Goal: Feedback & Contribution: Contribute content

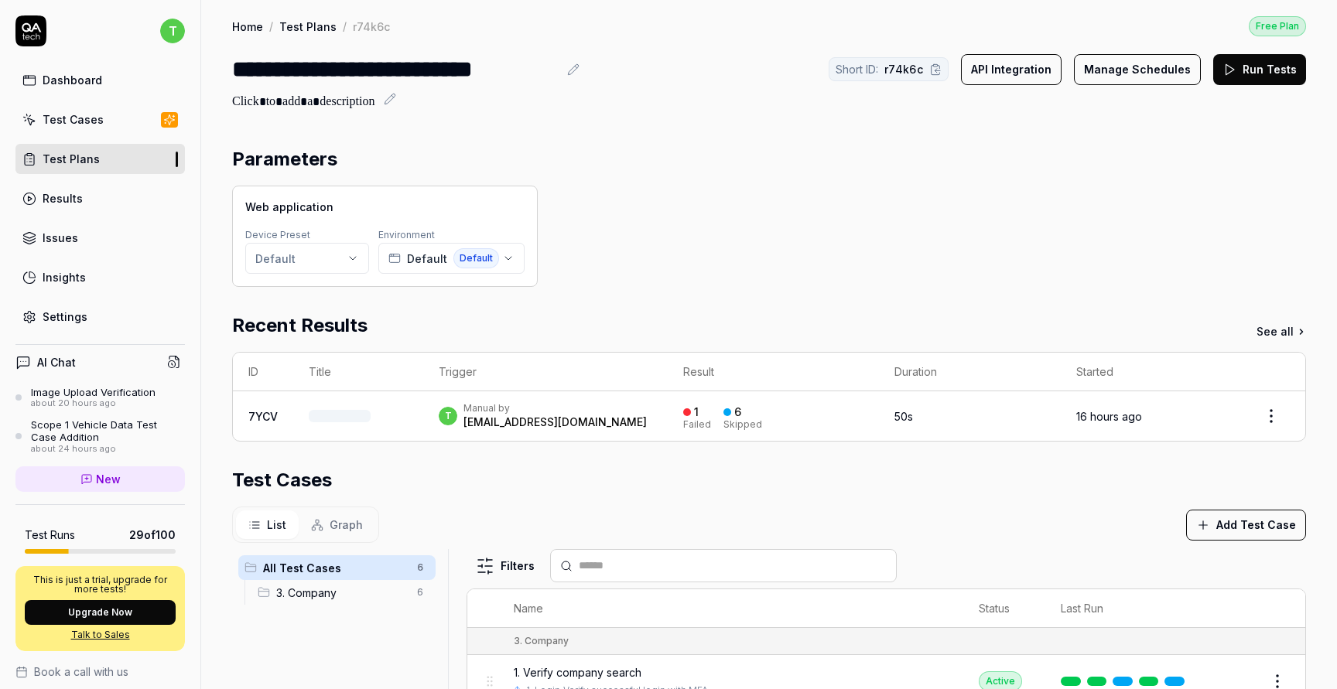
click at [1262, 69] on button "Run Tests" at bounding box center [1259, 69] width 93 height 31
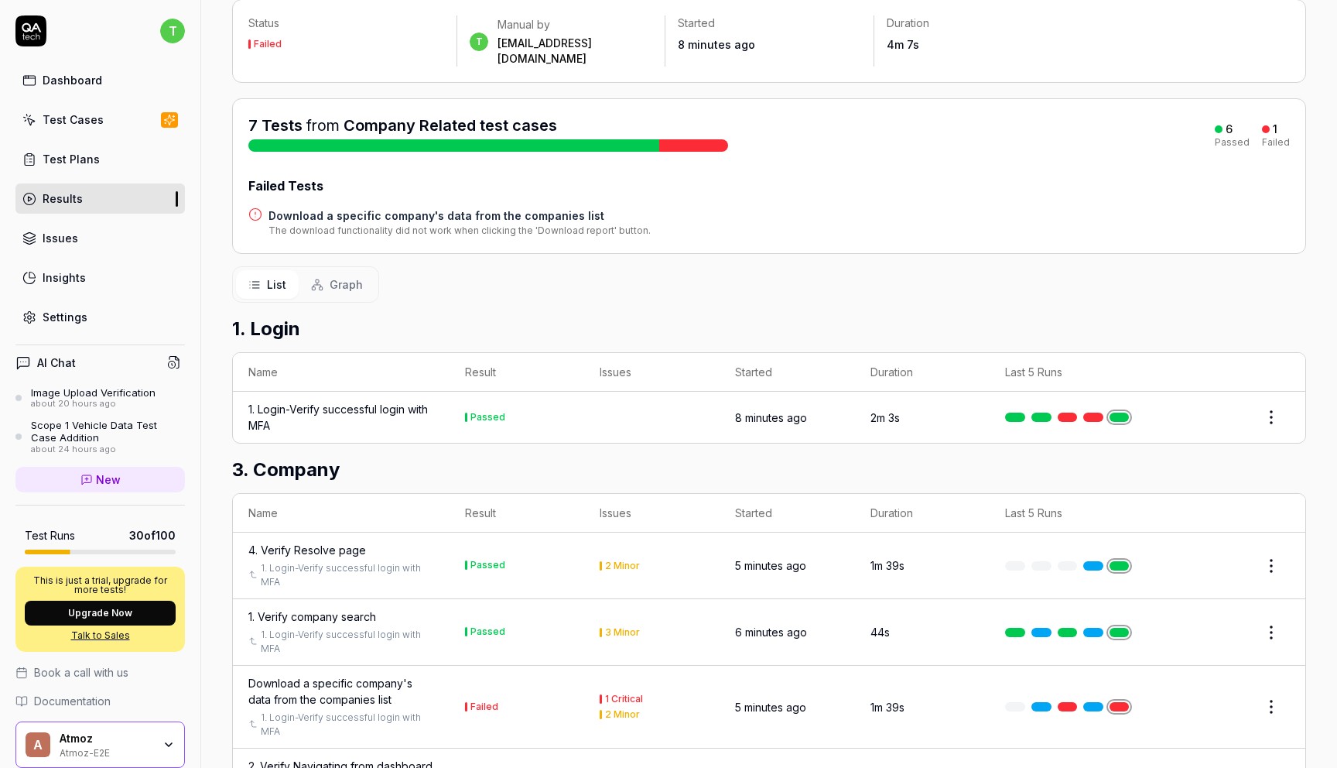
scroll to position [46, 0]
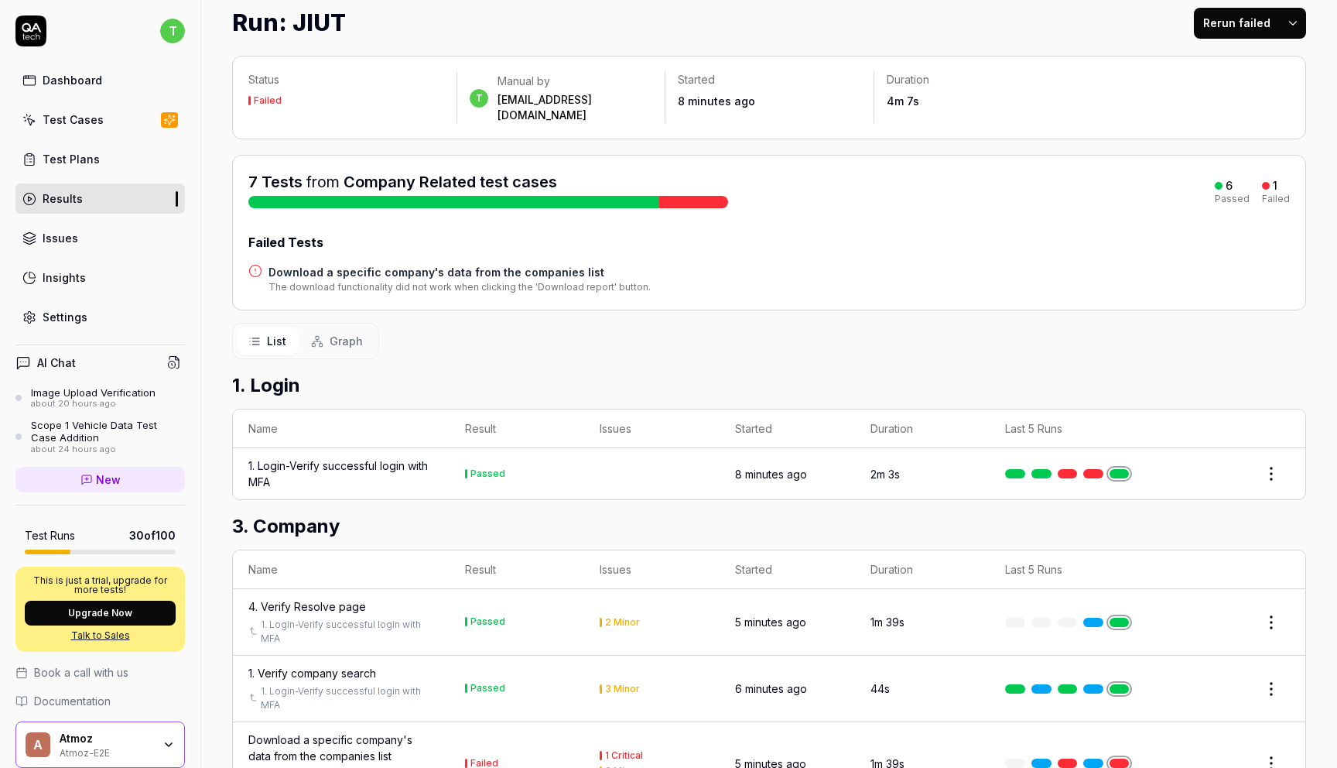
click at [492, 173] on link "Company Related test cases" at bounding box center [451, 182] width 214 height 19
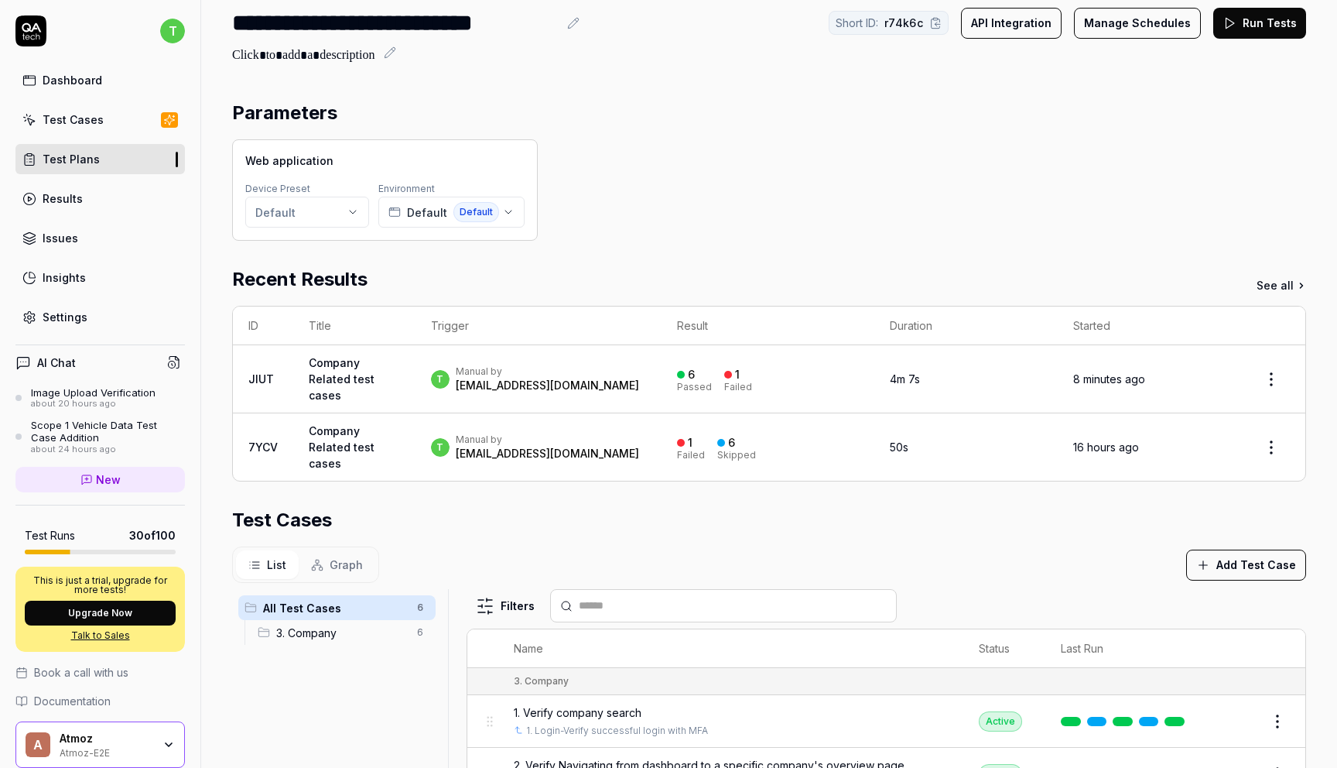
click at [552, 383] on div "[EMAIL_ADDRESS][DOMAIN_NAME]" at bounding box center [547, 385] width 183 height 15
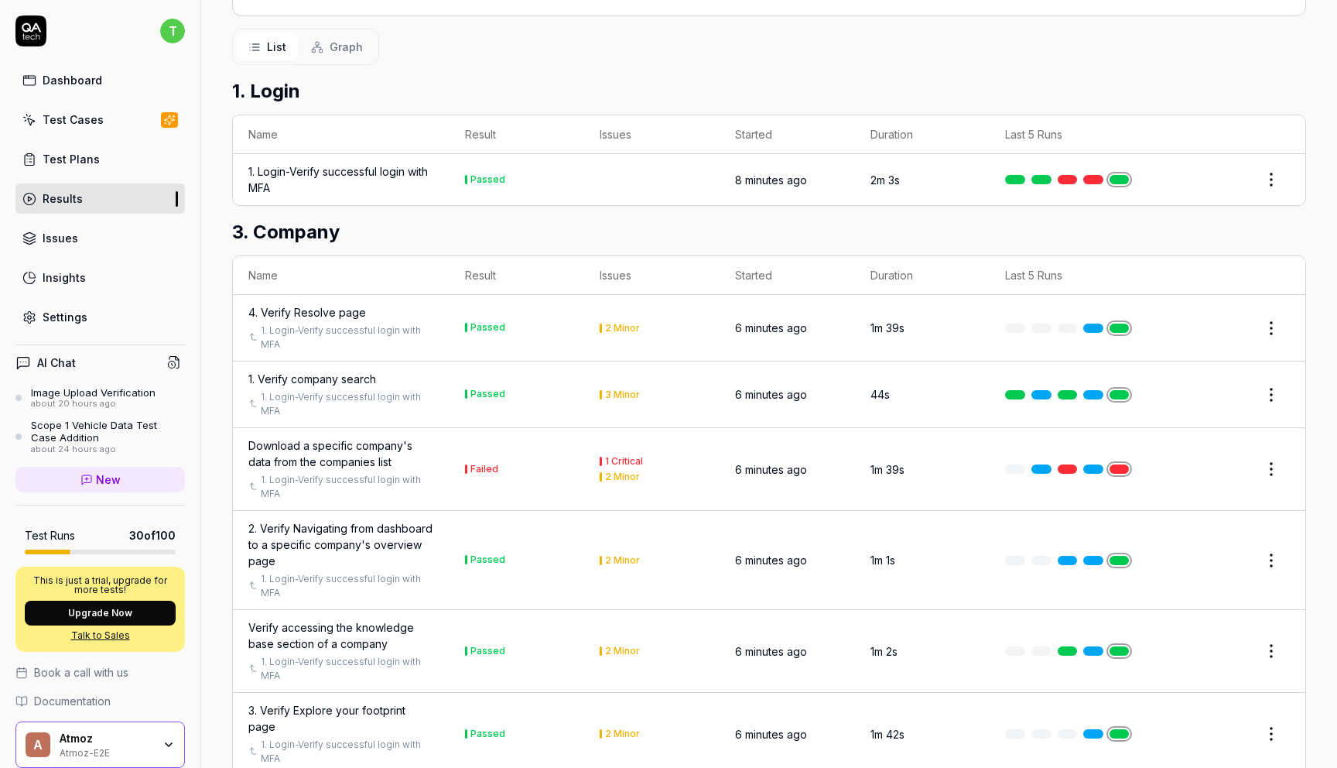
scroll to position [359, 0]
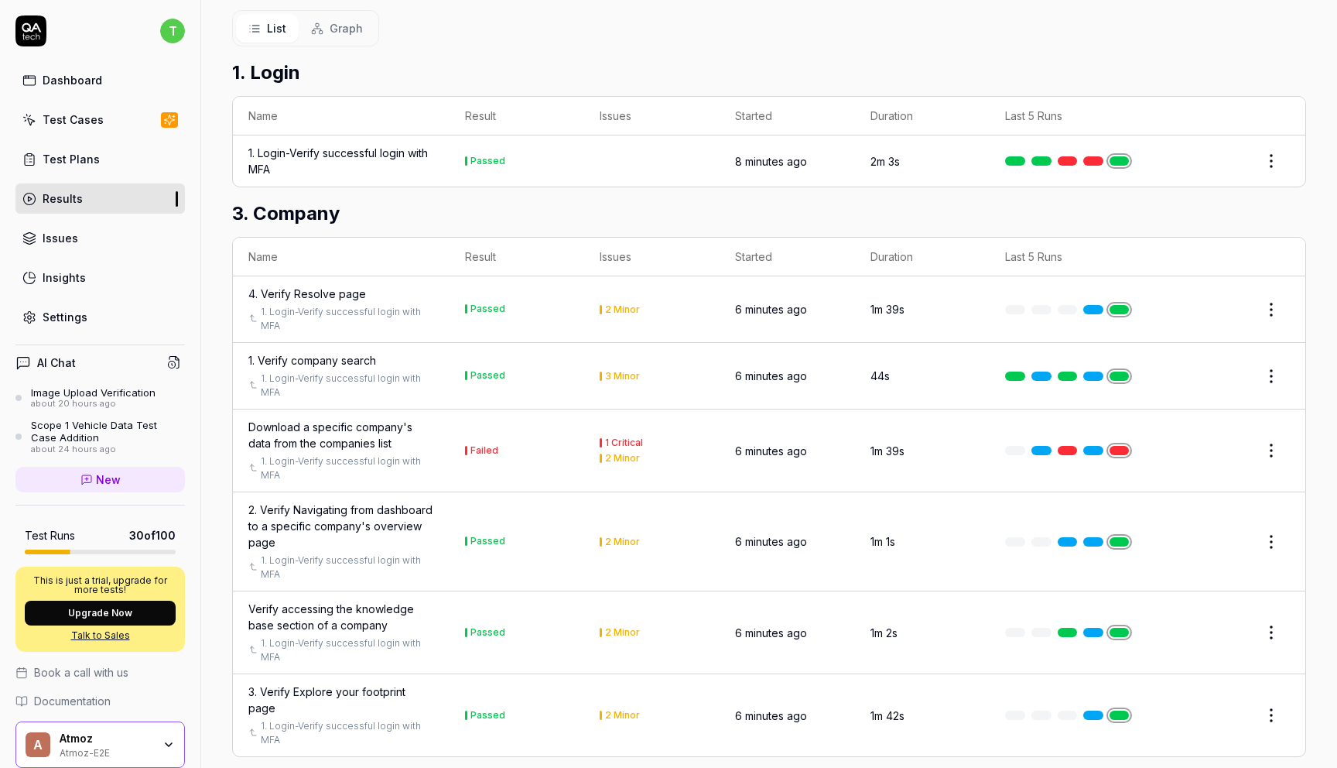
click at [344, 419] on div "Download a specific company's data from the companies list" at bounding box center [341, 435] width 186 height 32
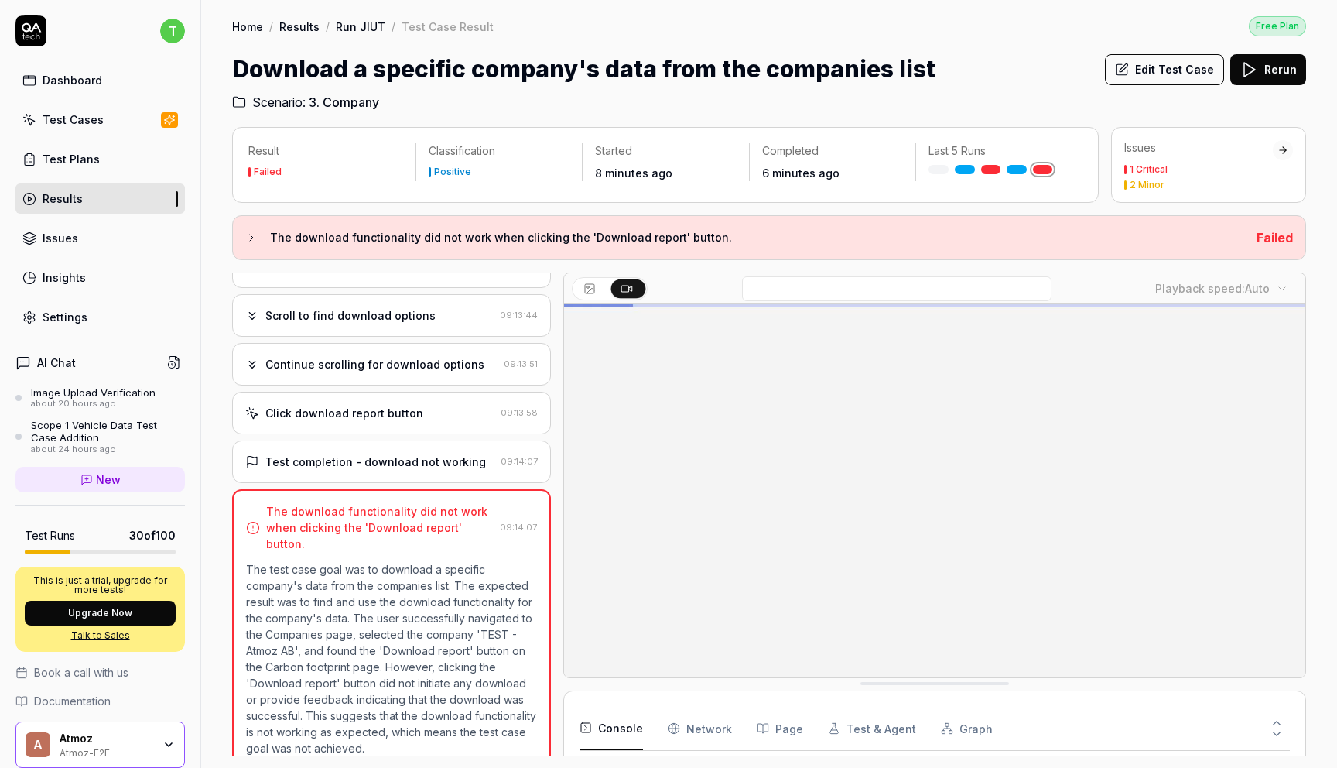
scroll to position [89, 0]
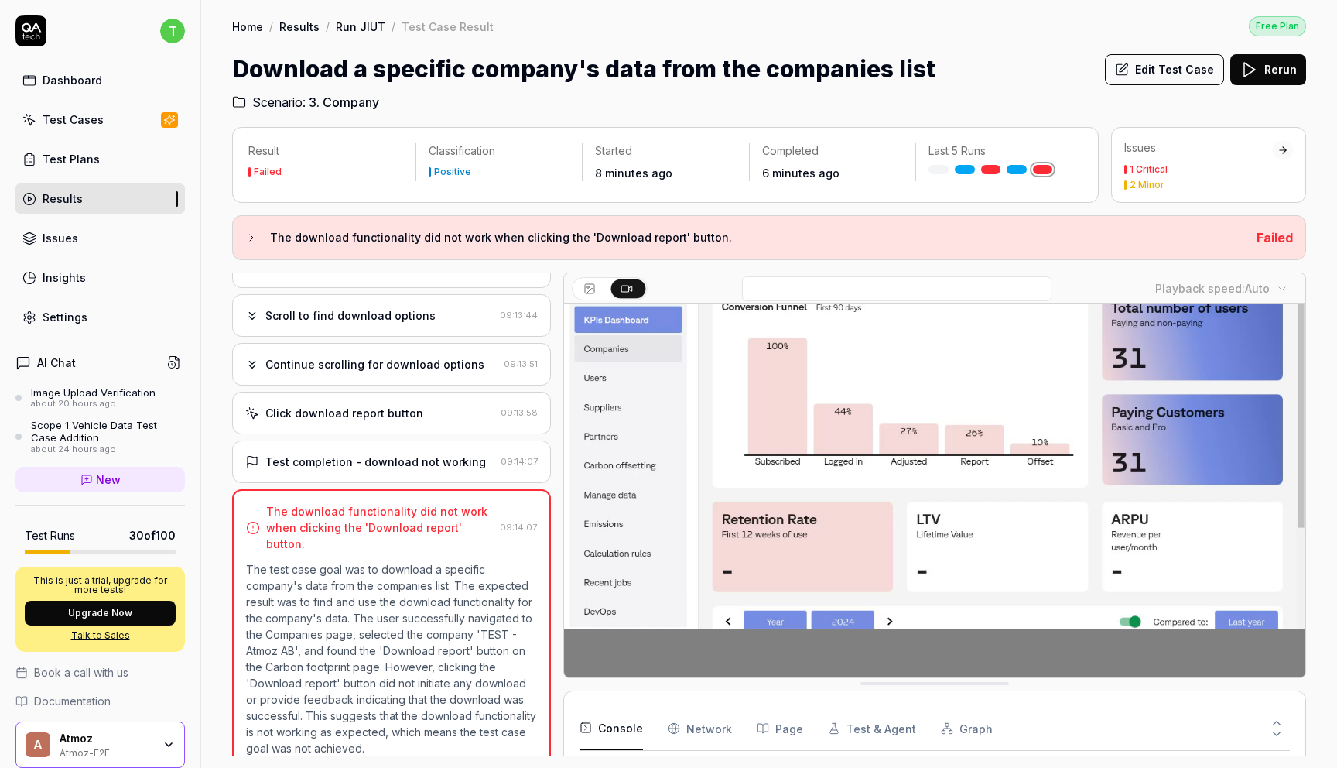
click at [1167, 74] on button "Edit Test Case" at bounding box center [1164, 69] width 119 height 31
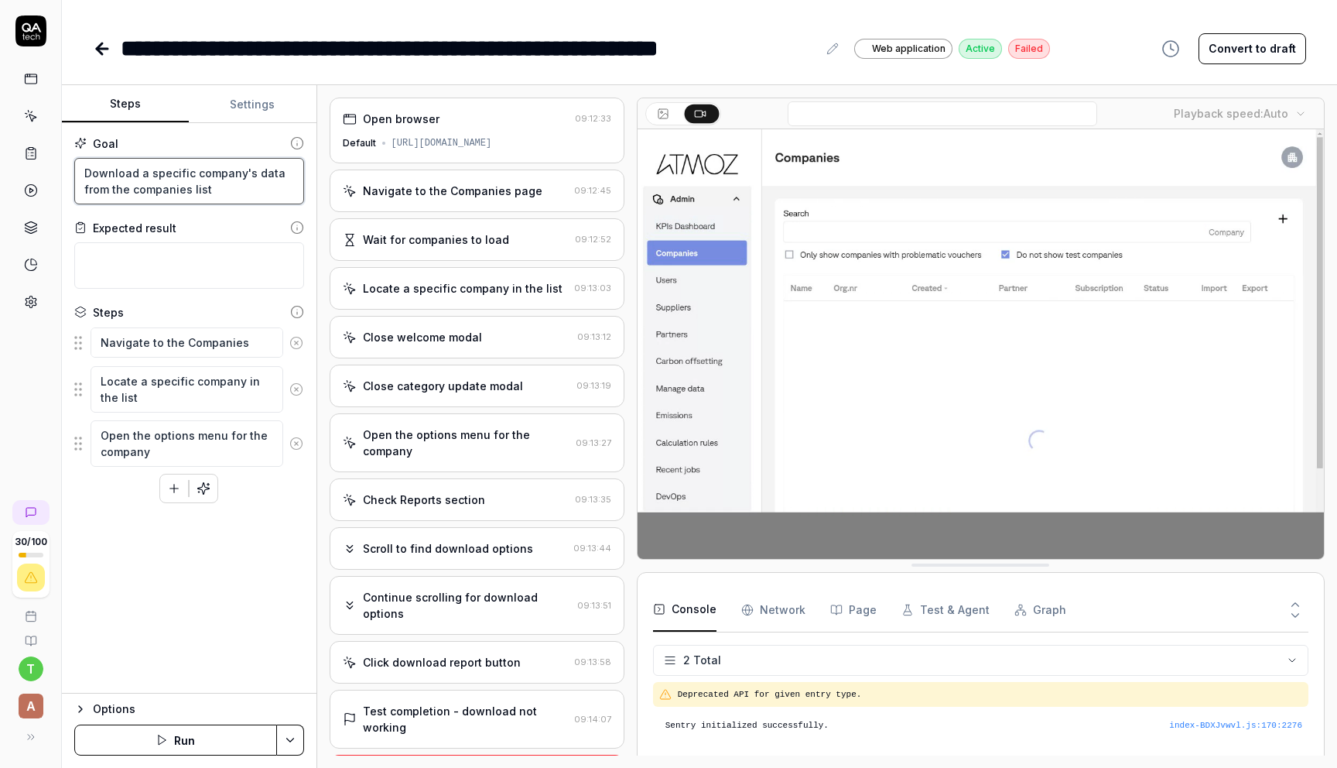
click at [249, 175] on textarea "Download a specific company's data from the companies list" at bounding box center [189, 181] width 230 height 46
type textarea "*"
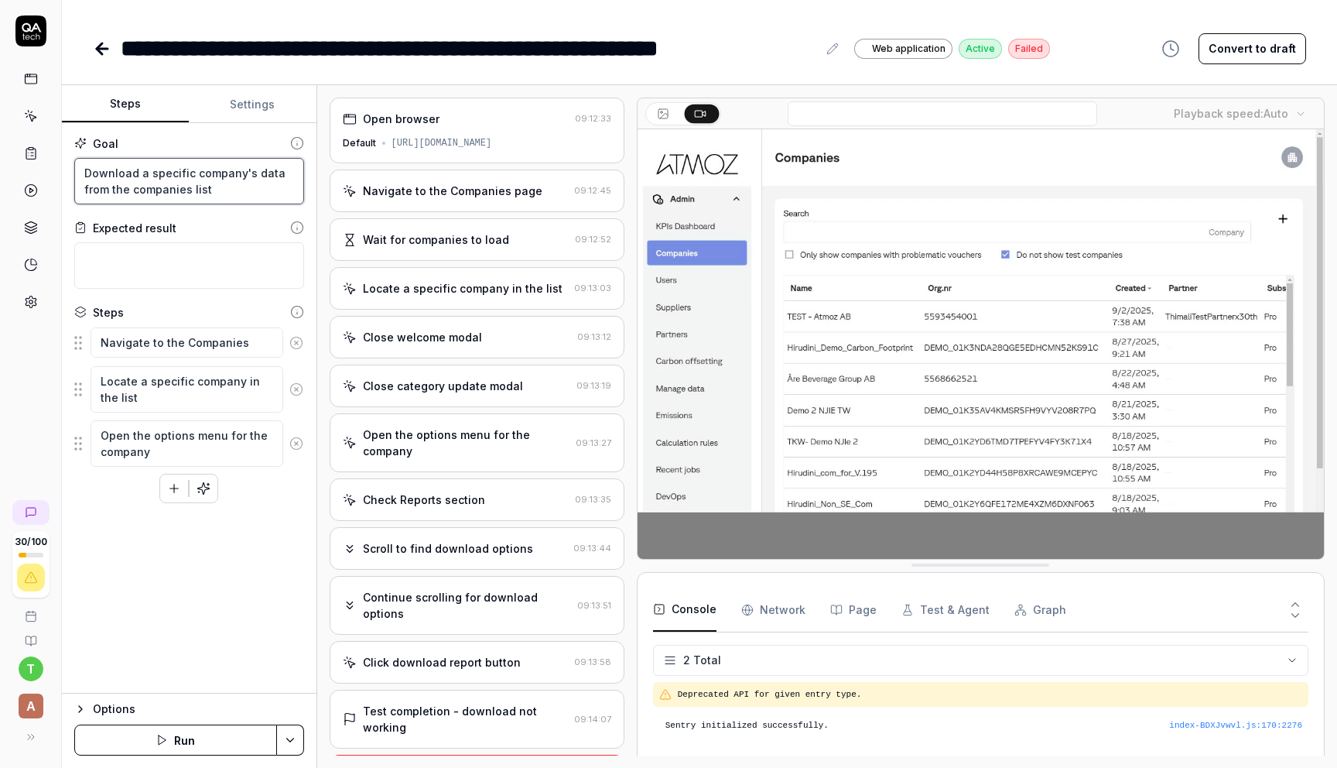
type textarea "Download a specific company's data from the companies list"
type textarea "*"
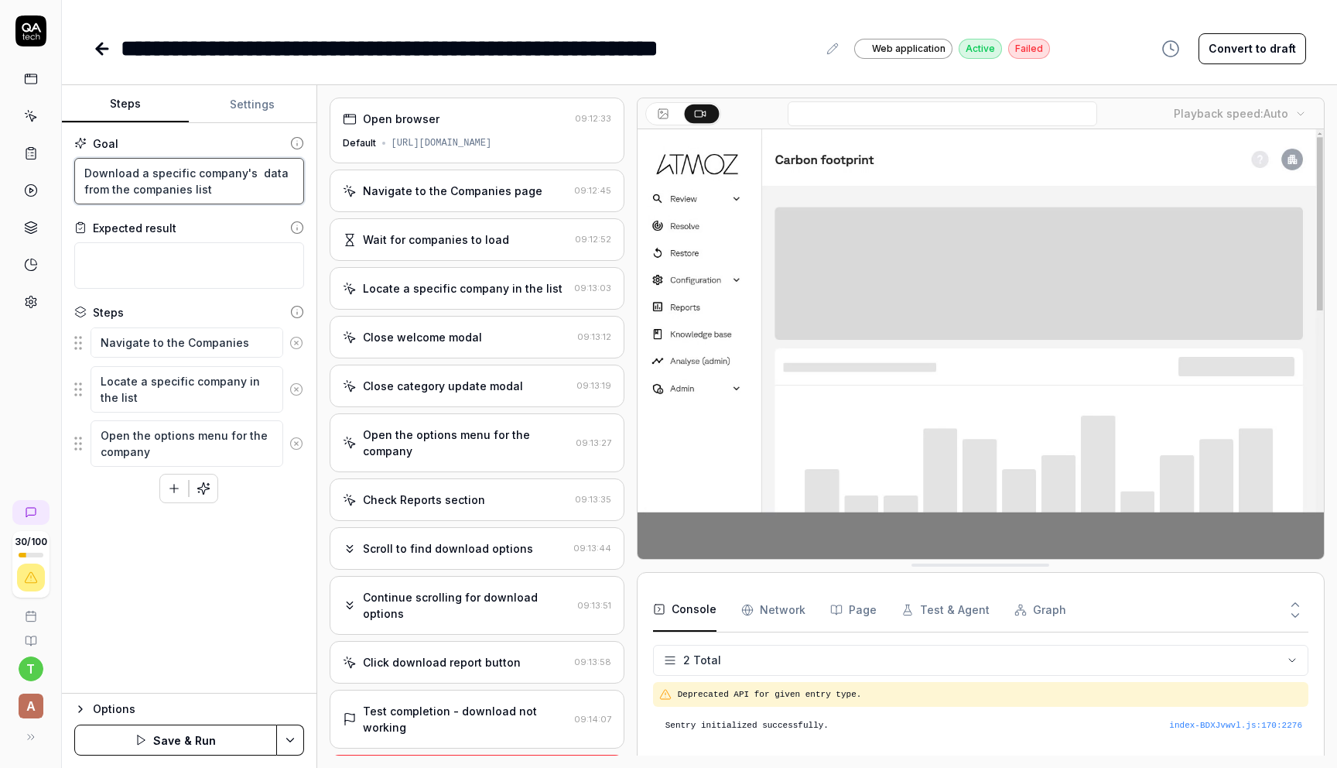
type textarea "Download a specific company's f data from the companies list"
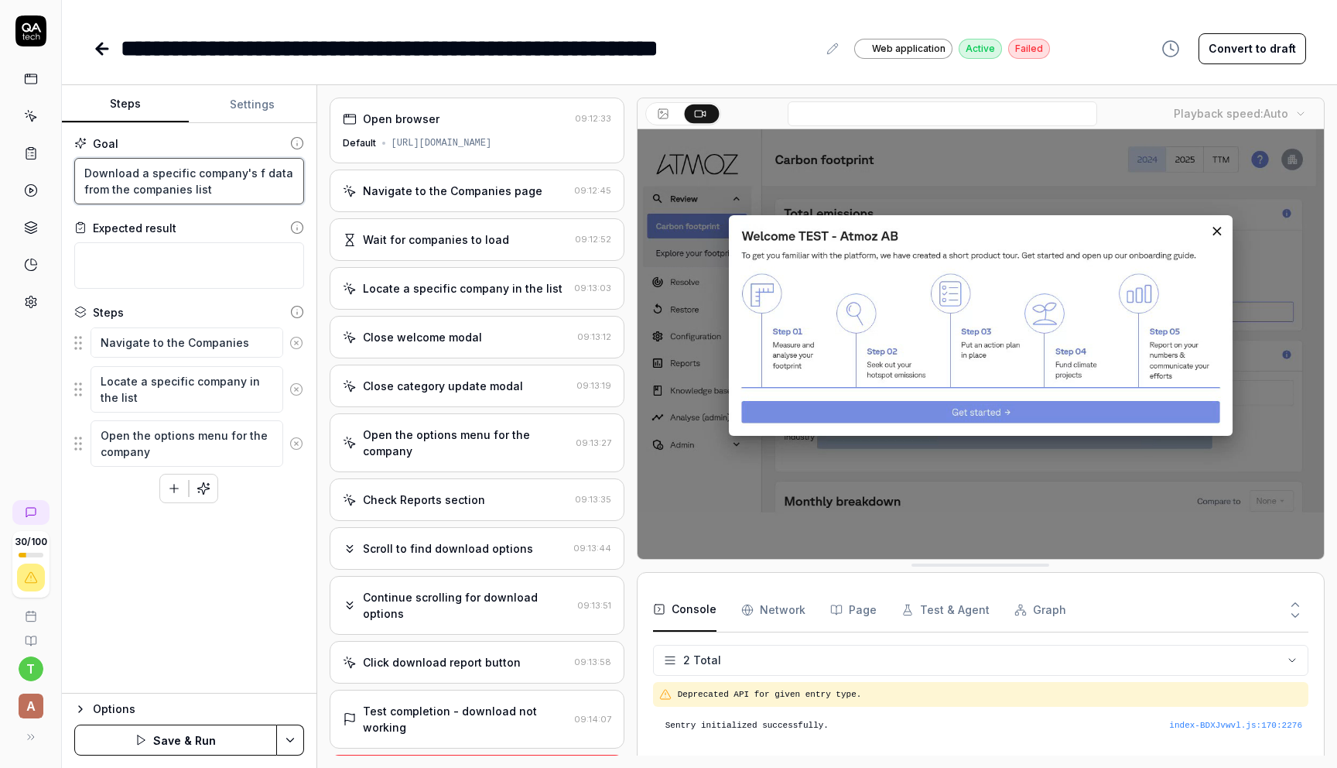
type textarea "*"
type textarea "Download a specific company's fi data from the companies list"
type textarea "*"
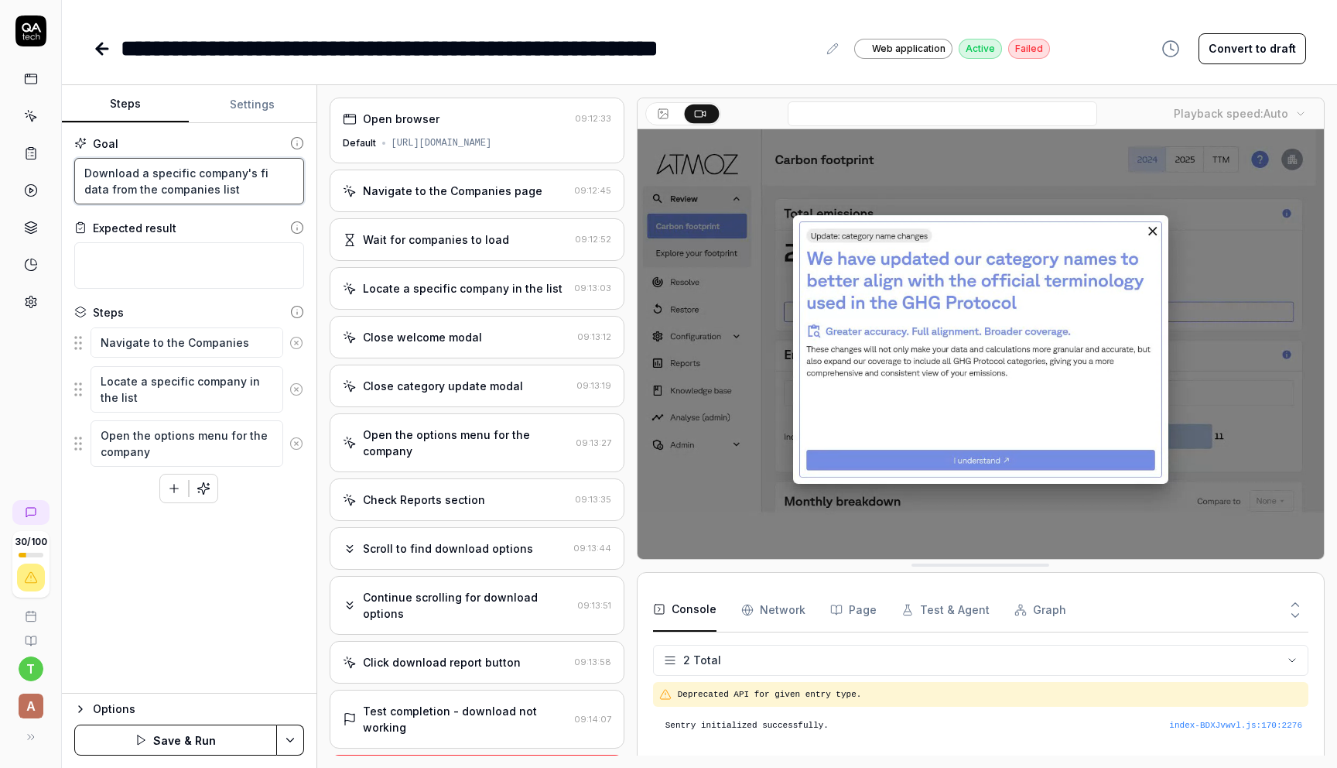
type textarea "Download a specific company's fin data from the companies list"
type textarea "*"
type textarea "Download a specific company's fina data from the companies list"
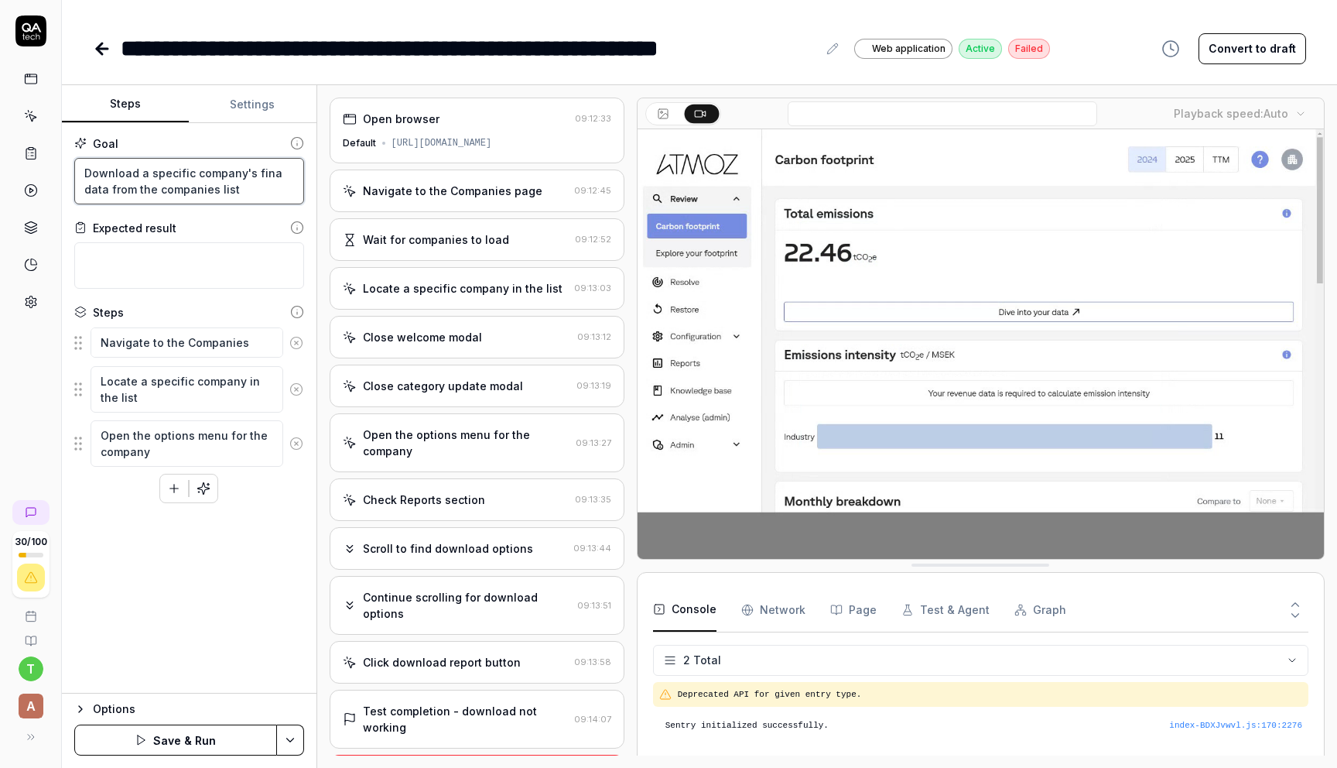
type textarea "*"
type textarea "Download a specific company's [PERSON_NAME] data from the companies list"
type textarea "*"
type textarea "Download a specific company's financ data from the companies list"
type textarea "*"
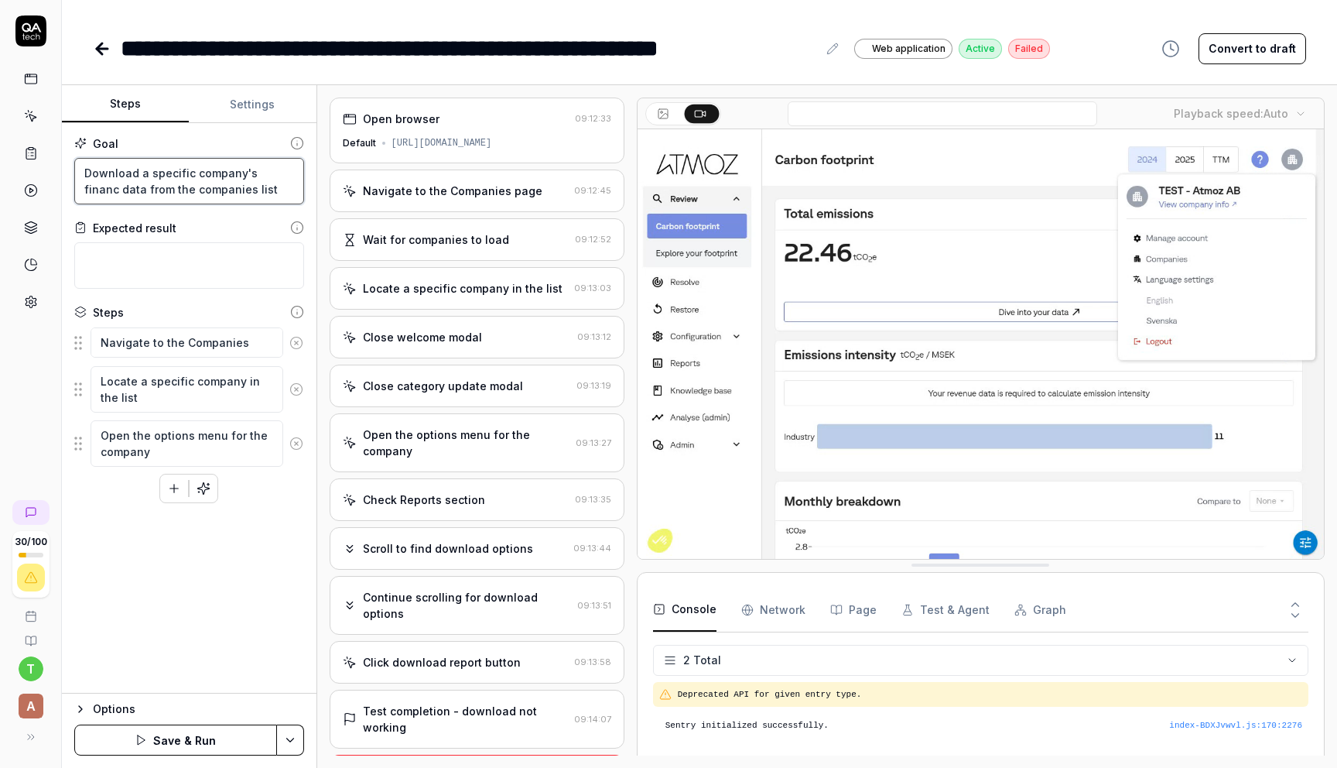
type textarea "Download a specific company's financi data from the companies list"
type textarea "*"
type textarea "Download a specific company's financia data from the companies list"
type textarea "*"
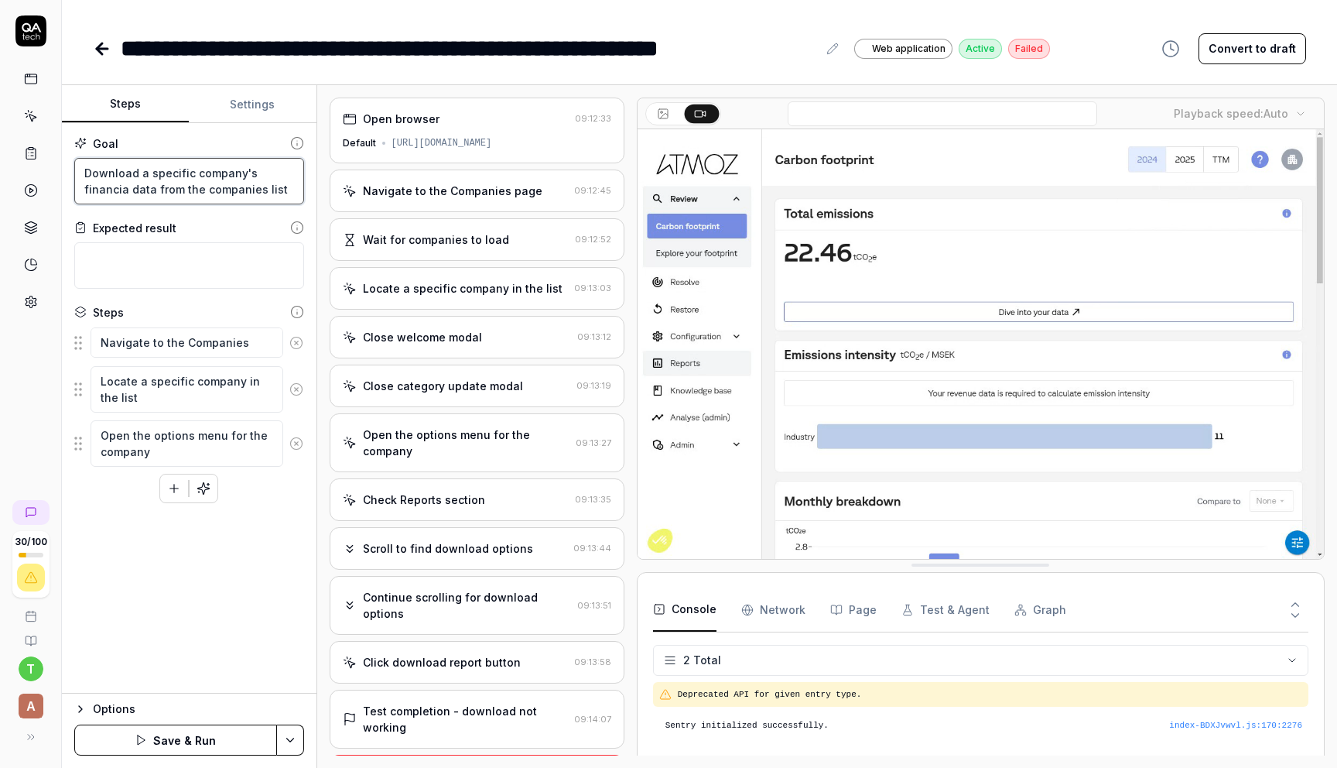
type textarea "Download a specific company's financial data from the companies list"
type textarea "*"
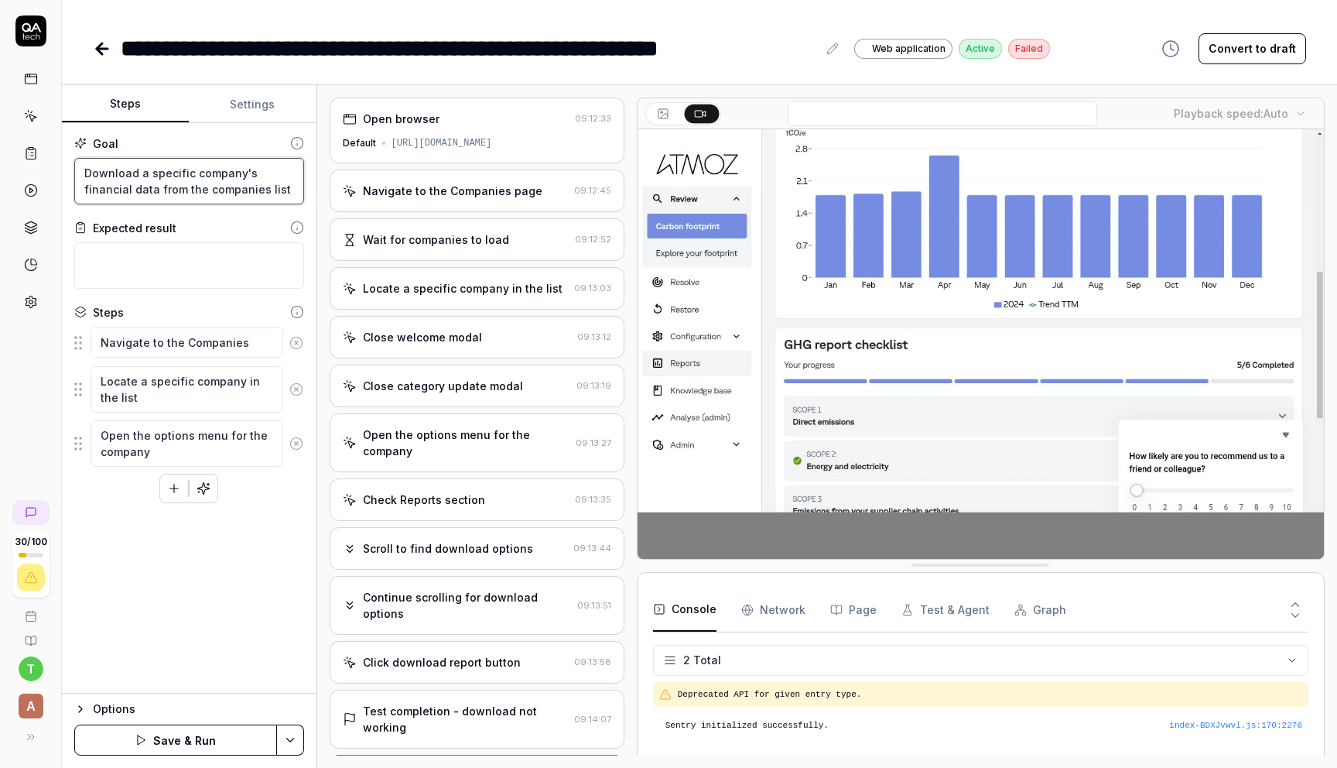
type textarea "Download a specific company's financial data from the companies list"
type textarea "*"
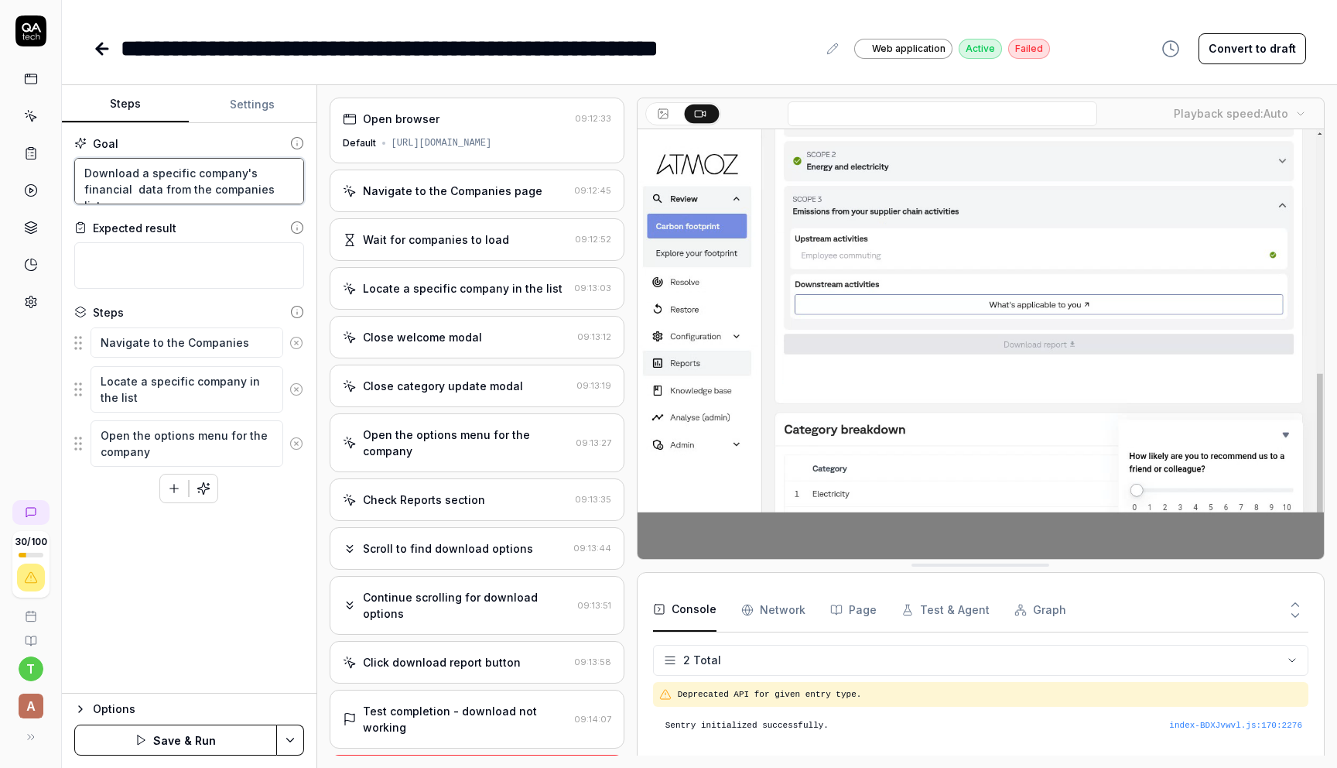
type textarea "Download a specific company's financial y data from the companies list"
type textarea "*"
type textarea "Download a specific company's financial ye data from the companies list"
type textarea "*"
type textarea "Download a specific company's financial yea data from the companies list"
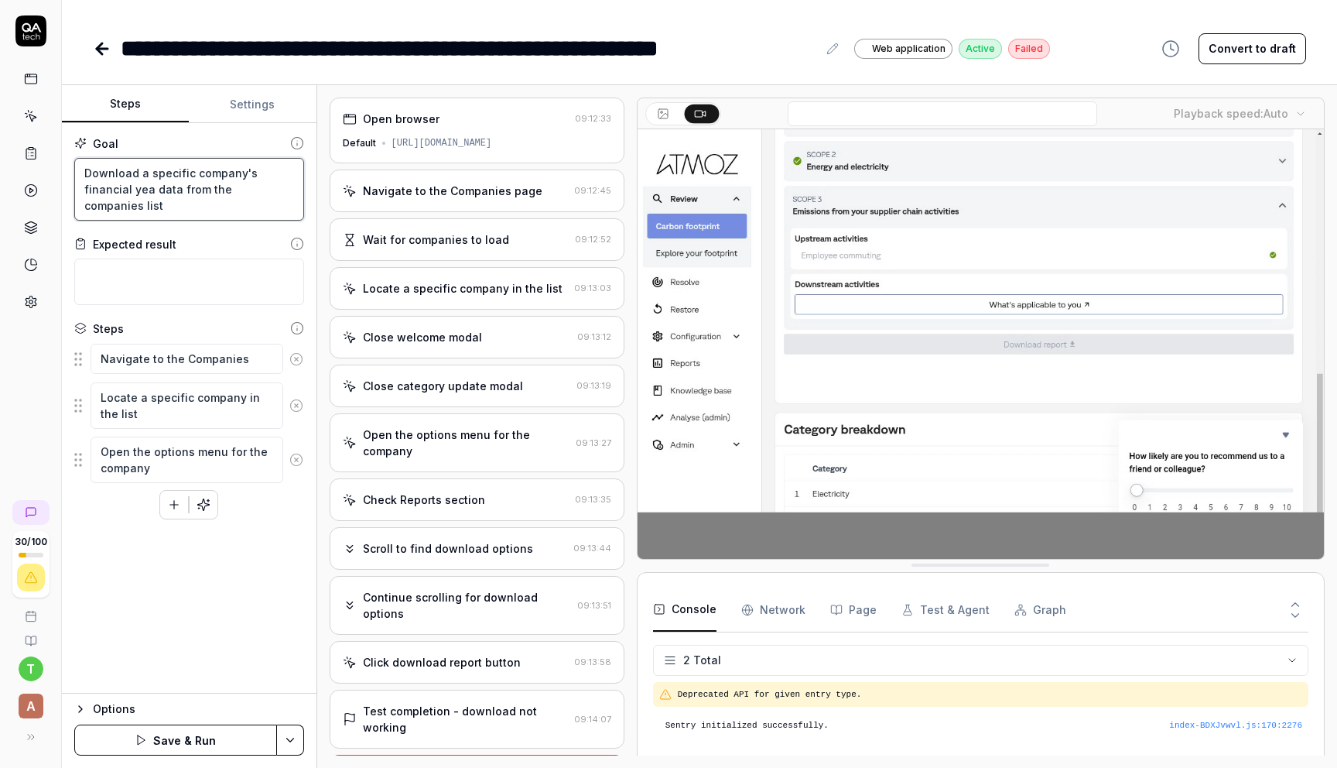
type textarea "*"
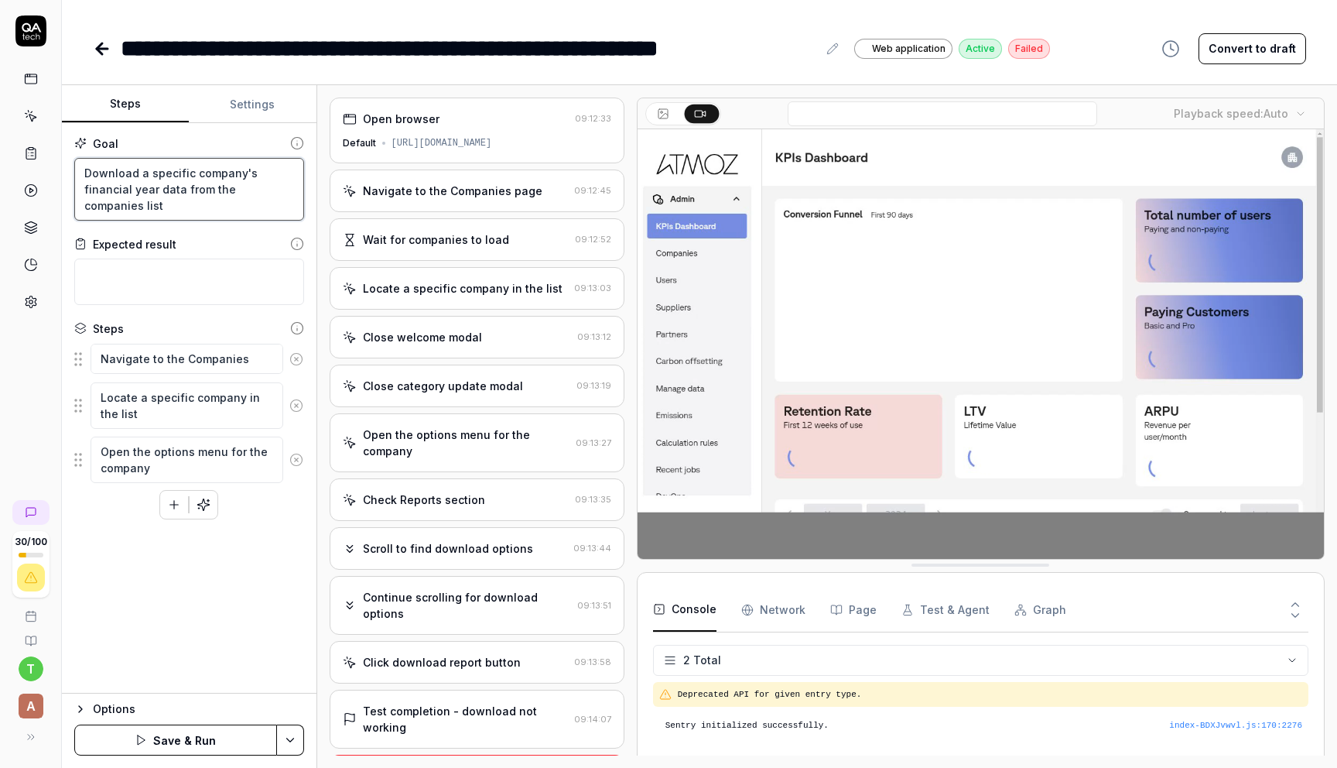
type textarea "Download a specific company's financial year data from the companies list"
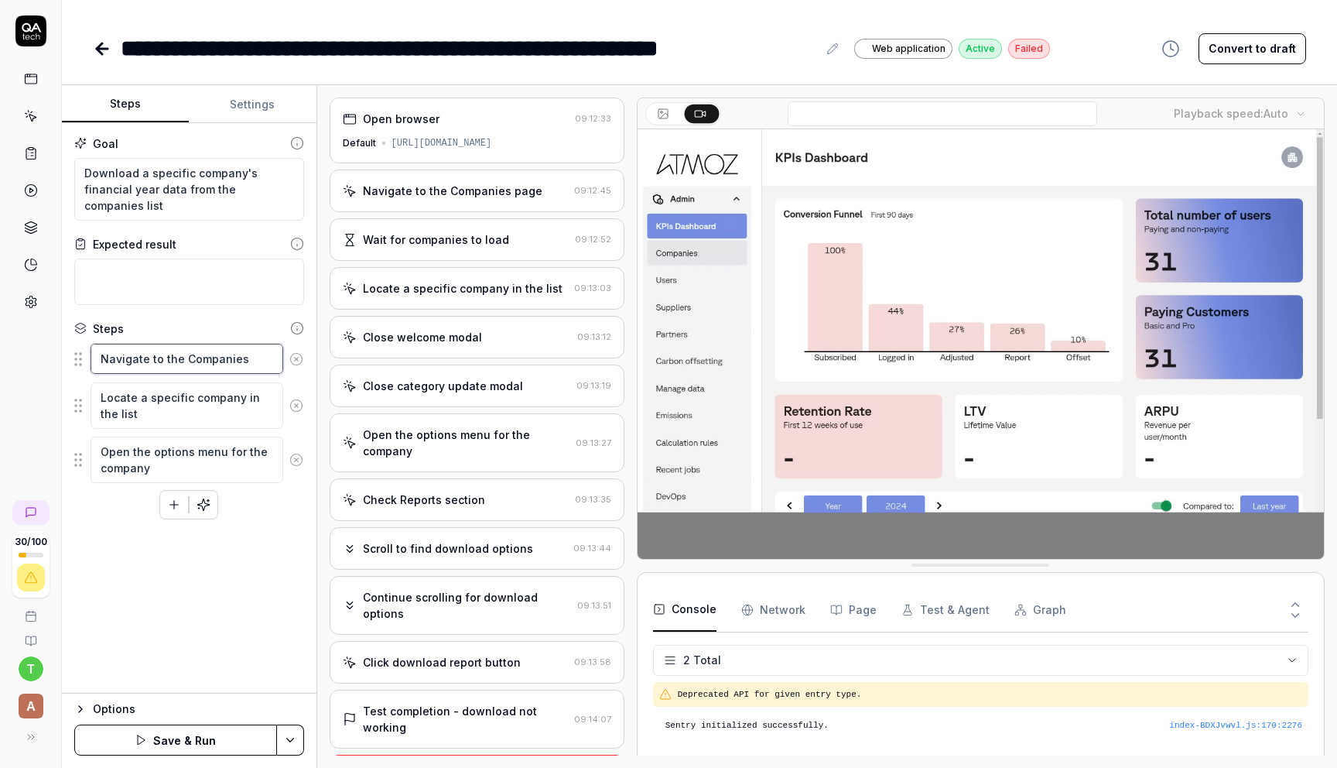
click at [213, 357] on textarea "Navigate to the Companies page" at bounding box center [187, 359] width 193 height 30
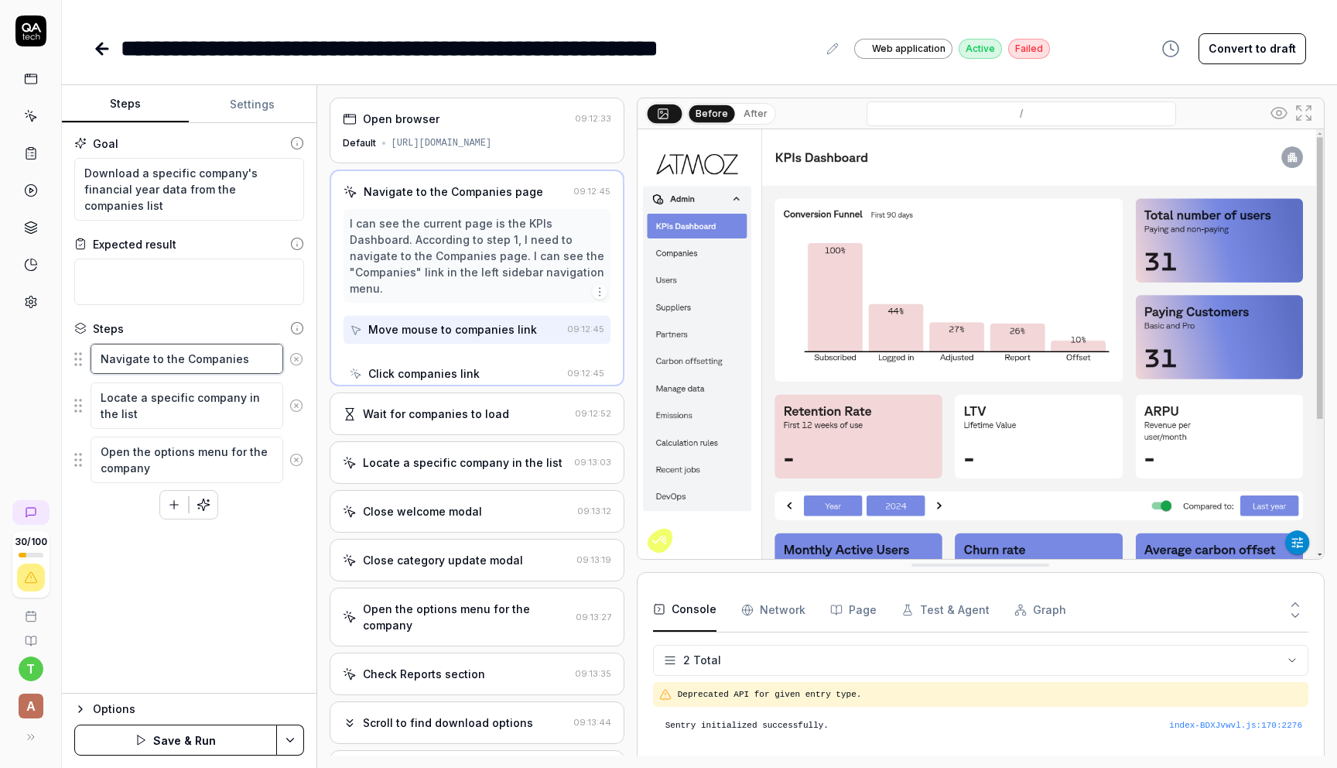
click at [213, 357] on textarea "Navigate to the Companies page" at bounding box center [187, 359] width 193 height 30
type textarea "*"
type textarea "Navigate to the D page"
type textarea "*"
type textarea "Navigate to the Da page"
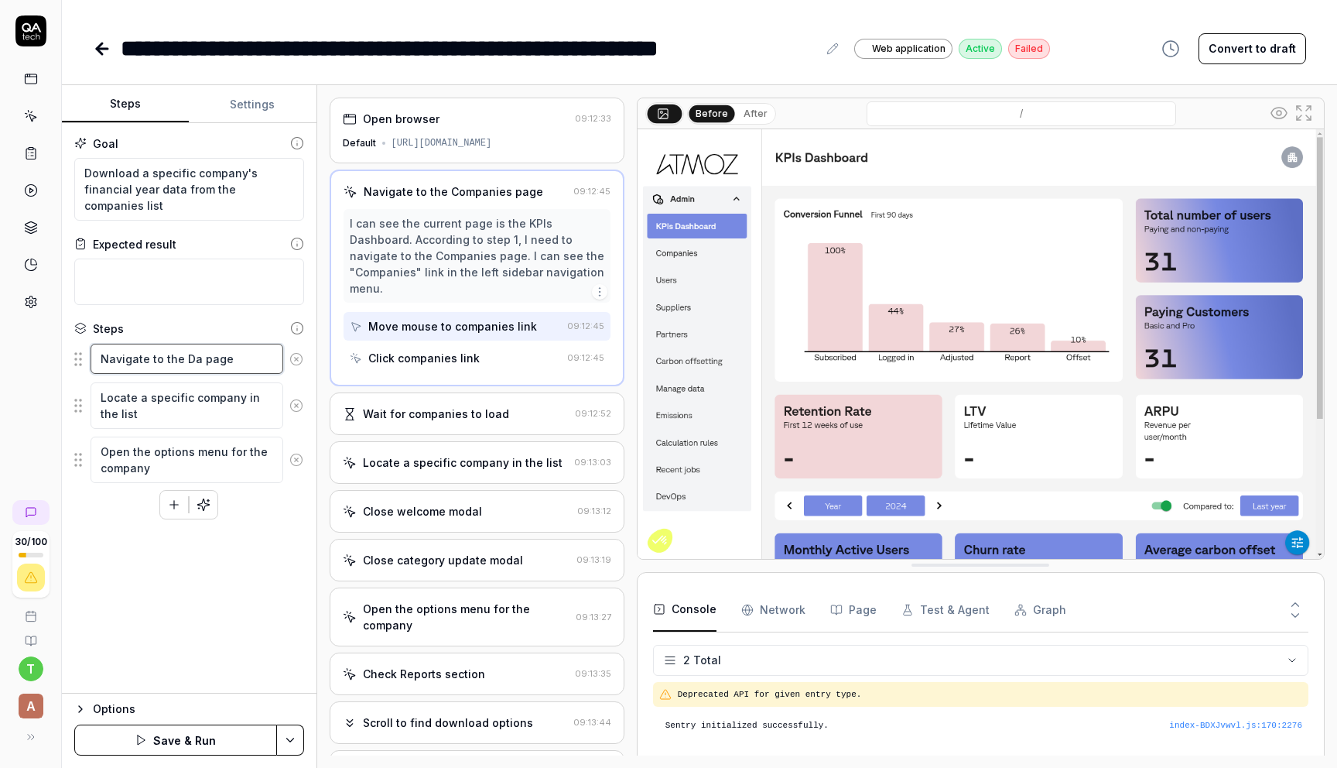
type textarea "*"
type textarea "Navigate to the Das page"
type textarea "*"
type textarea "Navigate to the Dash page"
type textarea "*"
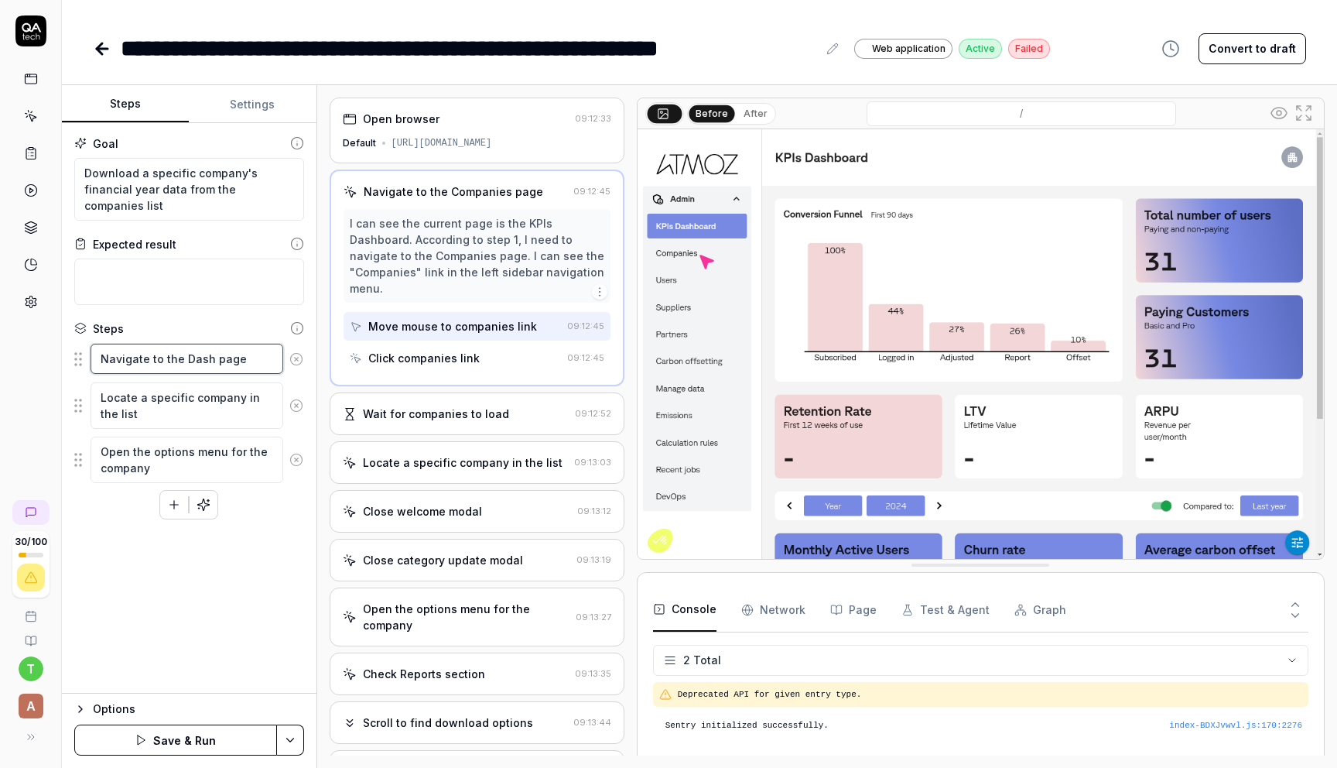
type textarea "Navigate to the Dashb page"
type textarea "*"
type textarea "Navigate to the Dashbo page"
type textarea "*"
type textarea "Navigate to the Dashboa page"
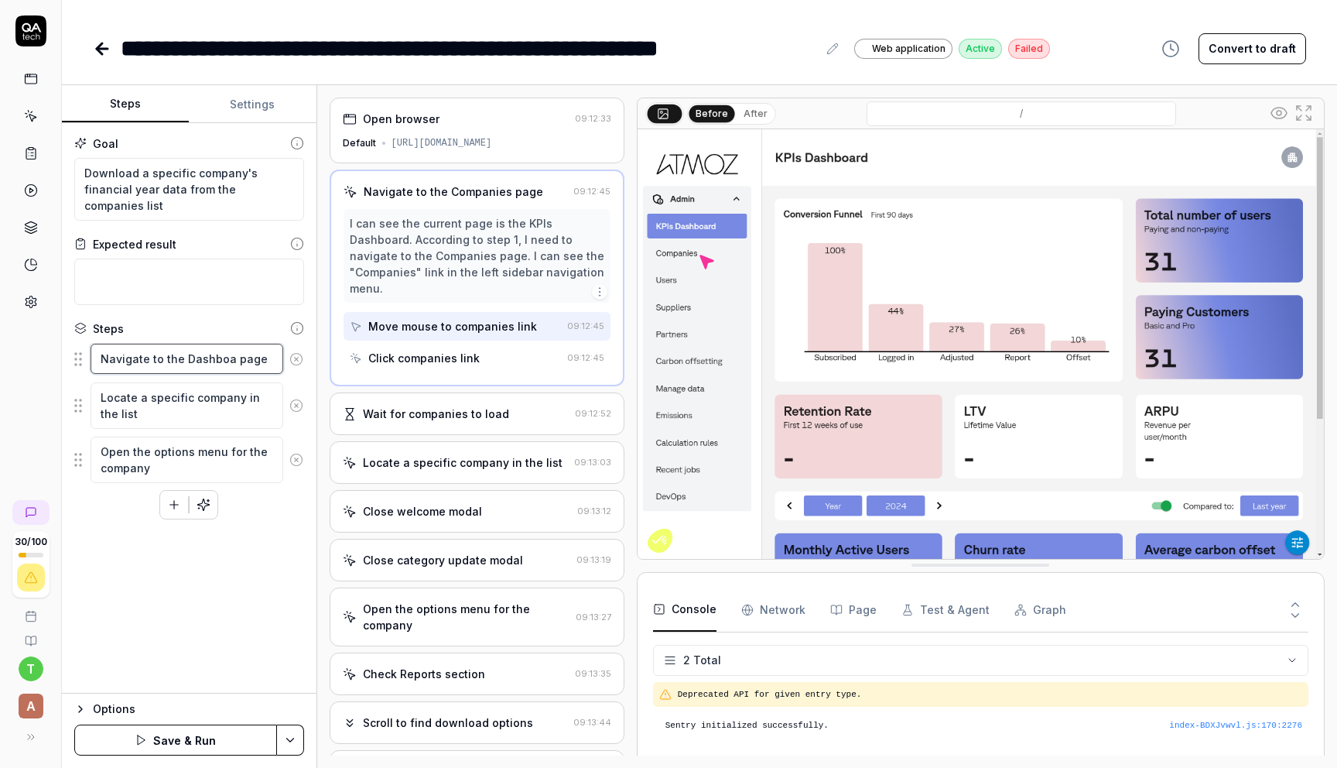
type textarea "*"
type textarea "Navigate to the Dashboar page"
type textarea "*"
type textarea "Navigate to the Dashboard page"
type textarea "*"
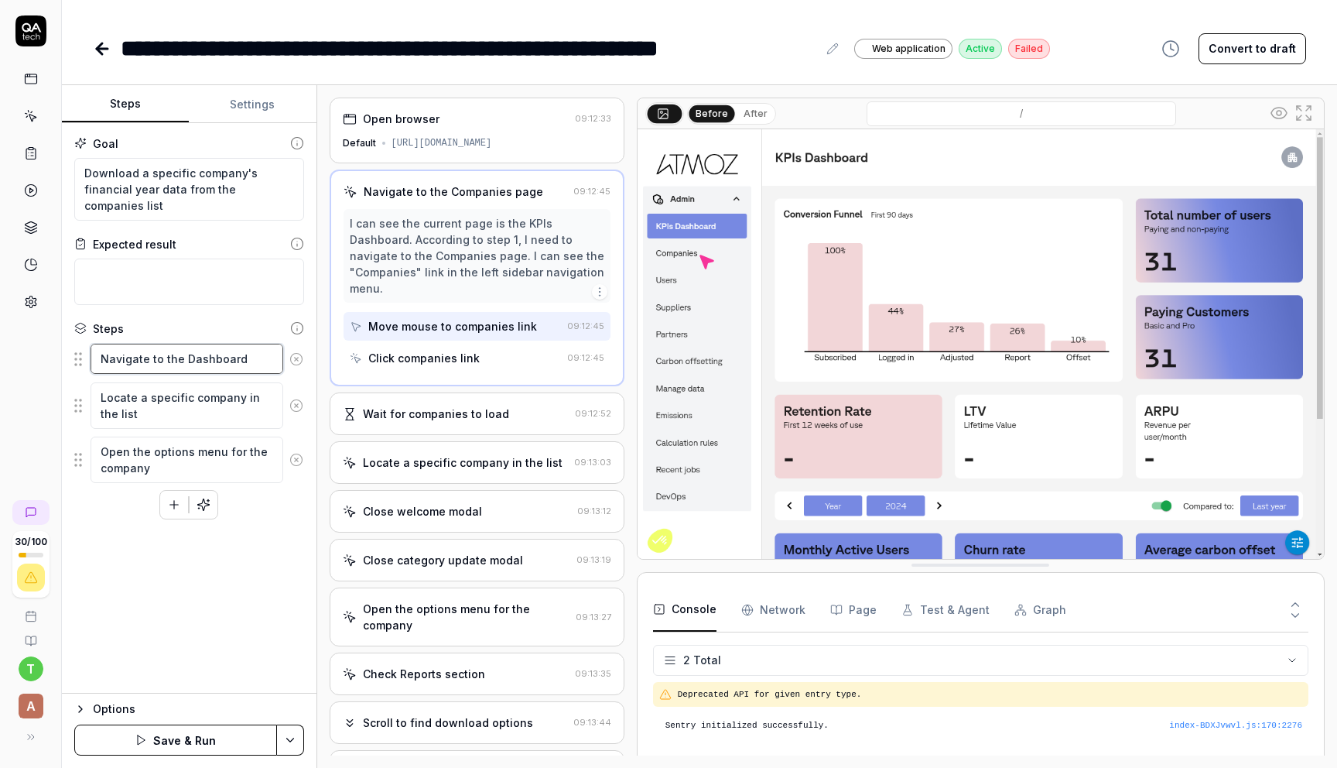
type textarea "Navigate to the Dashboards page"
type textarea "*"
type textarea "Navigate to the Dashboard page"
click at [149, 419] on textarea "Locate a specific company in the list" at bounding box center [187, 405] width 193 height 46
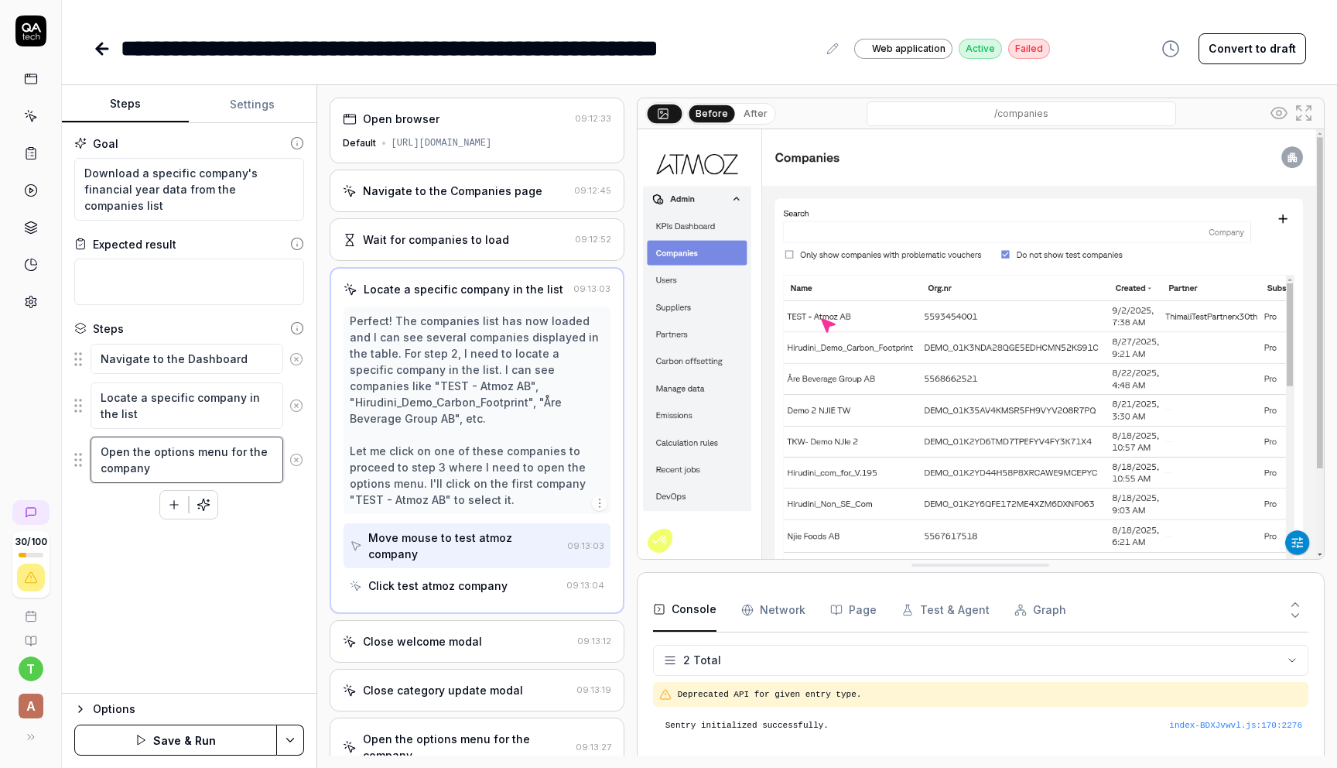
click at [169, 461] on textarea "Open the options menu for the company" at bounding box center [187, 459] width 193 height 46
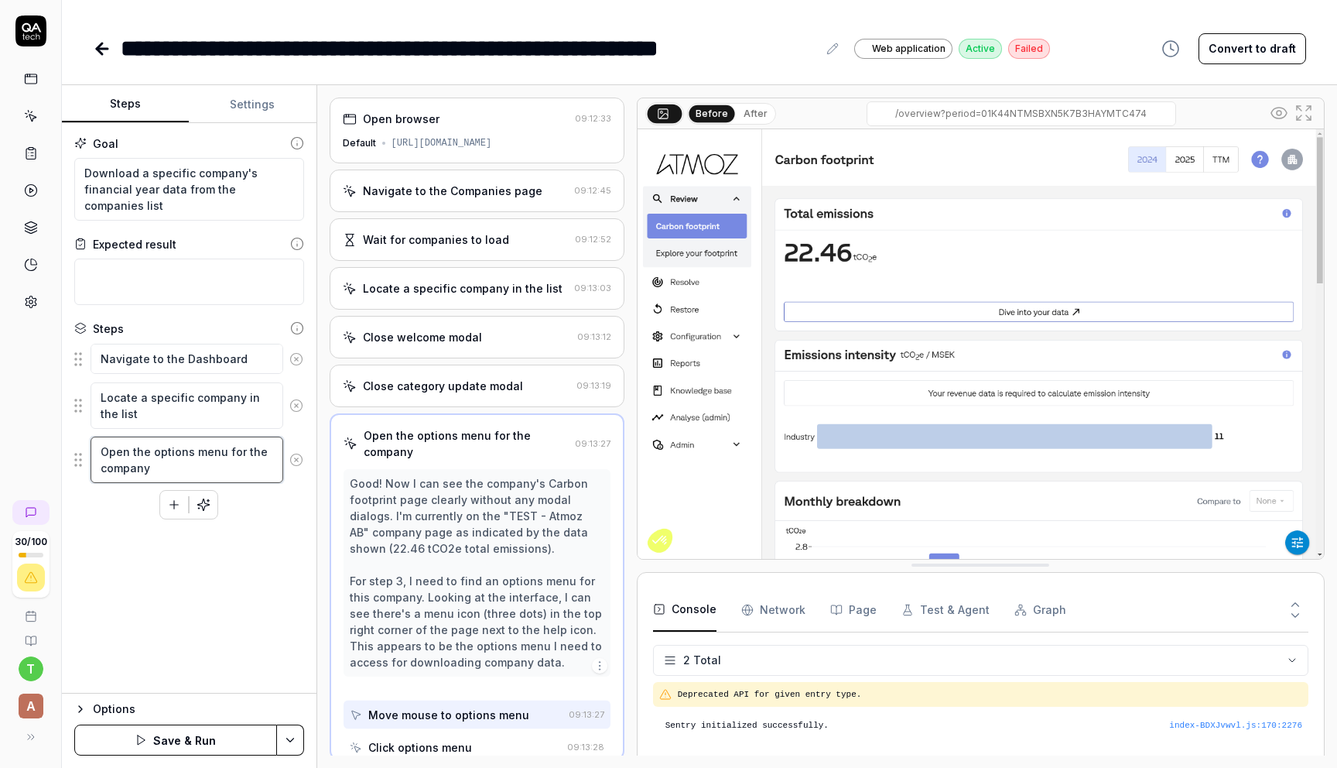
scroll to position [5, 0]
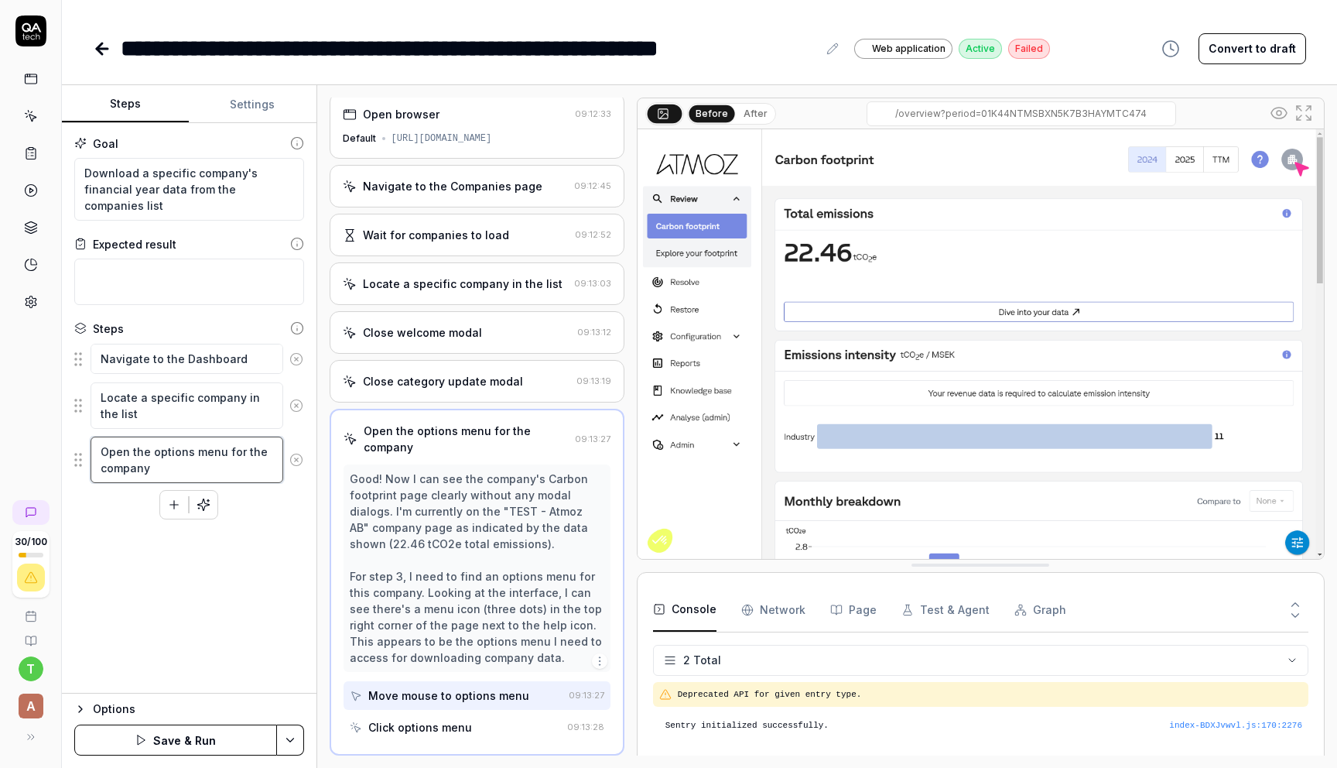
type textarea "*"
type textarea "C"
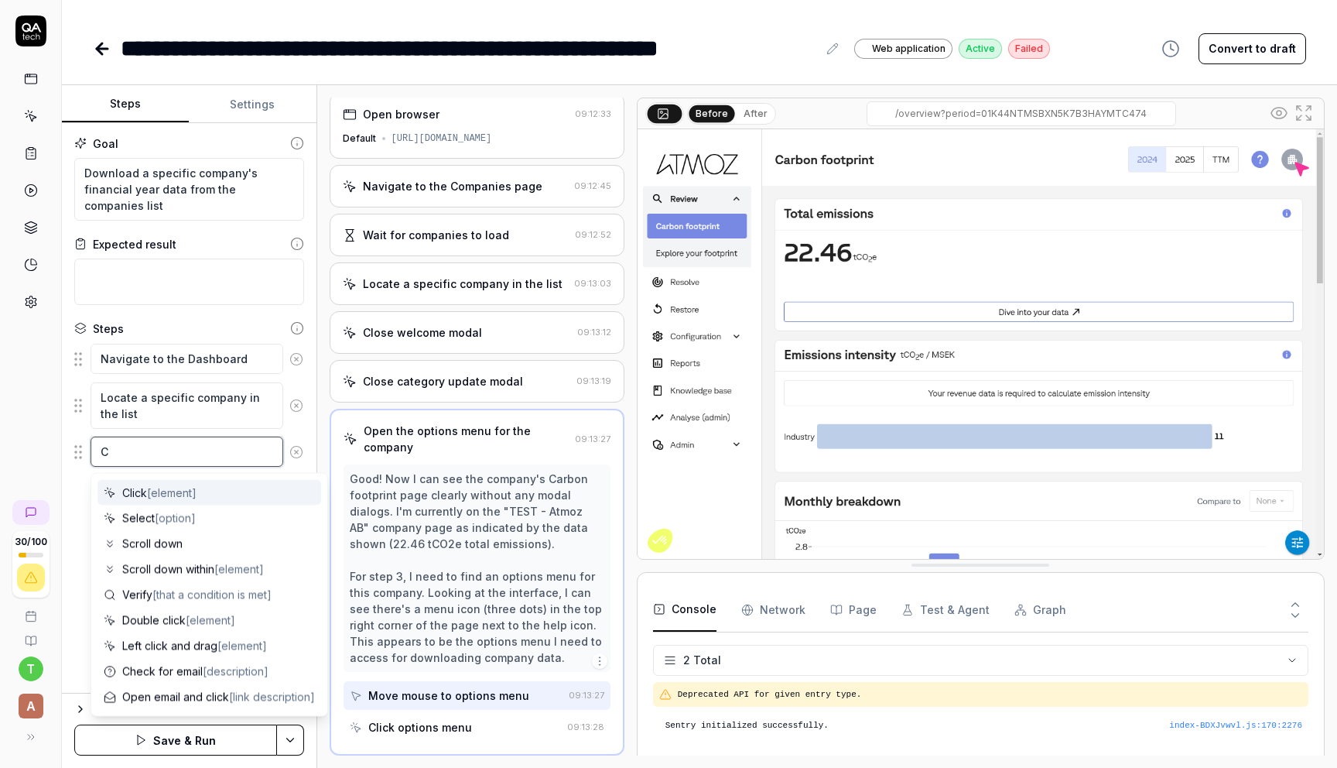
type textarea "*"
type textarea "Cl"
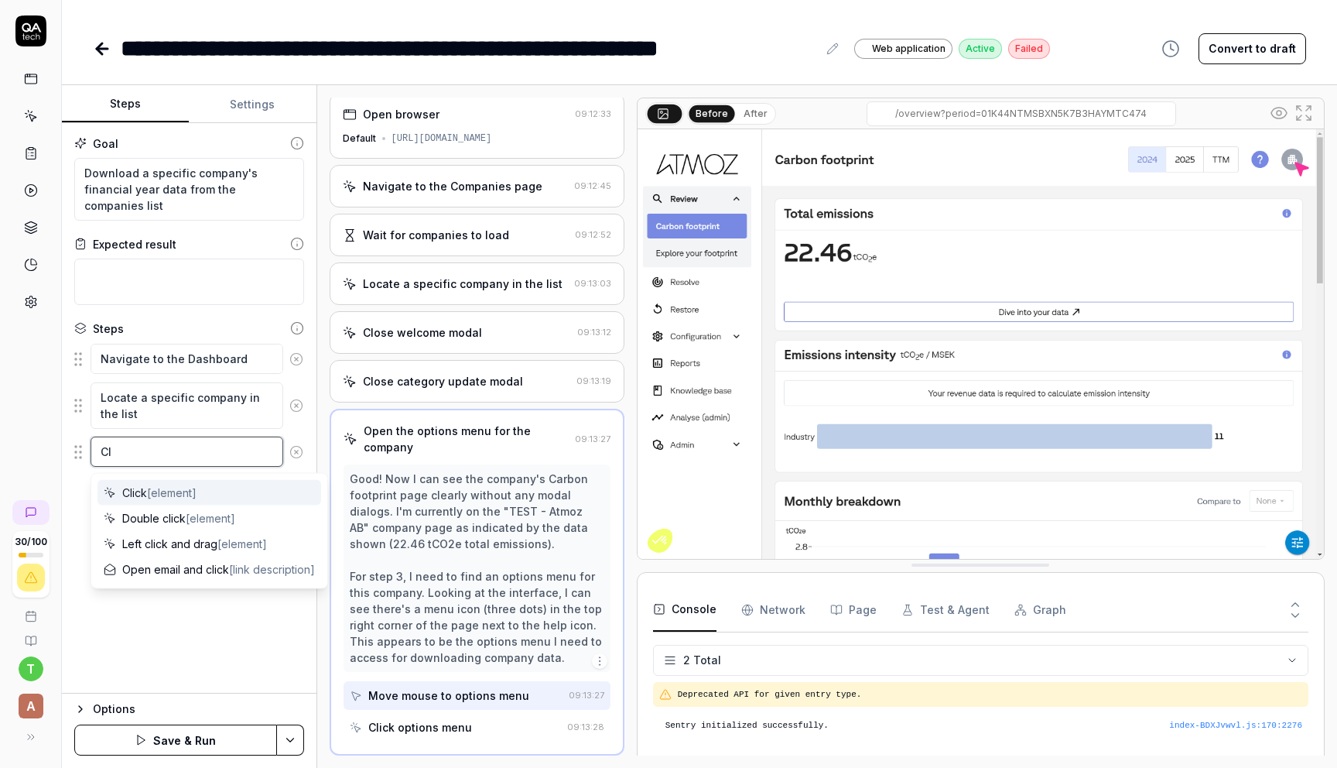
type textarea "*"
type textarea "Clc"
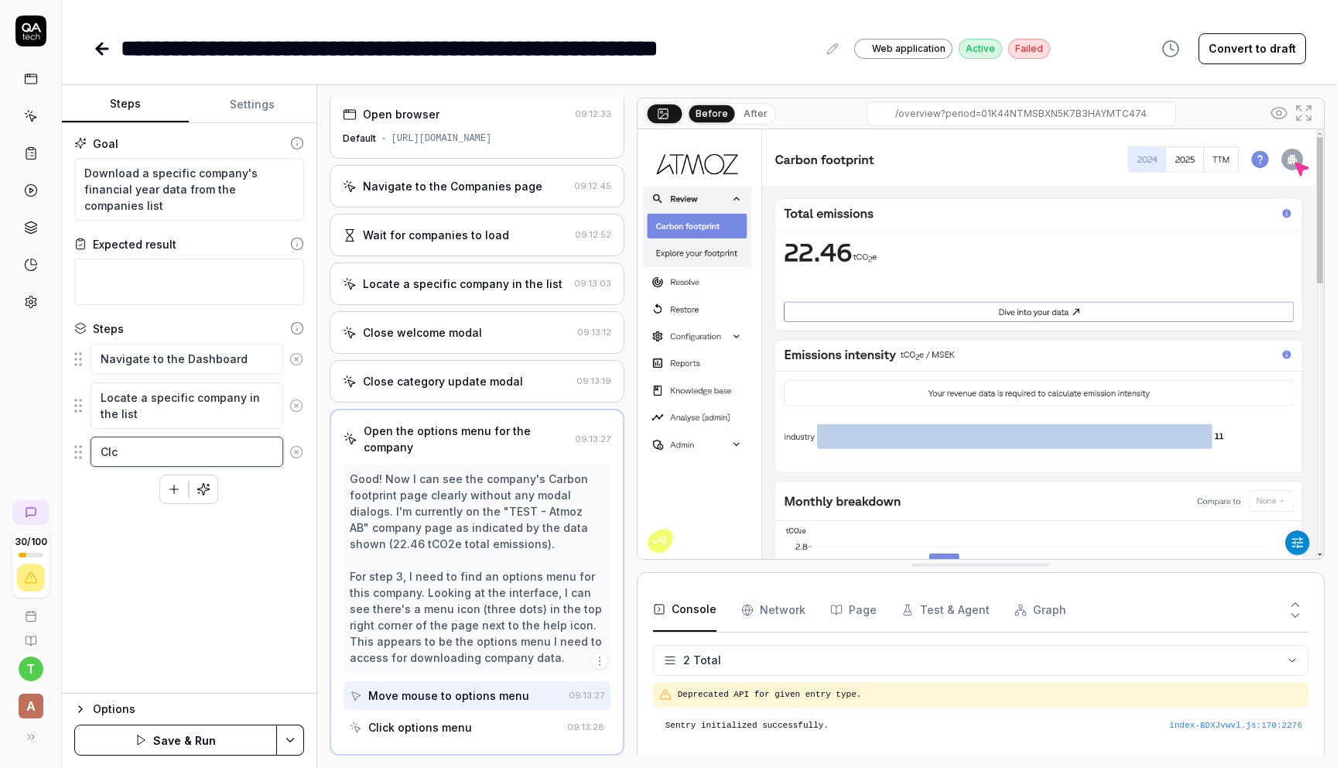
type textarea "*"
type textarea "Clci"
type textarea "*"
type textarea "Clcik"
type textarea "*"
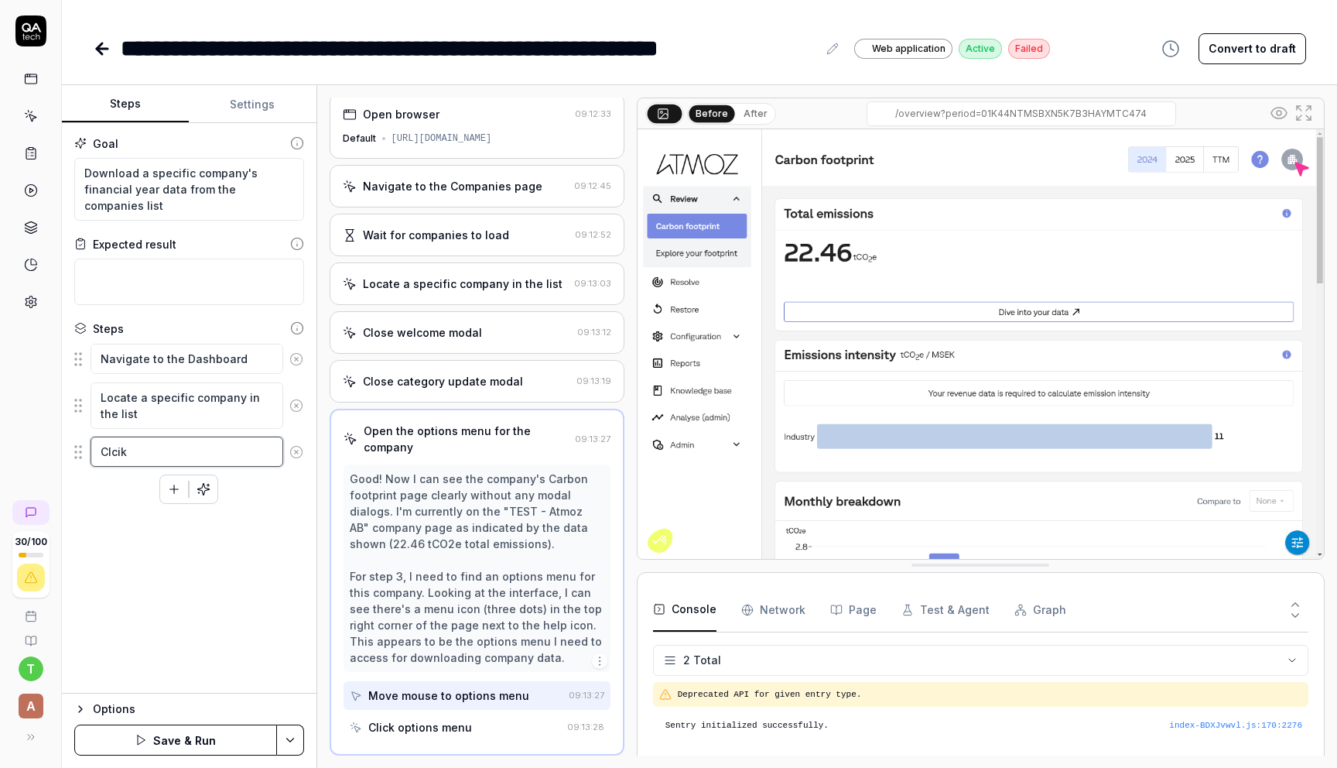
type textarea "Clci"
type textarea "*"
type textarea "Clc"
type textarea "*"
type textarea "Cl"
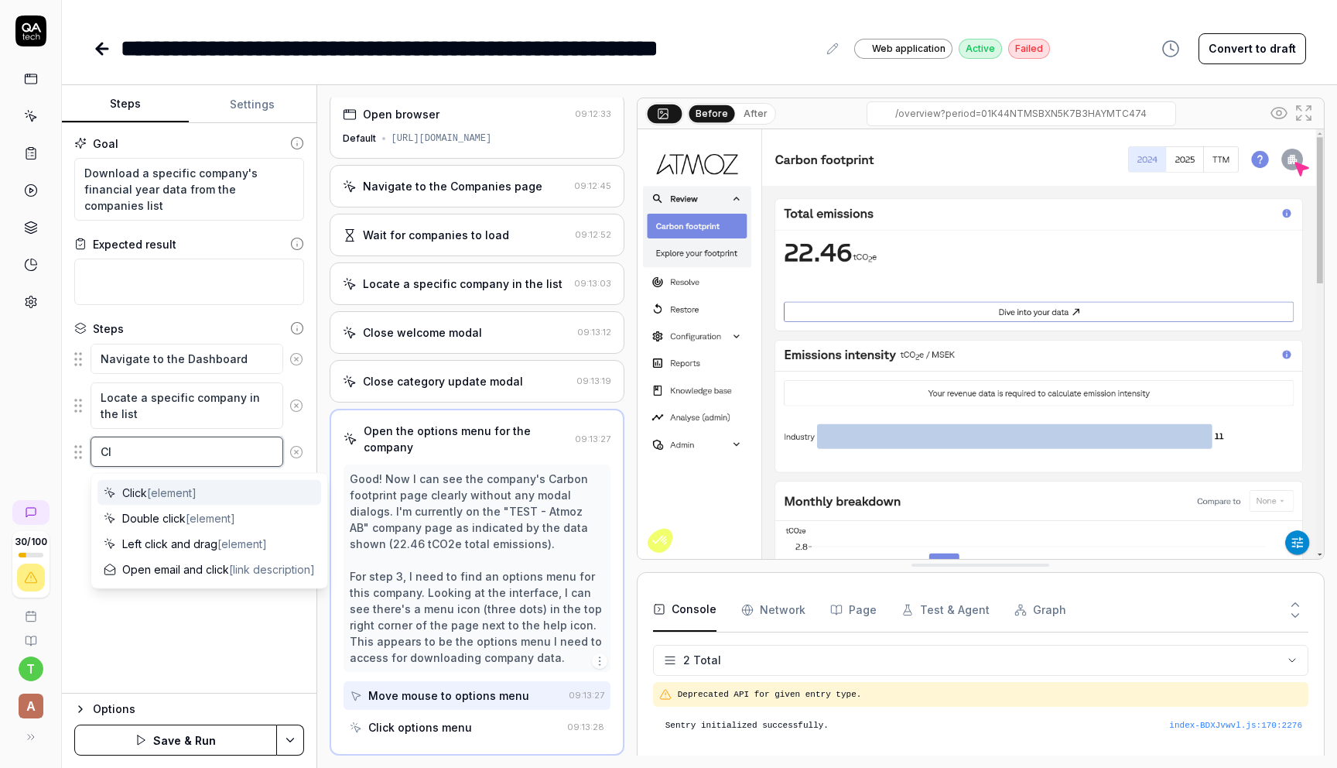
type textarea "*"
type textarea "Cli"
type textarea "*"
type textarea "Clic"
type textarea "*"
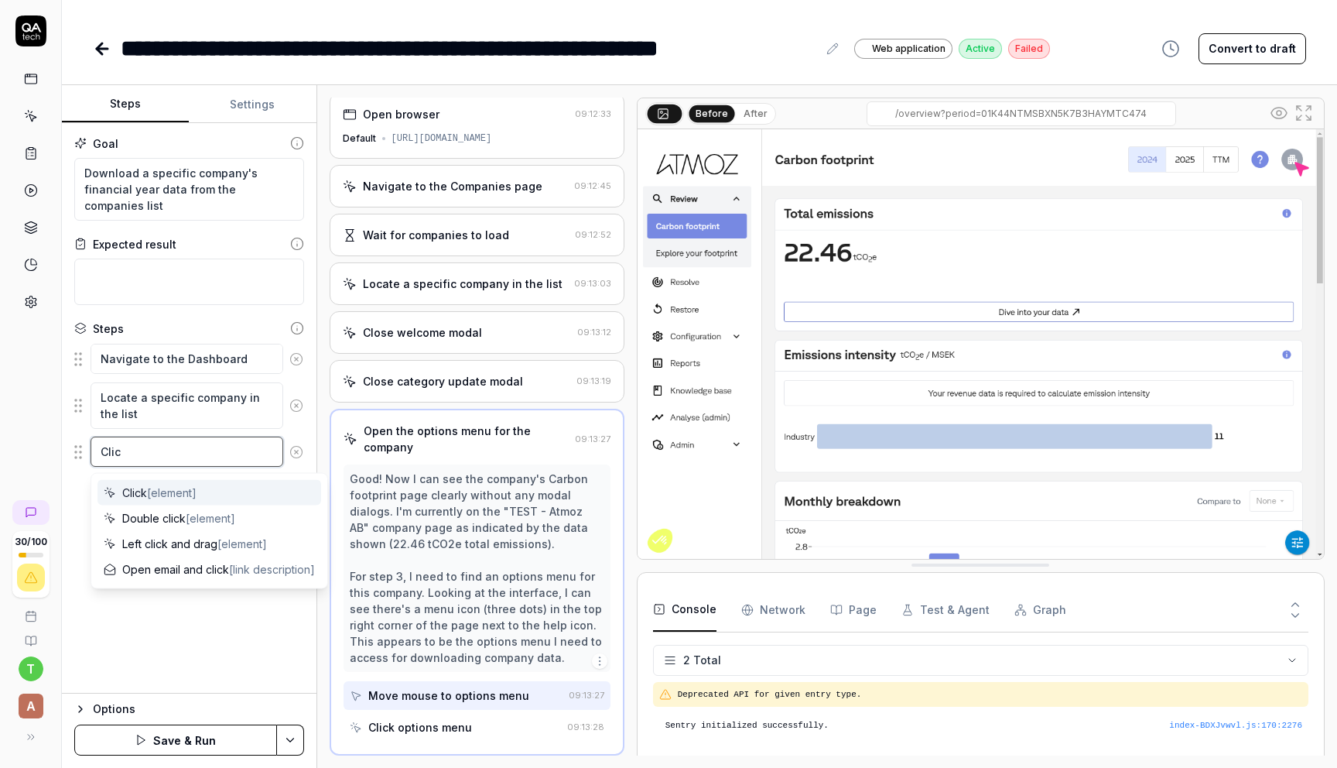
type textarea "Click"
type textarea "*"
type textarea "Click"
type textarea "*"
type textarea "Click o"
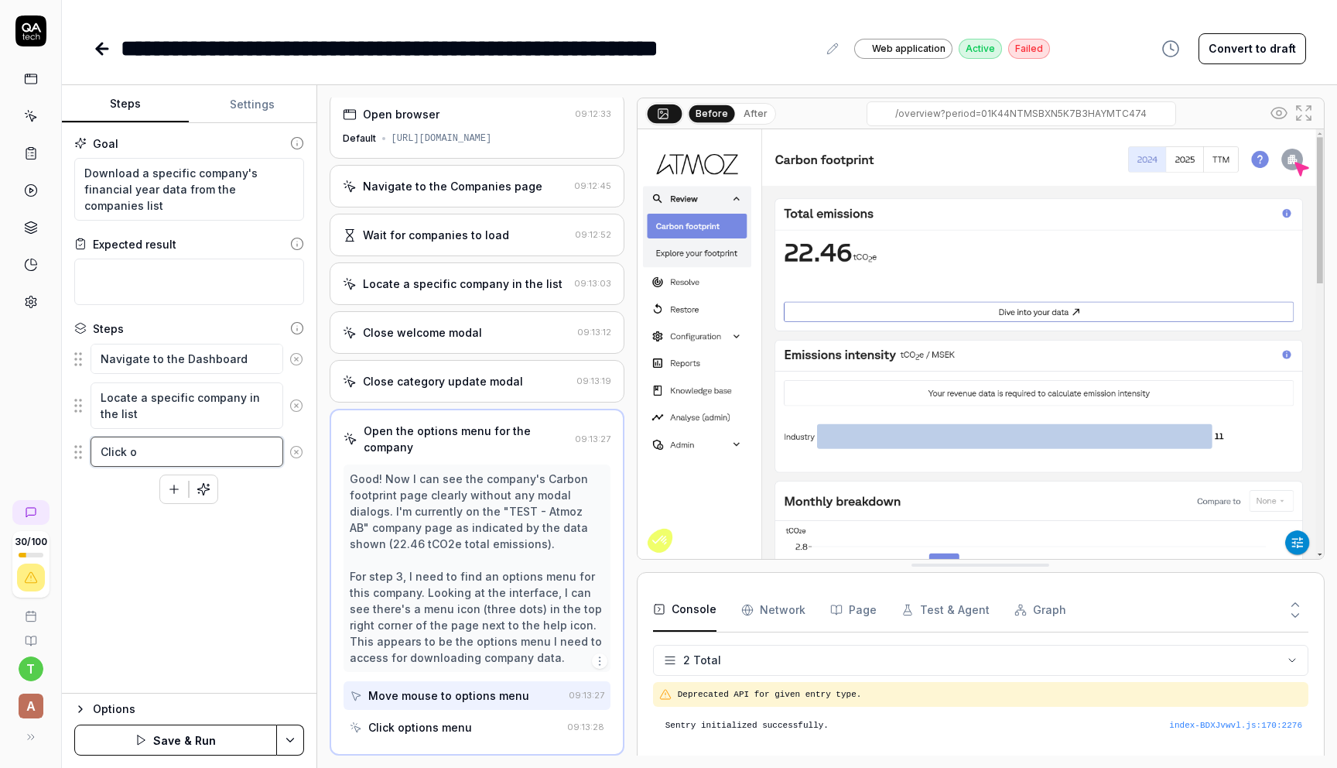
type textarea "*"
type textarea "Click on"
type textarea "*"
type textarea "Click on"
type textarea "*"
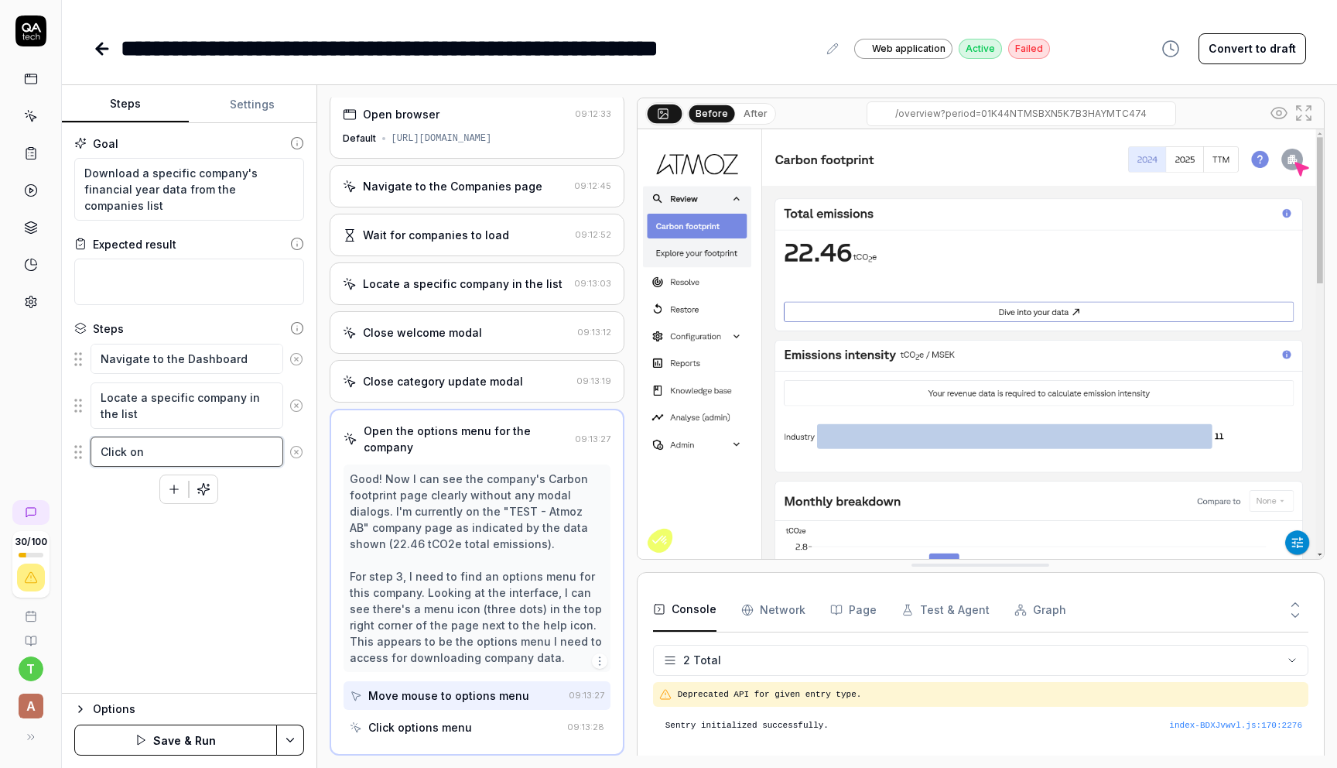
type textarea "Click on t"
type textarea "*"
type textarea "Click on th"
type textarea "*"
type textarea "Click on the"
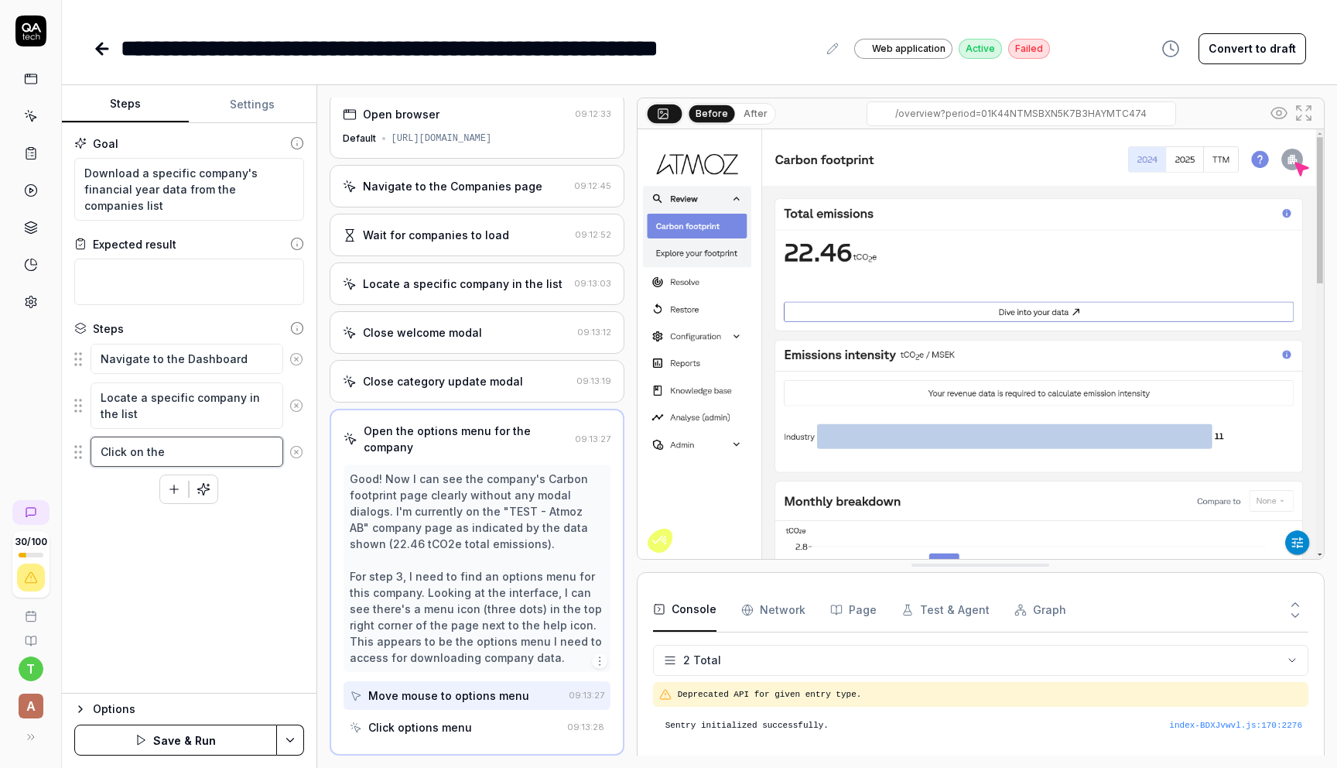
type textarea "*"
type textarea "Click on the"
type textarea "*"
type textarea "Click on the 3"
type textarea "*"
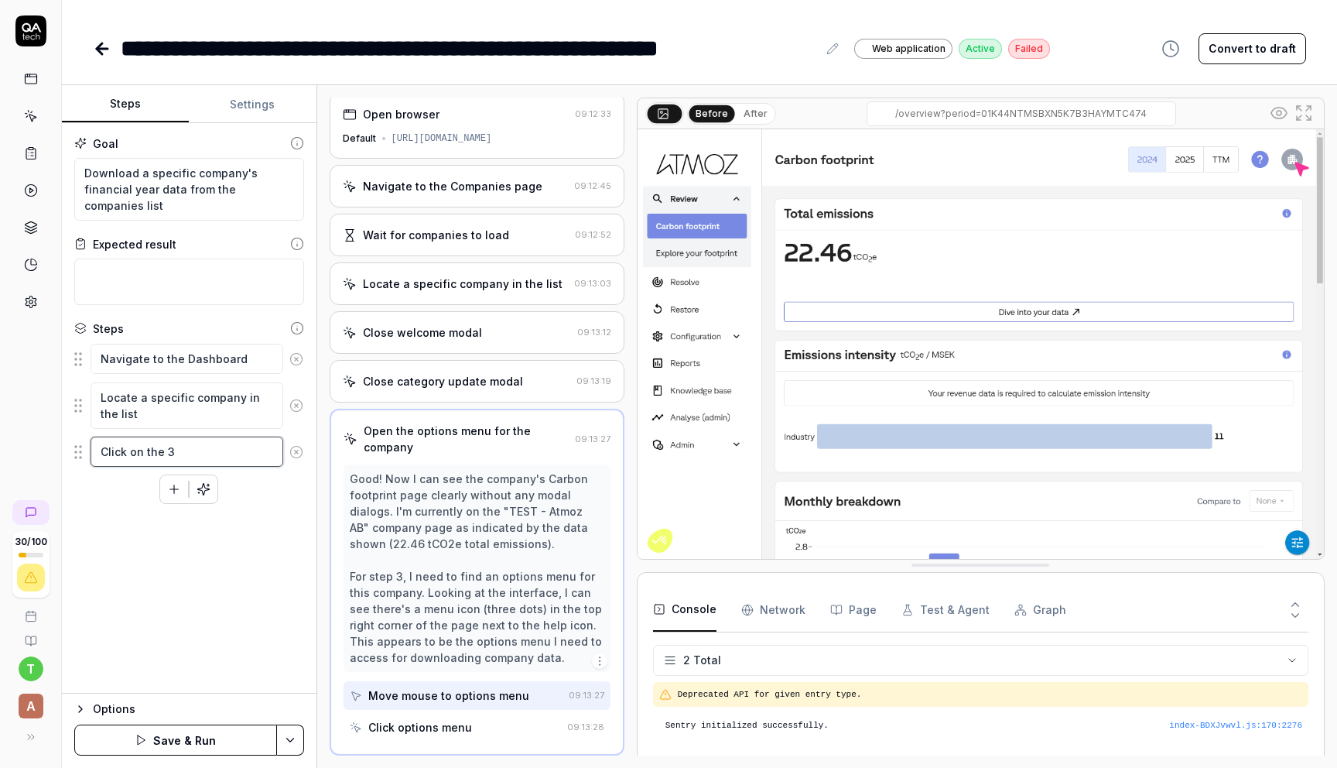
type textarea "Click on the 3"
type textarea "*"
type textarea "Click on the 3 d"
type textarea "*"
type textarea "Click on the 3 do"
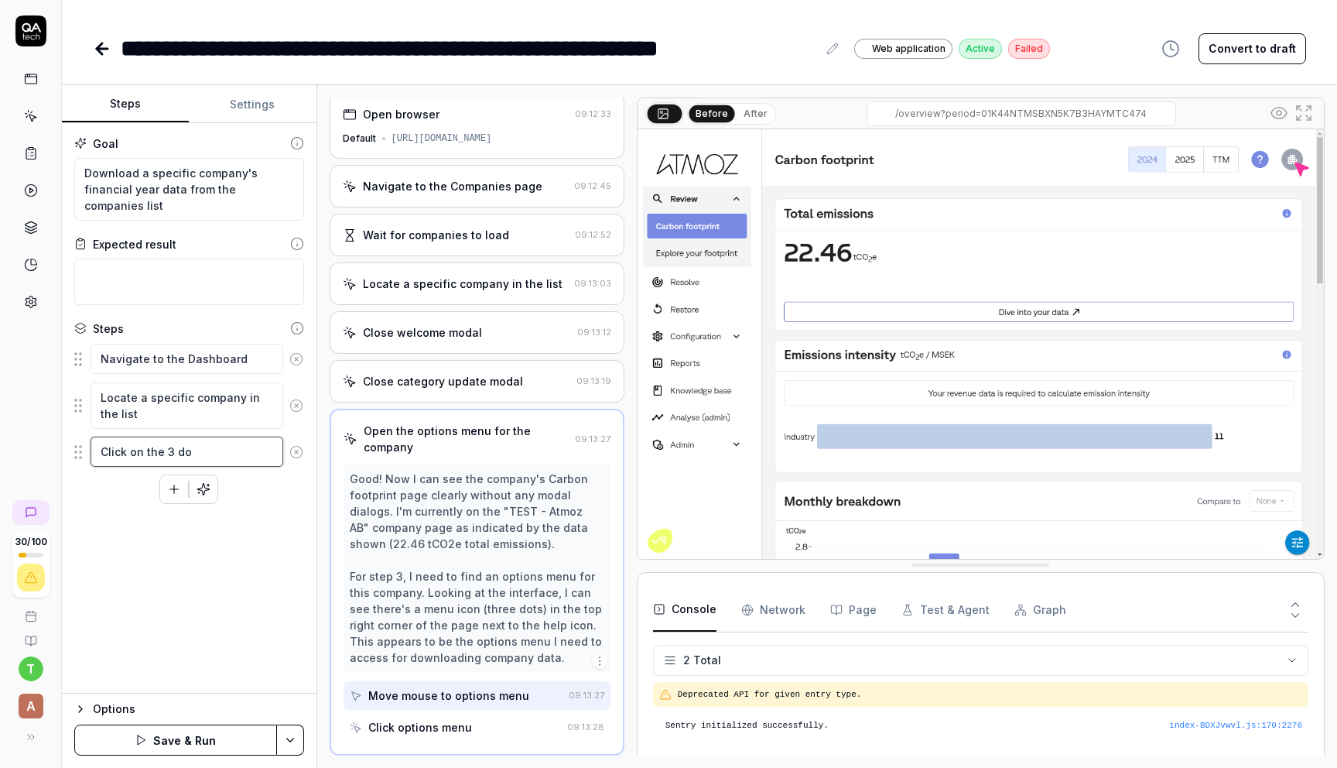
type textarea "*"
type textarea "Click on the 3 dot"
type textarea "*"
type textarea "Click on the 3 dots"
type textarea "*"
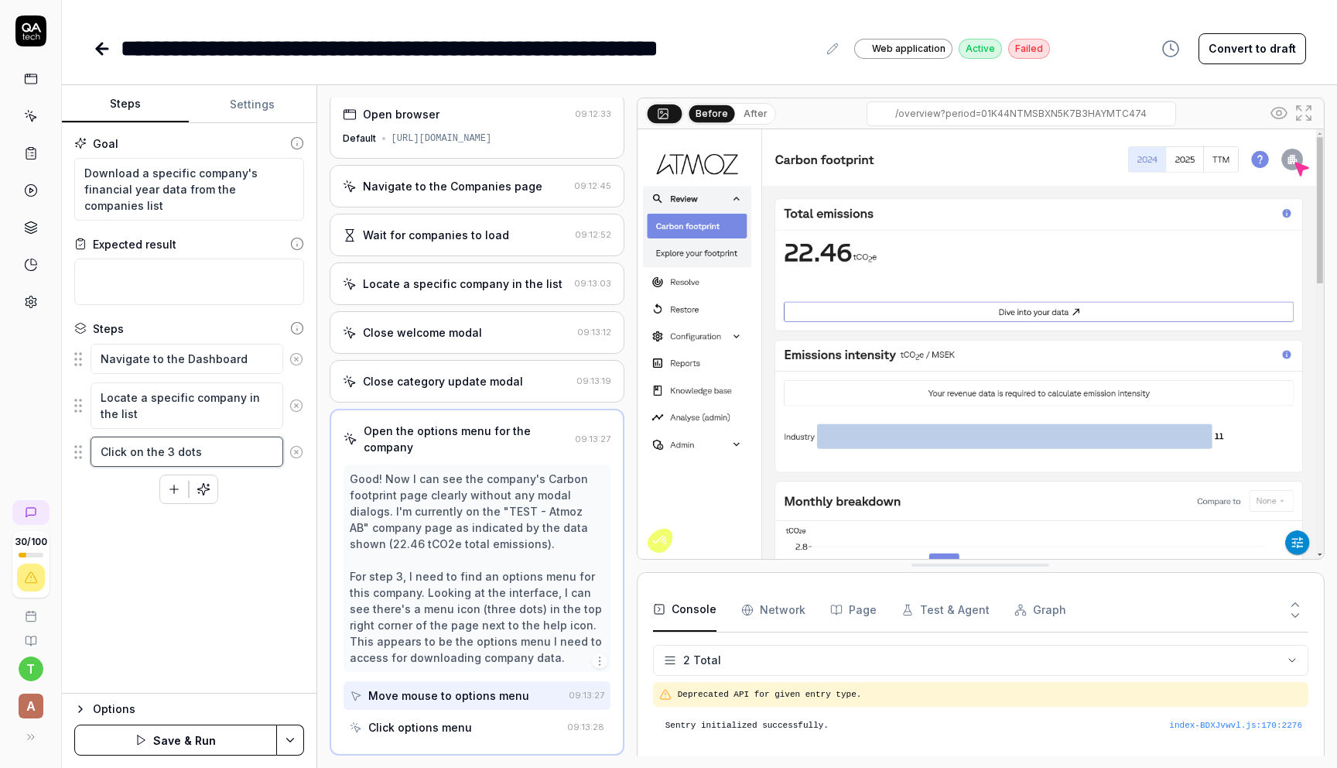
type textarea "Click on the 3 dots"
type textarea "*"
type textarea "Click on the 3 dots n"
type textarea "*"
type textarea "Click on the 3 dots ne"
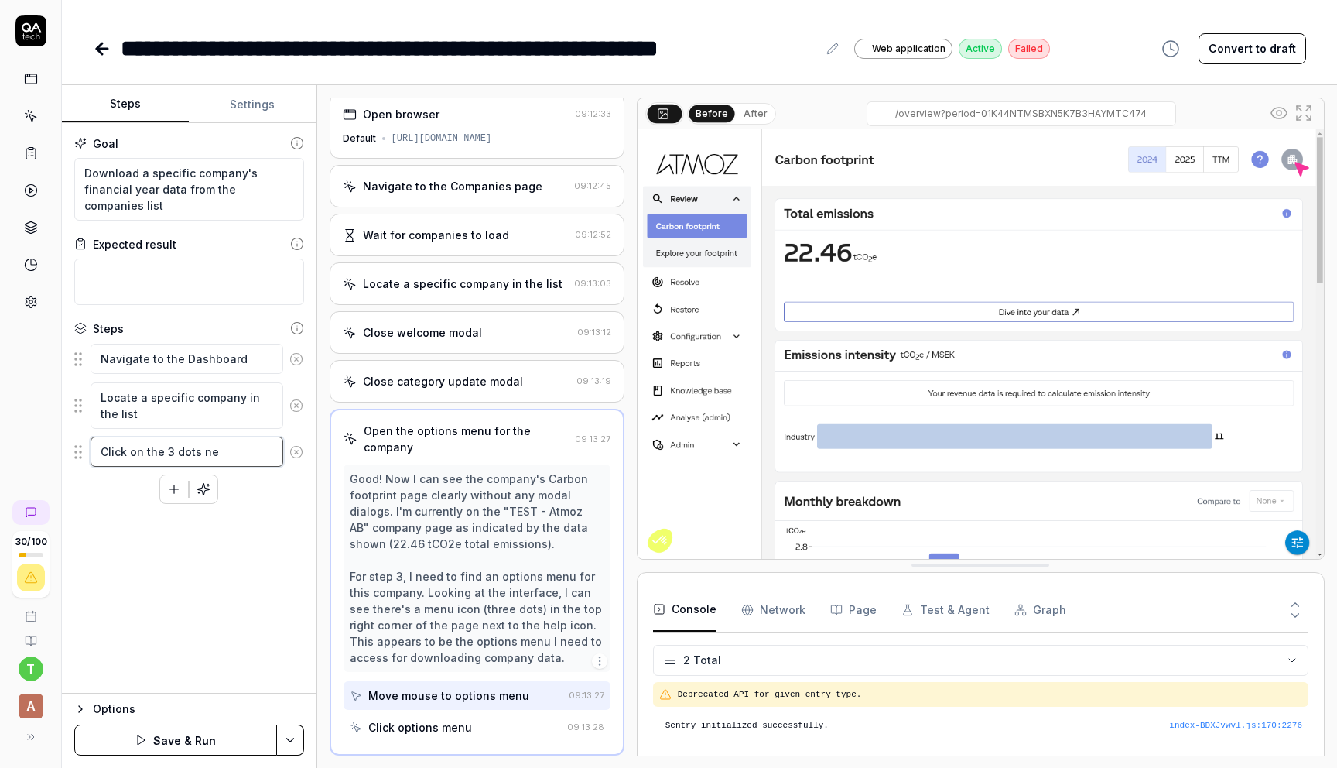
type textarea "*"
type textarea "Click on the 3 dots nex"
type textarea "*"
type textarea "Click on the 3 dots next"
type textarea "*"
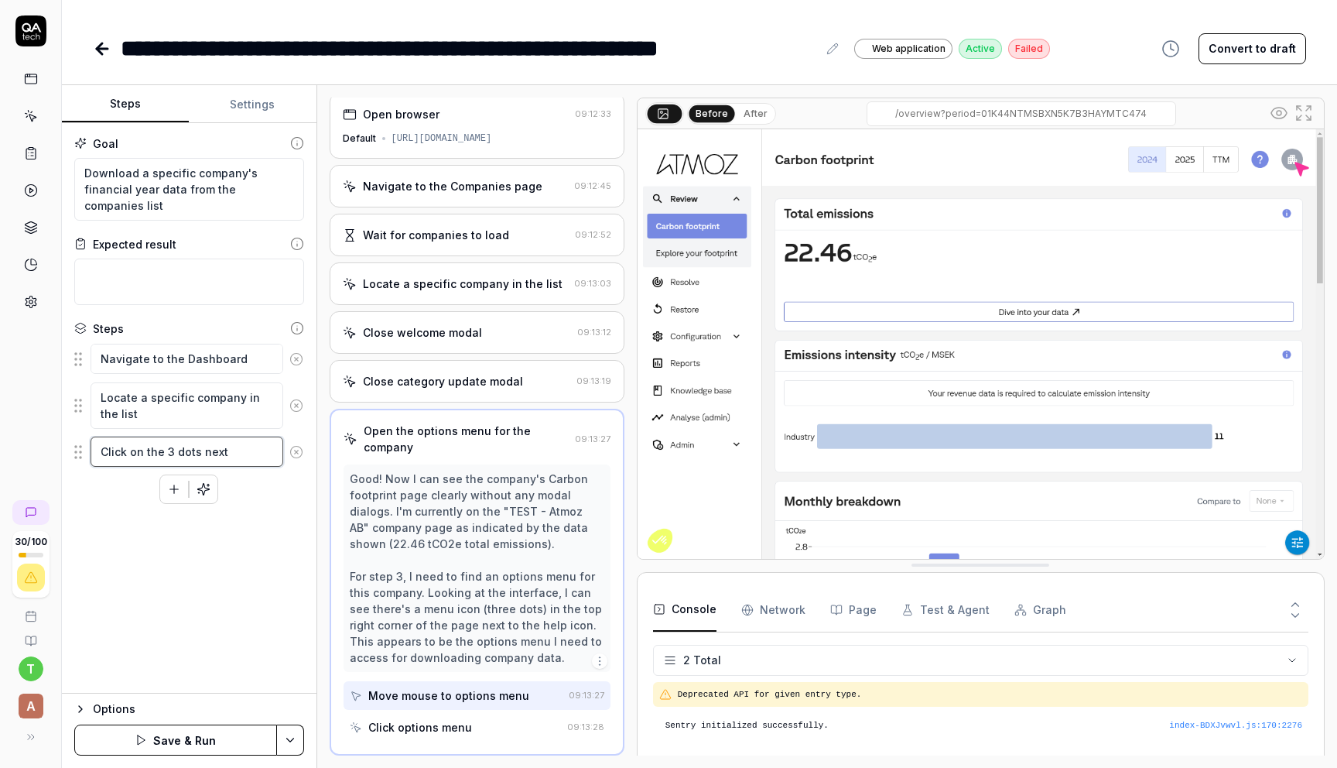
type textarea "Click on the 3 dots next"
type textarea "*"
type textarea "Click on the 3 dots next t"
type textarea "*"
type textarea "Click on the 3 dots next to"
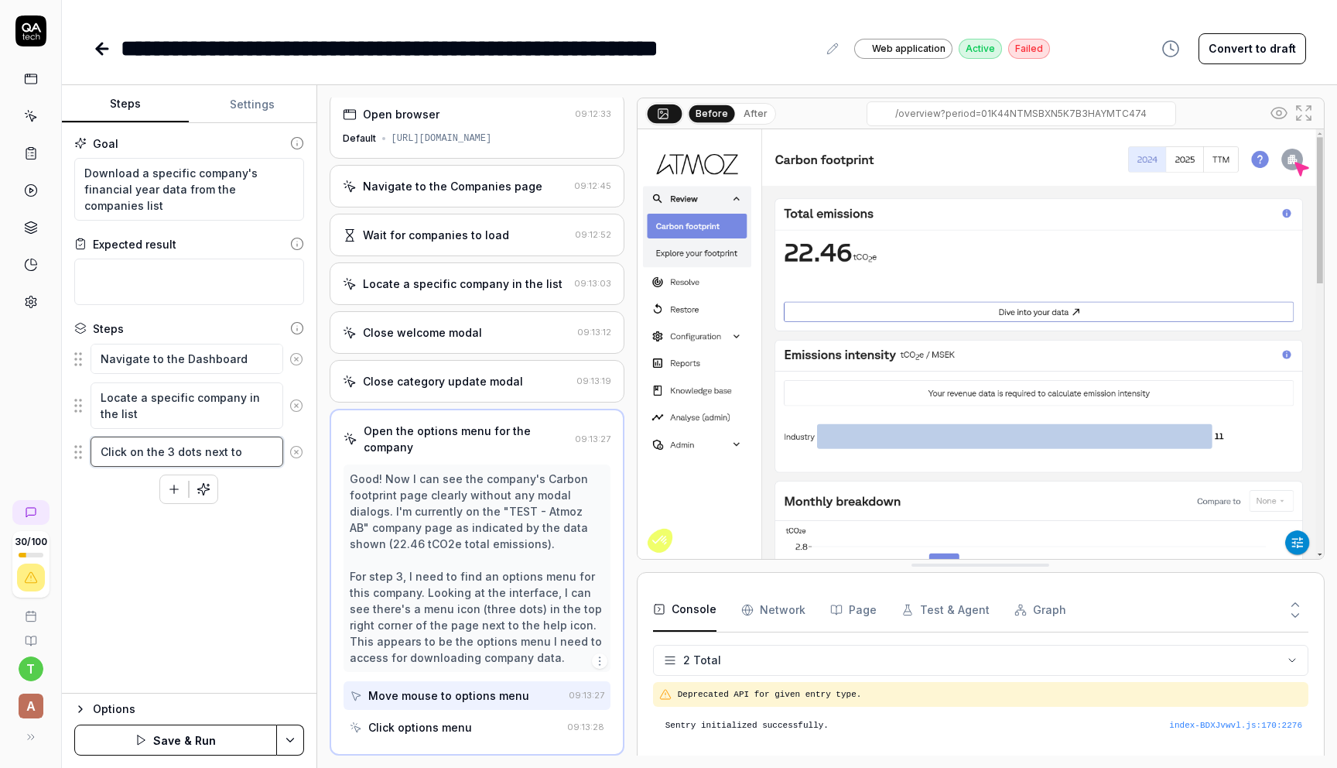
type textarea "*"
type textarea "Click on the 3 dots next to"
type textarea "*"
type textarea "Click on the 3 dots next to t"
type textarea "*"
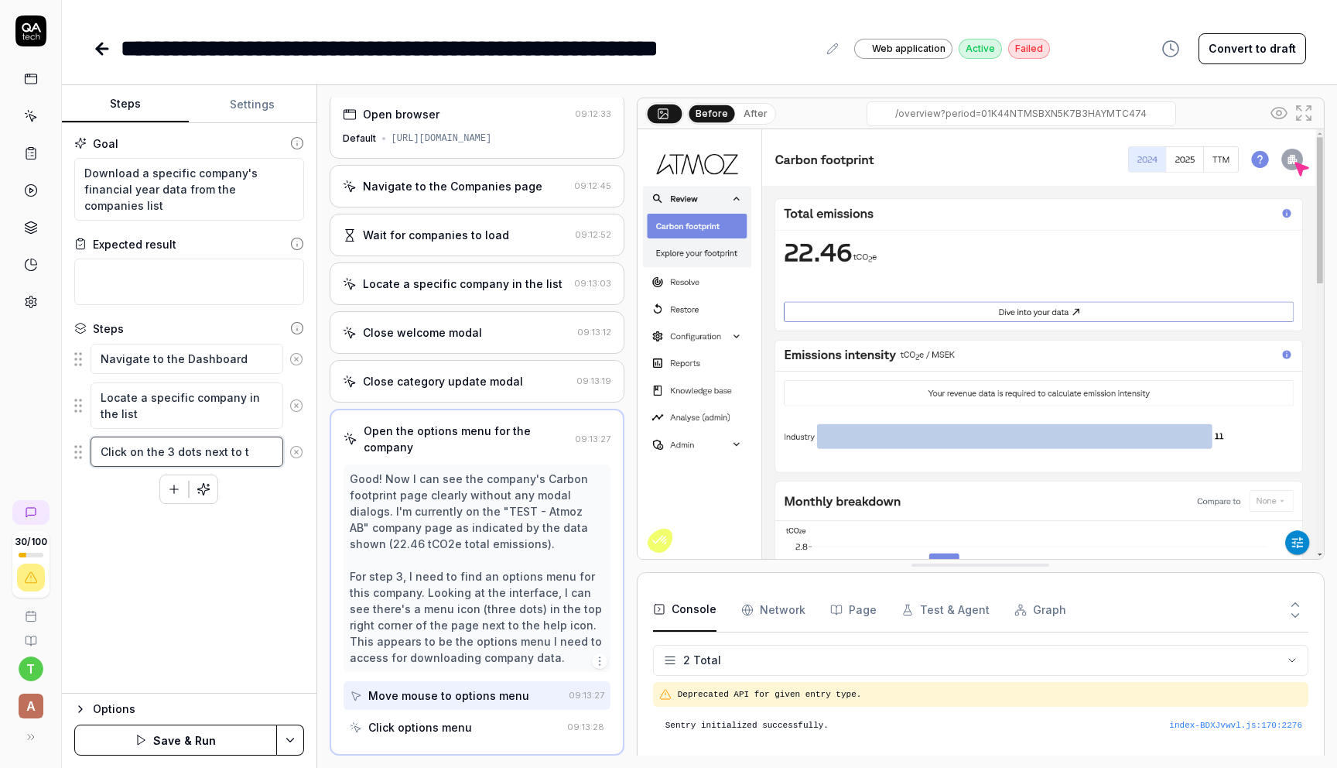
type textarea "Click on the 3 dots next to te"
type textarea "*"
type textarea "Click on the 3 dots next to t"
type textarea "*"
type textarea "Click on the 3 dots next to th"
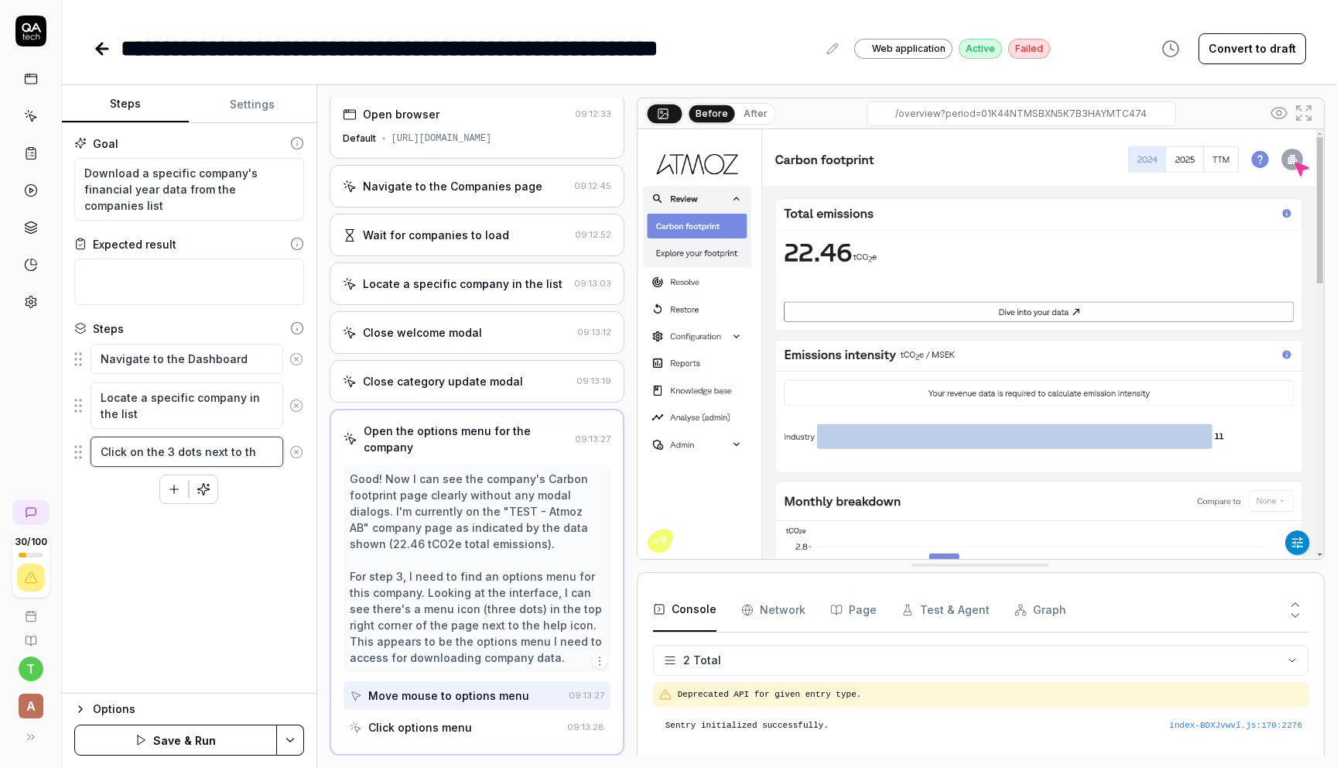
type textarea "*"
type textarea "Click on the 3 dots next to the"
type textarea "*"
type textarea "Click on the 3 dots next to the"
type textarea "*"
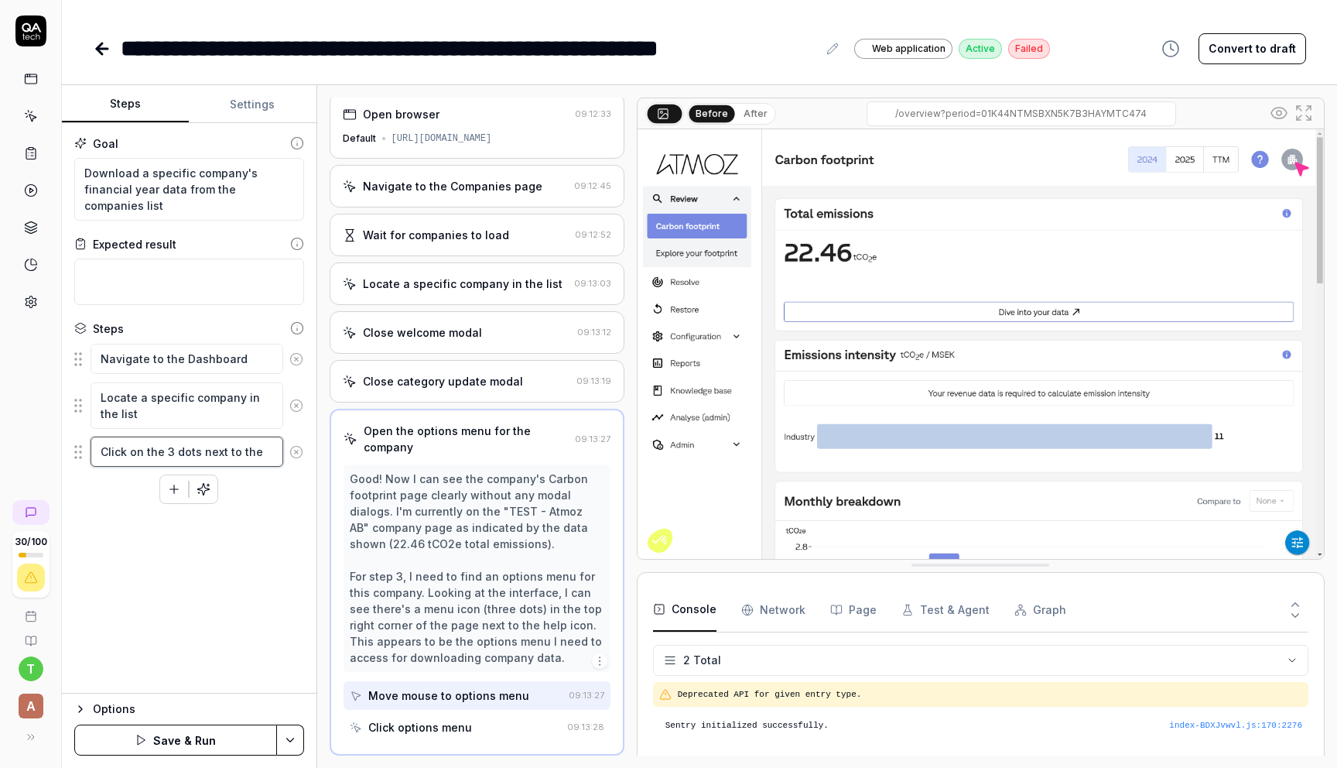
type textarea "Click on the 3 dots next to the c"
type textarea "*"
type textarea "Click on the 3 dots next to the co"
type textarea "*"
type textarea "Click on the 3 dots next to the com"
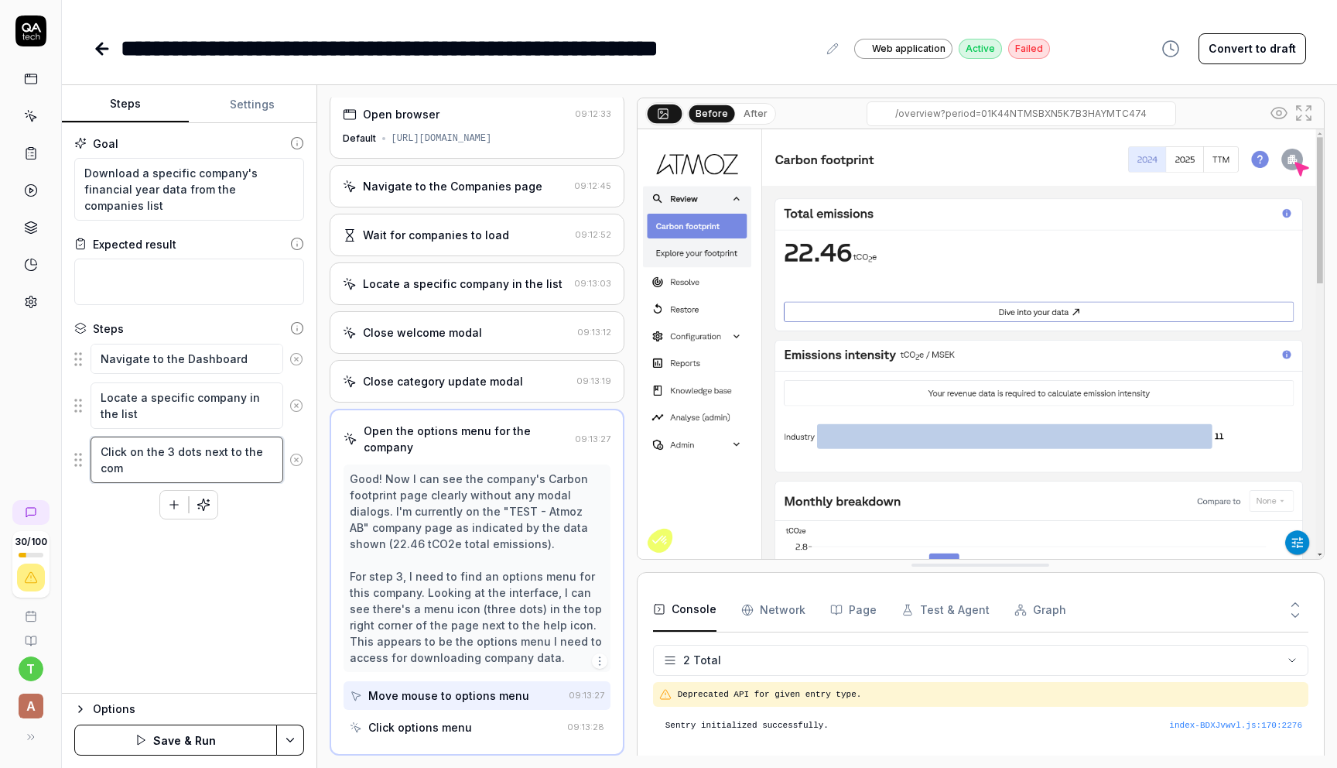
type textarea "*"
type textarea "Click on the 3 dots next to the comp"
type textarea "*"
type textarea "Click on the 3 dots next to the compa"
type textarea "*"
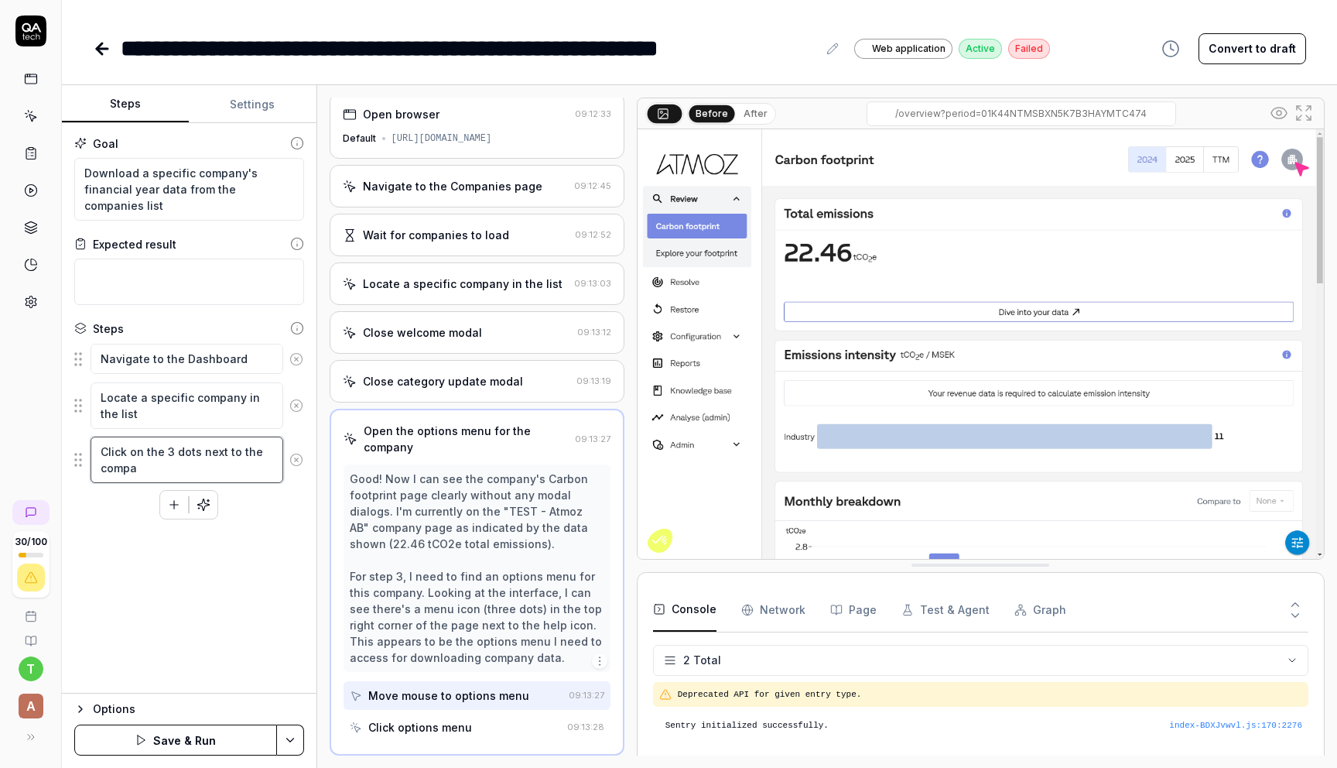
type textarea "Click on the 3 dots next to the compan"
type textarea "*"
type textarea "Click on the 3 dots next to the company"
click at [296, 481] on div "Click on the 3 dots next to the company" at bounding box center [189, 460] width 230 height 48
click at [195, 466] on textarea "Click on the 3 dots next to the company" at bounding box center [187, 459] width 193 height 46
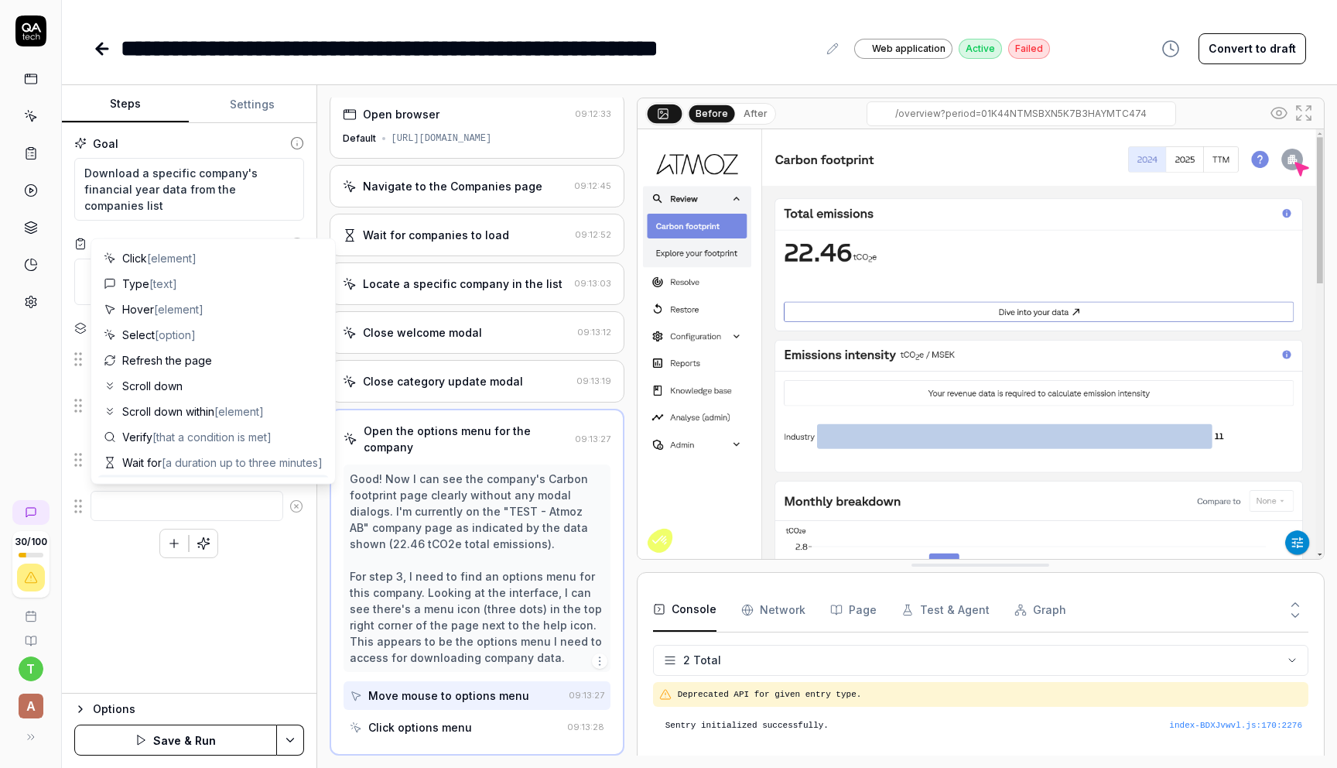
click at [261, 530] on div "Navigate to the Dashboard page Locate a specific company in the list Click on t…" at bounding box center [189, 450] width 230 height 215
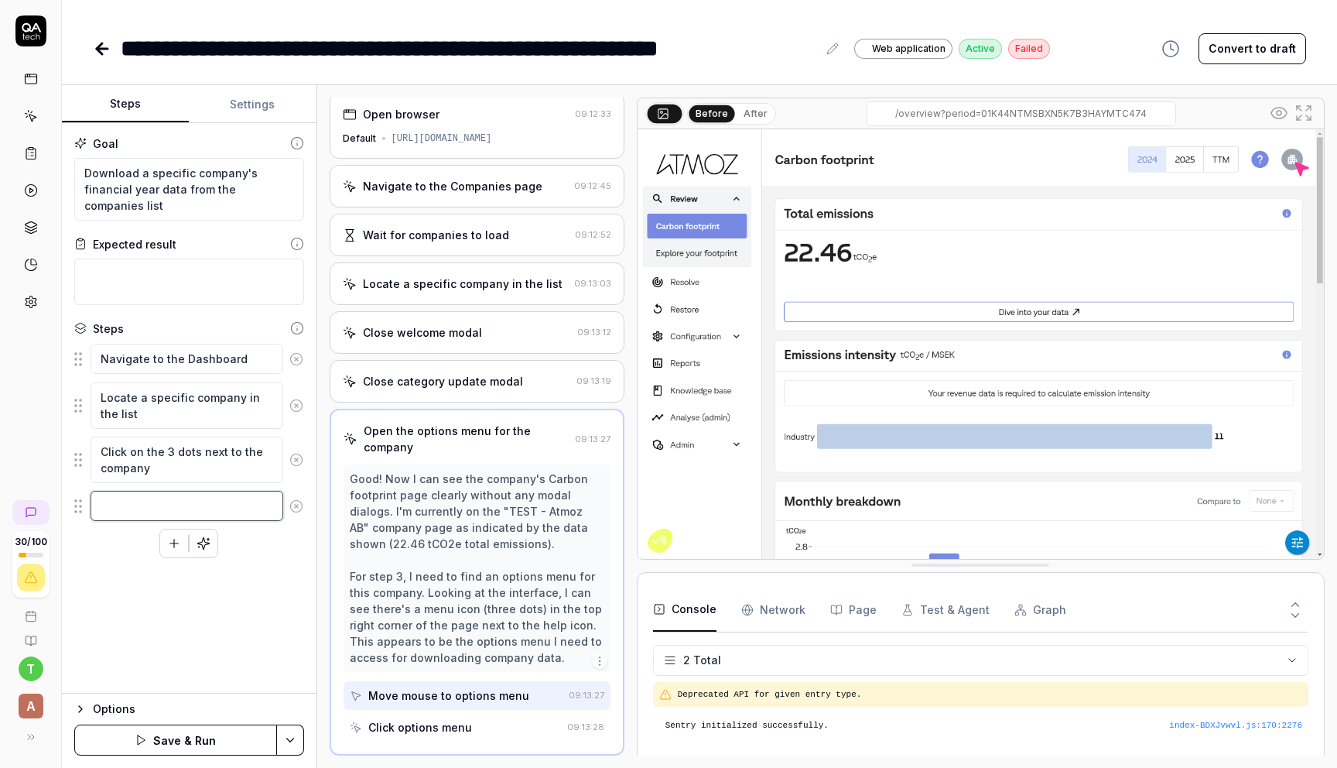
click at [215, 511] on textarea at bounding box center [187, 506] width 193 height 30
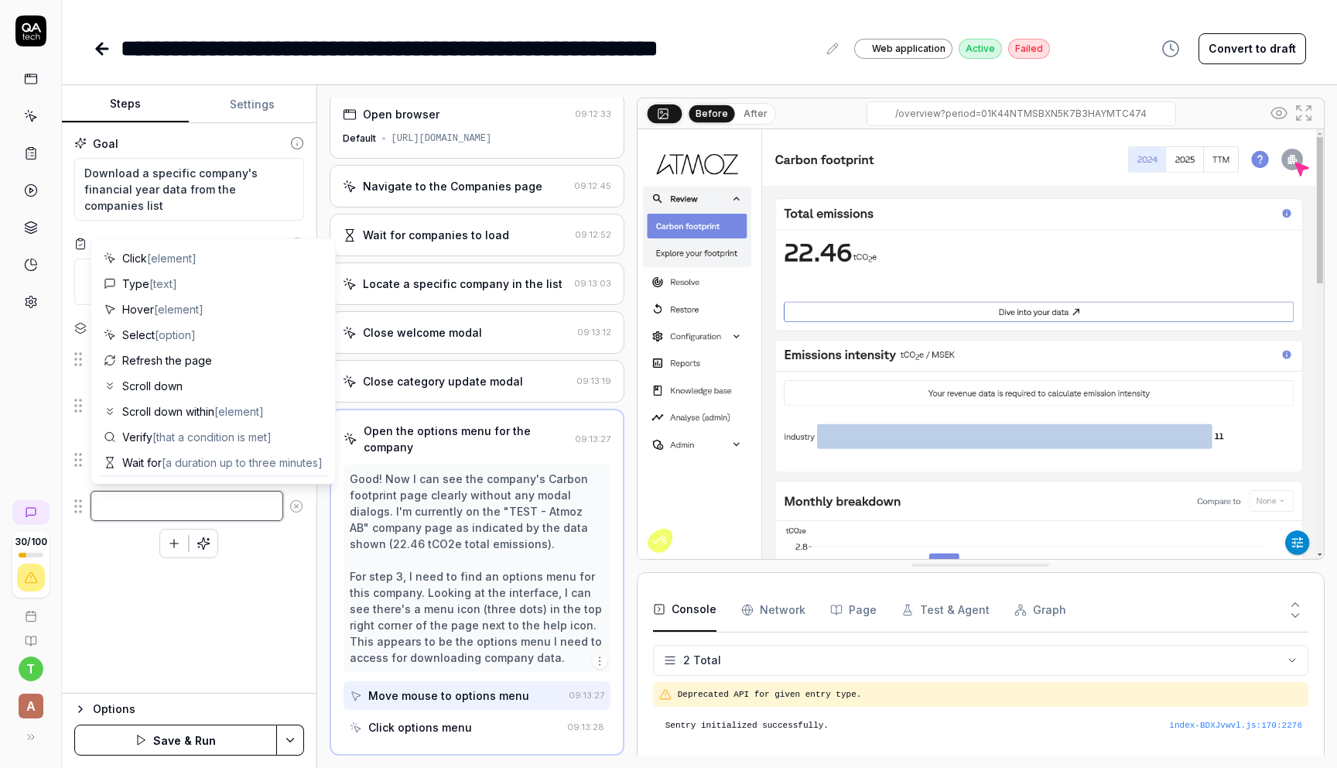
type textarea "*"
type textarea "t"
type textarea "*"
type textarea "th"
type textarea "*"
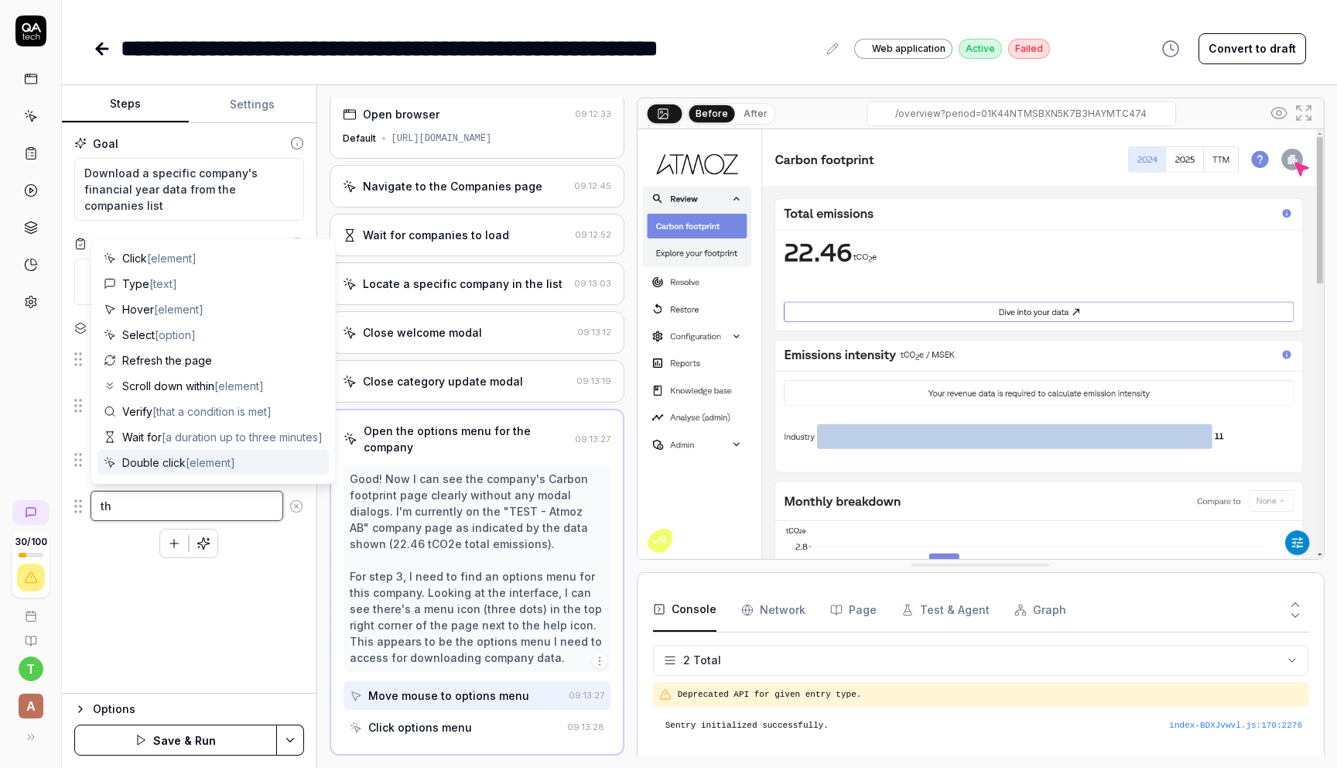
type textarea "the"
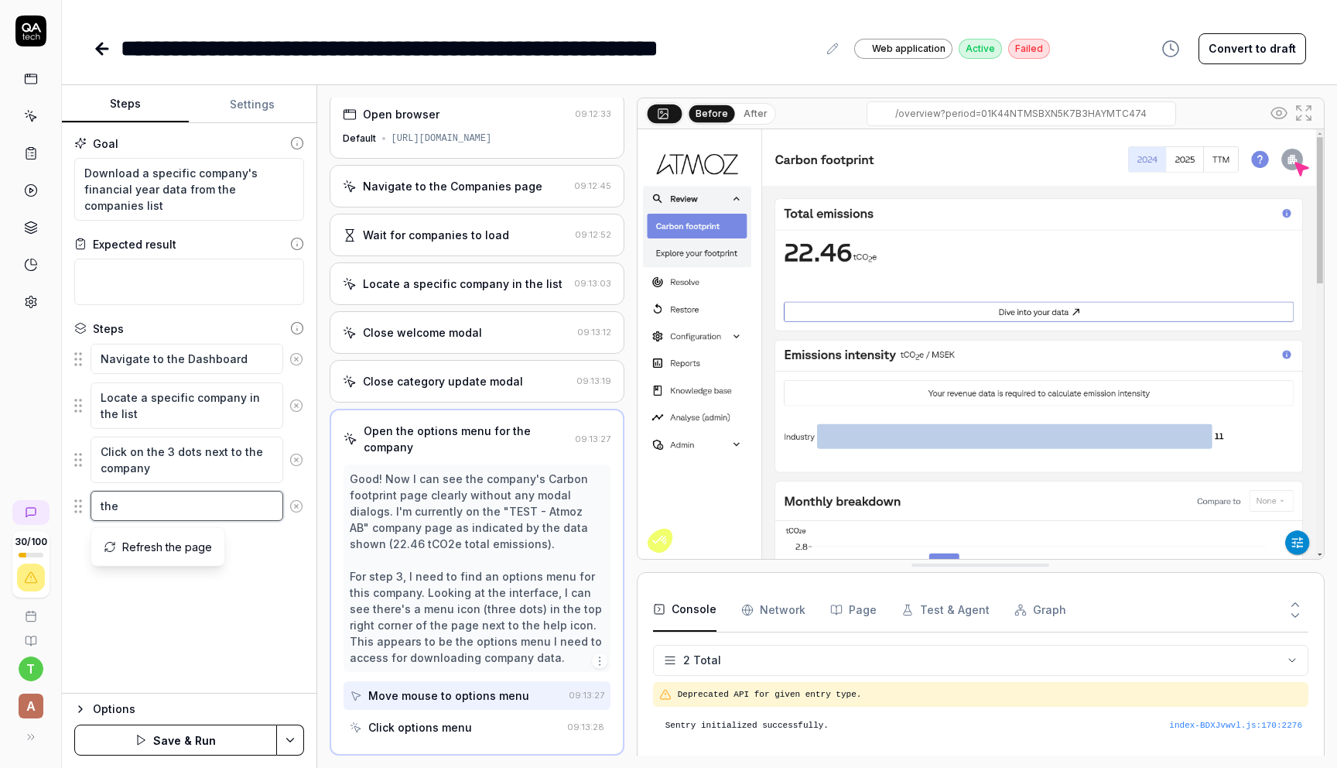
type textarea "*"
type textarea "then"
type textarea "*"
type textarea "then"
type textarea "*"
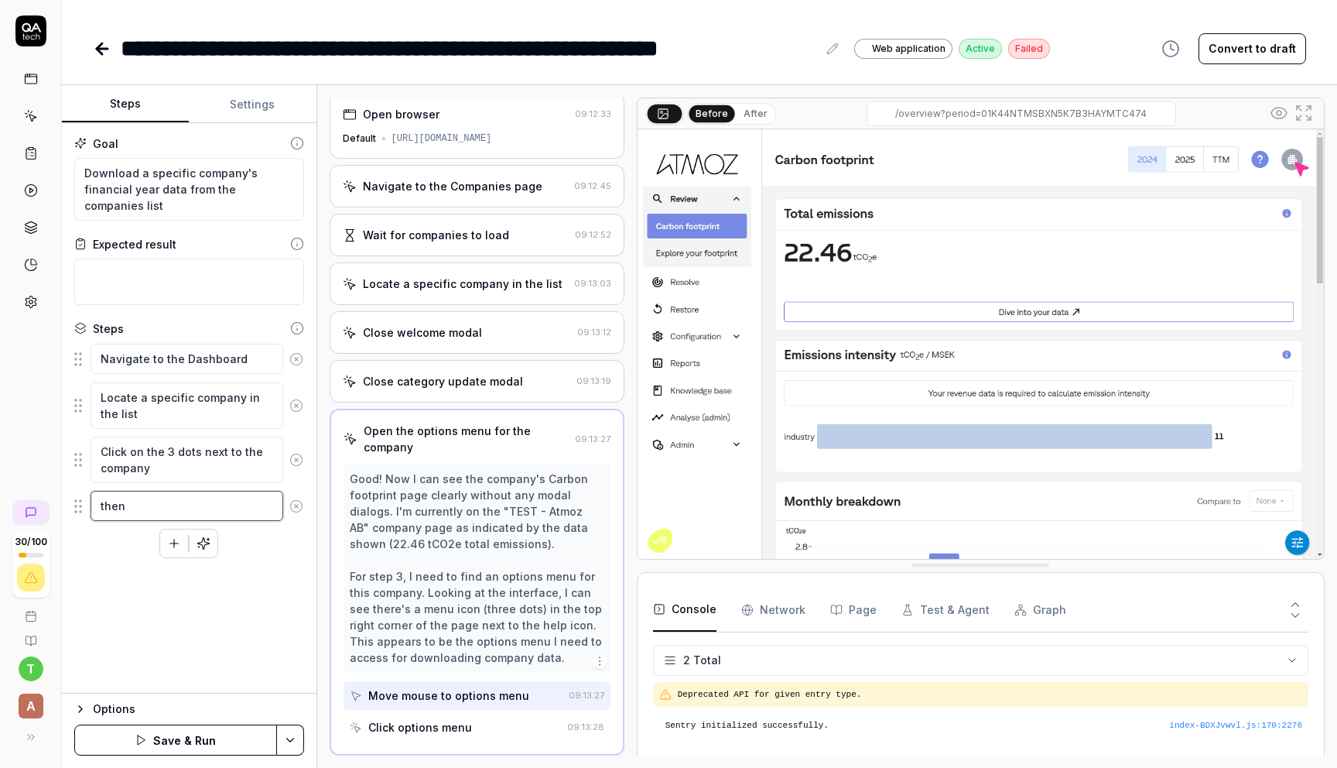
type textarea "then f"
type textarea "*"
type textarea "then fr"
type textarea "*"
type textarea "then fro"
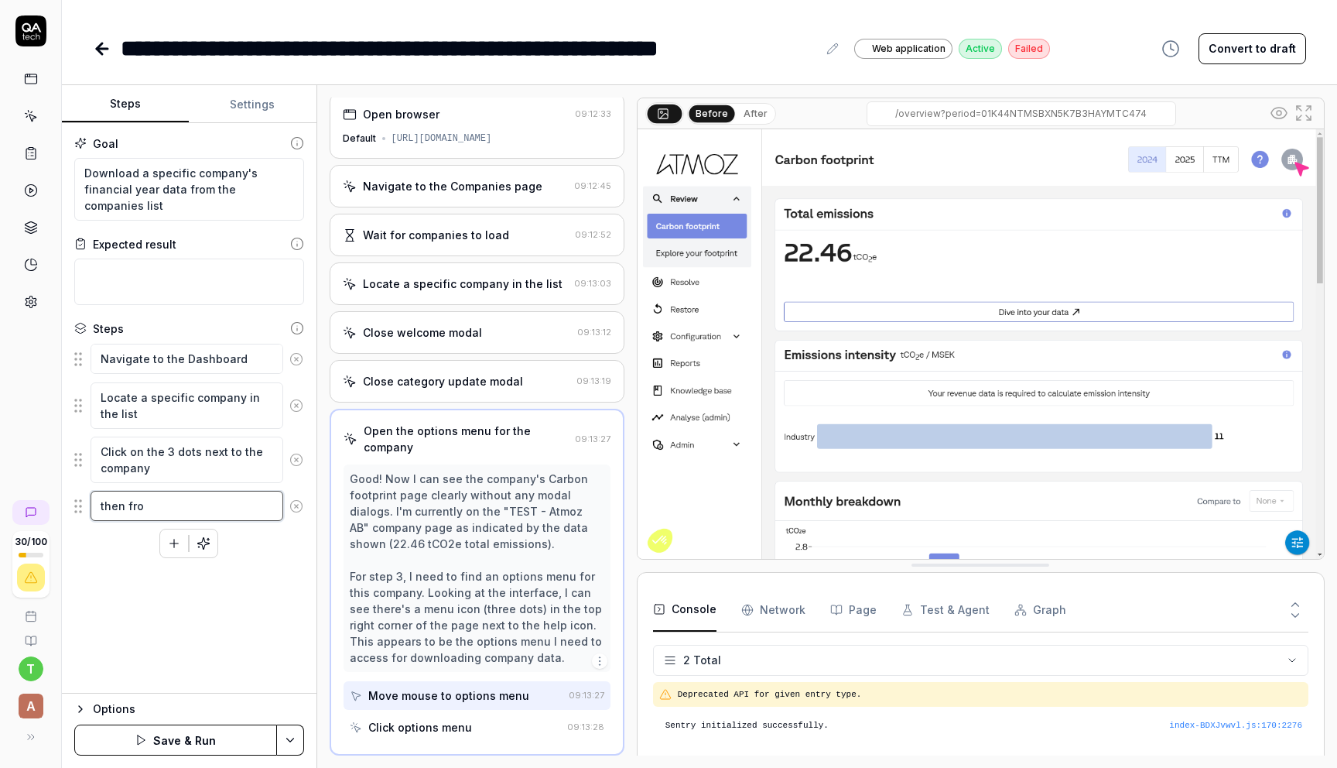
type textarea "*"
type textarea "then from"
type textarea "*"
type textarea "then from"
type textarea "*"
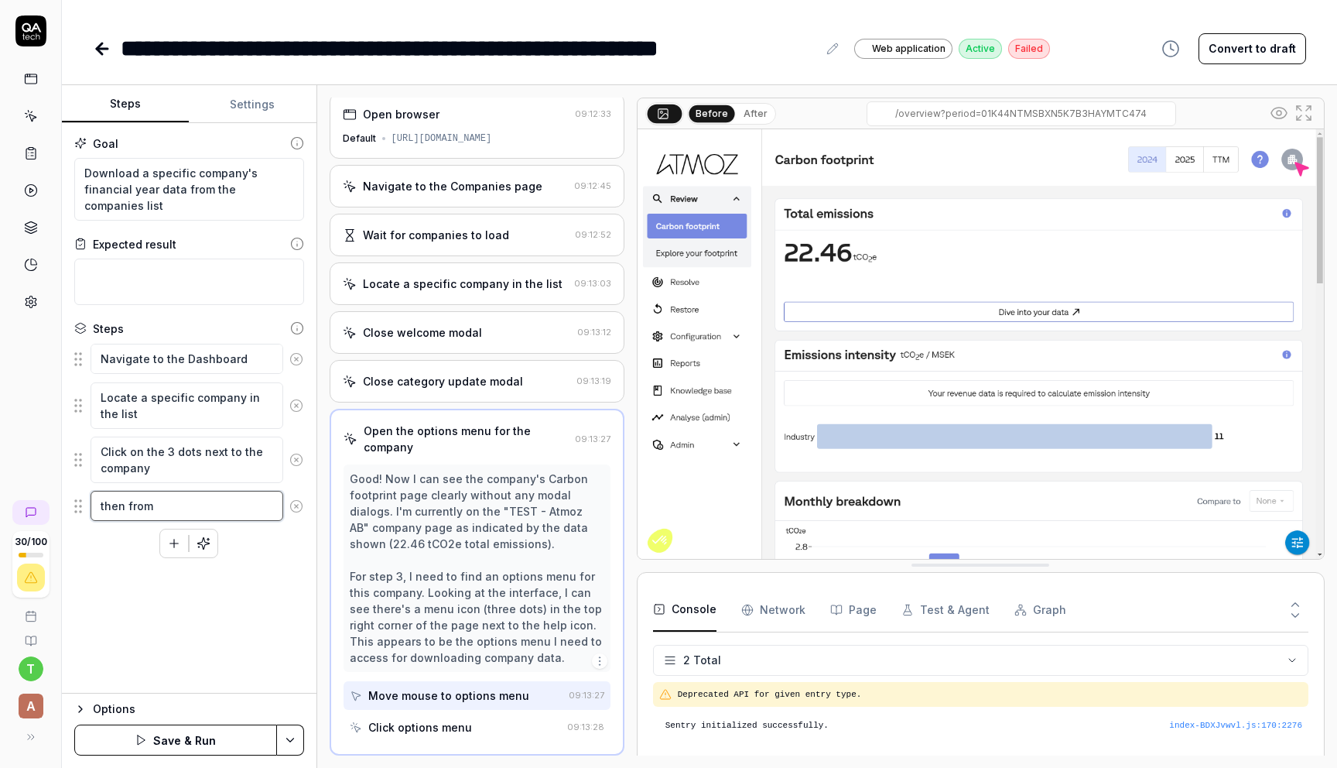
type textarea "then from h"
type textarea "*"
type textarea "then from"
type textarea "*"
type textarea "then from t"
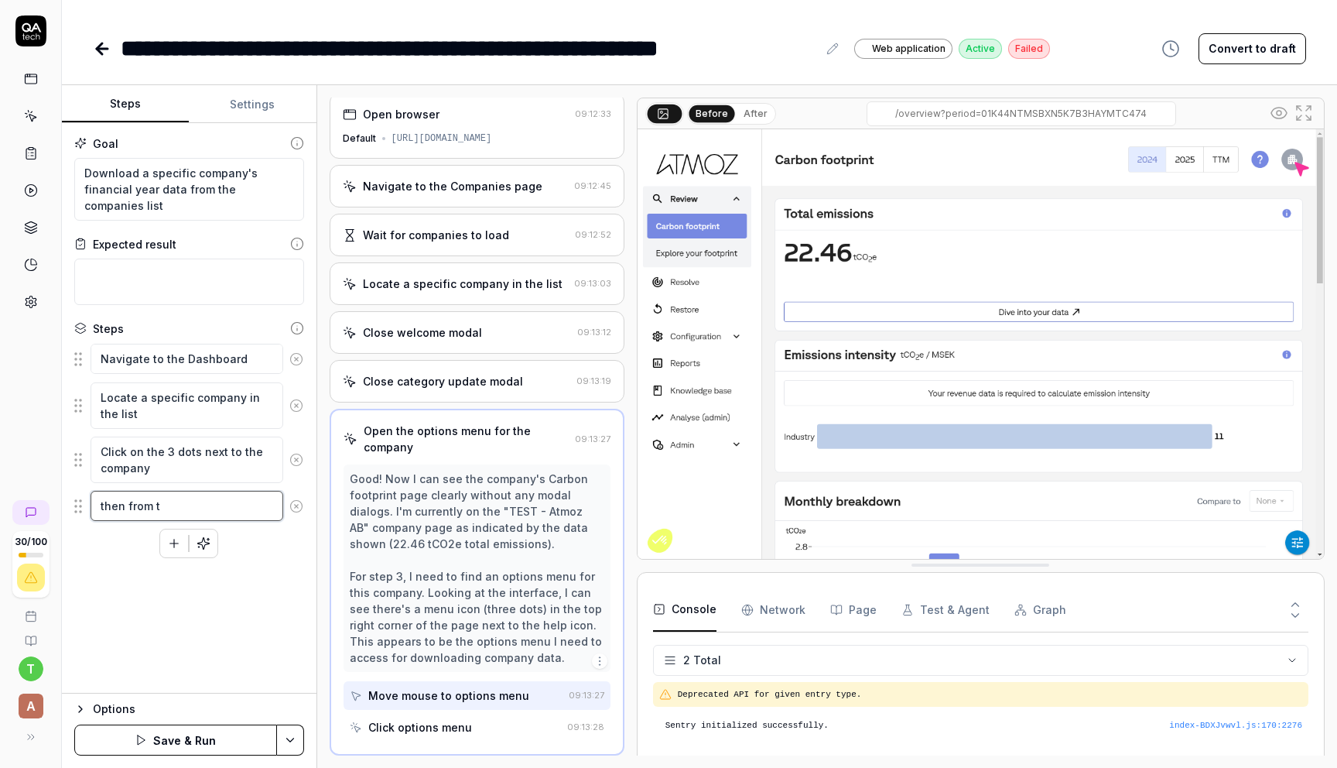
type textarea "*"
type textarea "then from th"
type textarea "*"
type textarea "then from the"
type textarea "*"
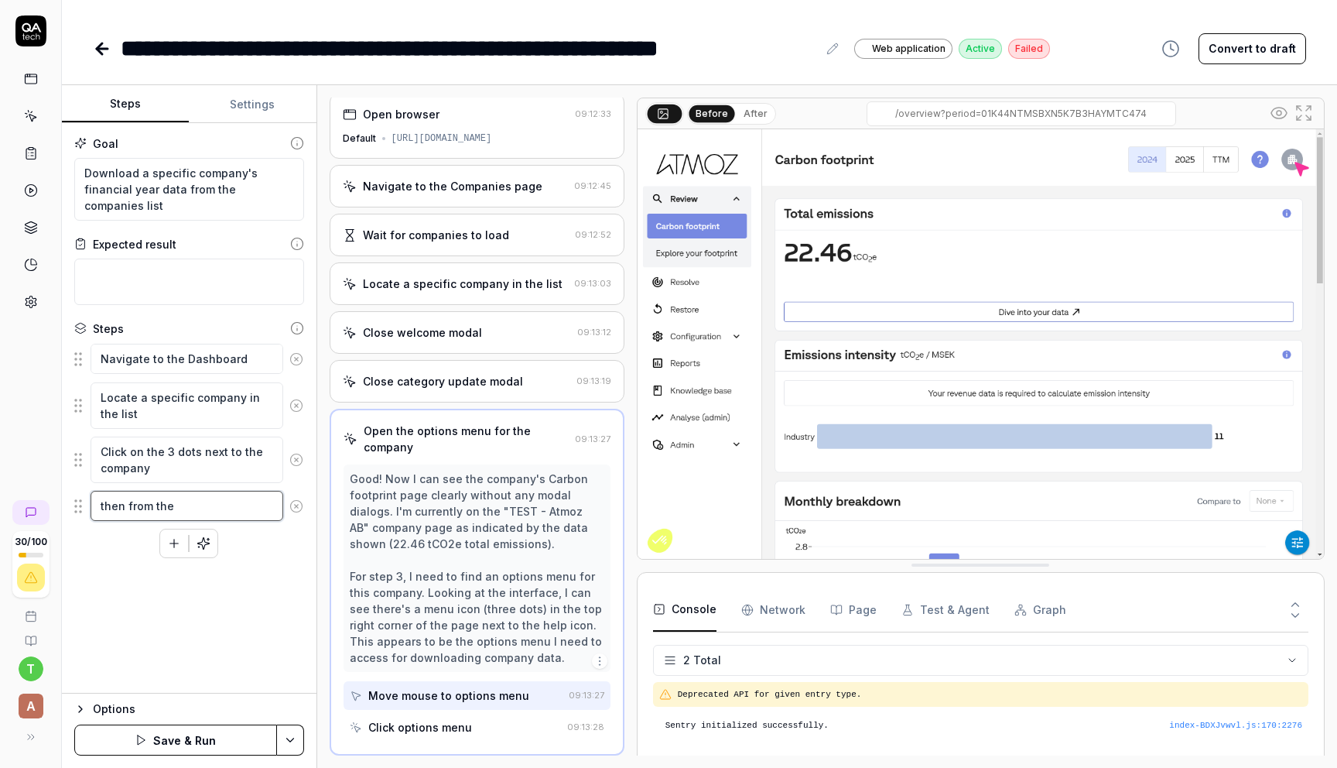
type textarea "then from the"
type textarea "*"
type textarea "then from the d"
type textarea "*"
type textarea "then from the dr"
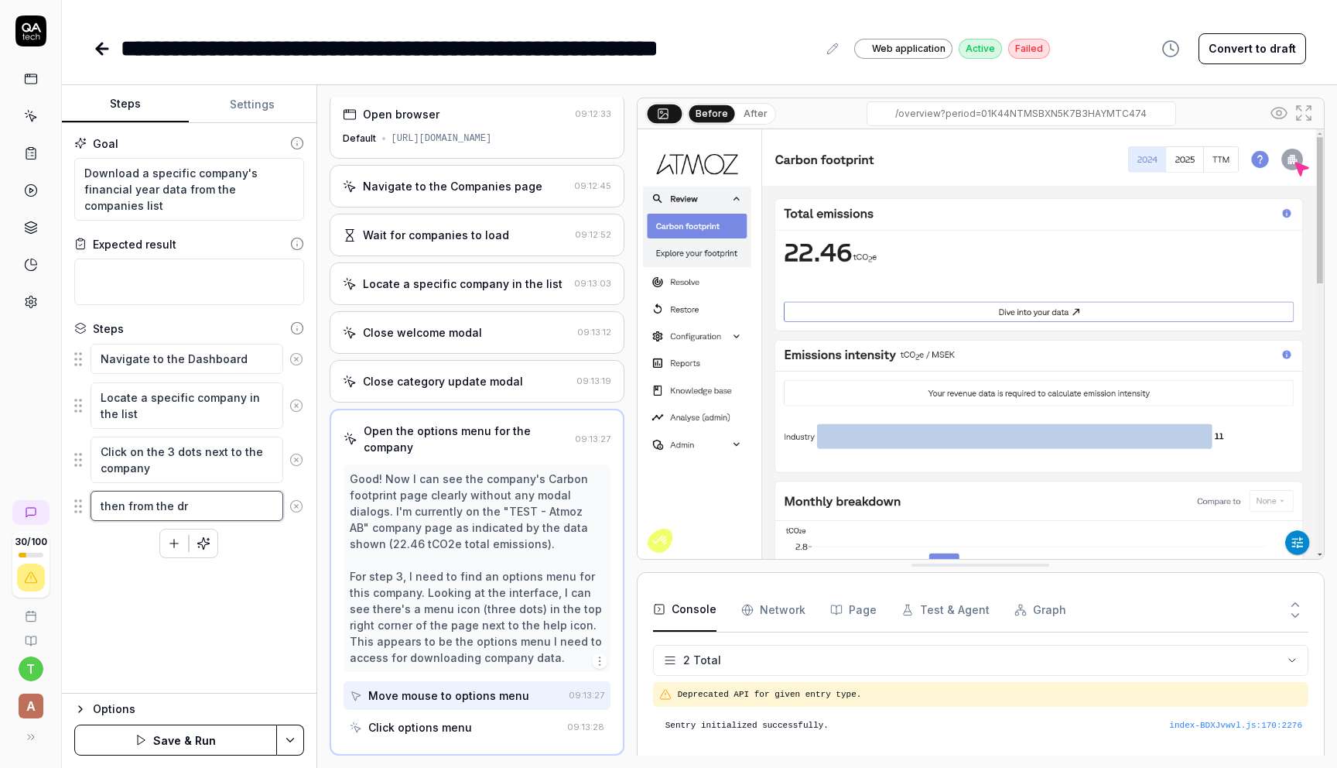
type textarea "*"
type textarea "then from the dro"
type textarea "*"
type textarea "then from the drop"
type textarea "*"
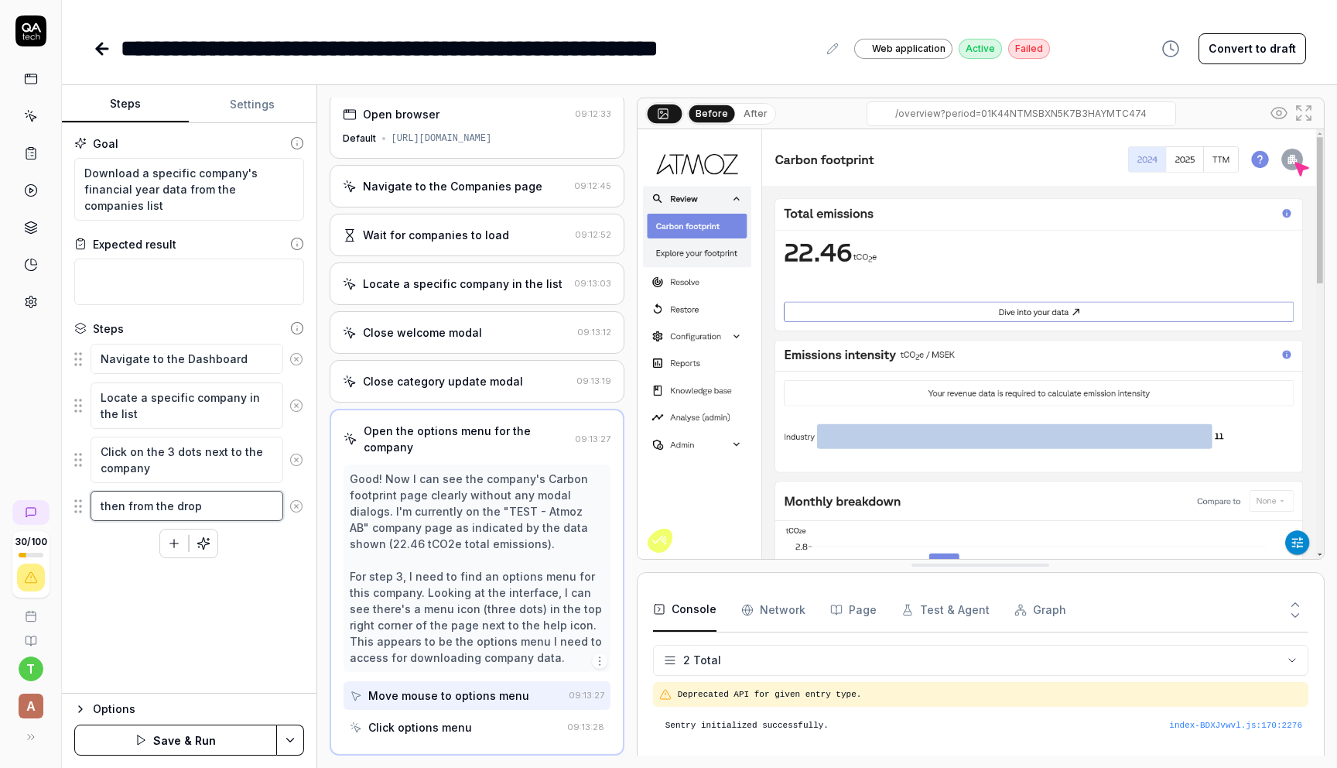
type textarea "then from the dropd"
type textarea "*"
type textarea "then from the dropdo"
type textarea "*"
type textarea "then from the dropdow"
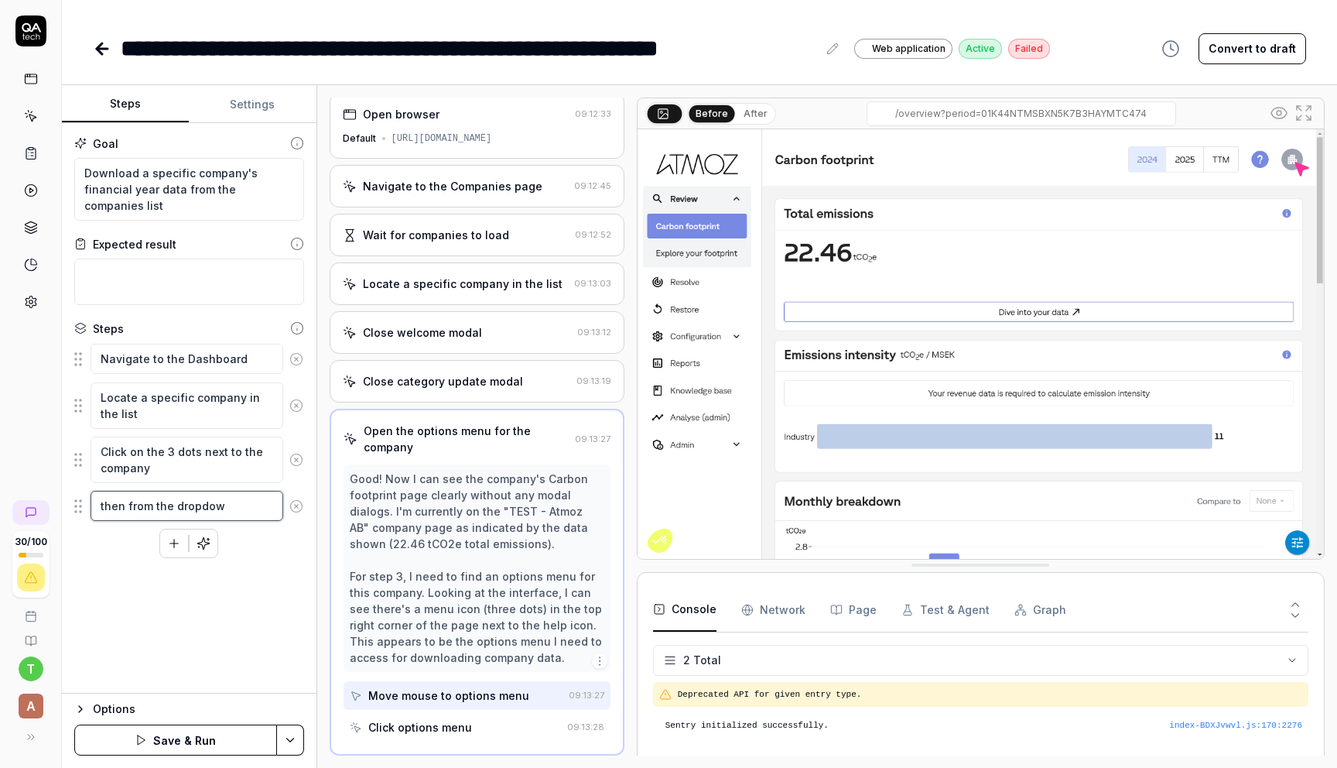
type textarea "*"
type textarea "then from the dropdown"
type textarea "*"
type textarea "then from the dropdown"
type textarea "*"
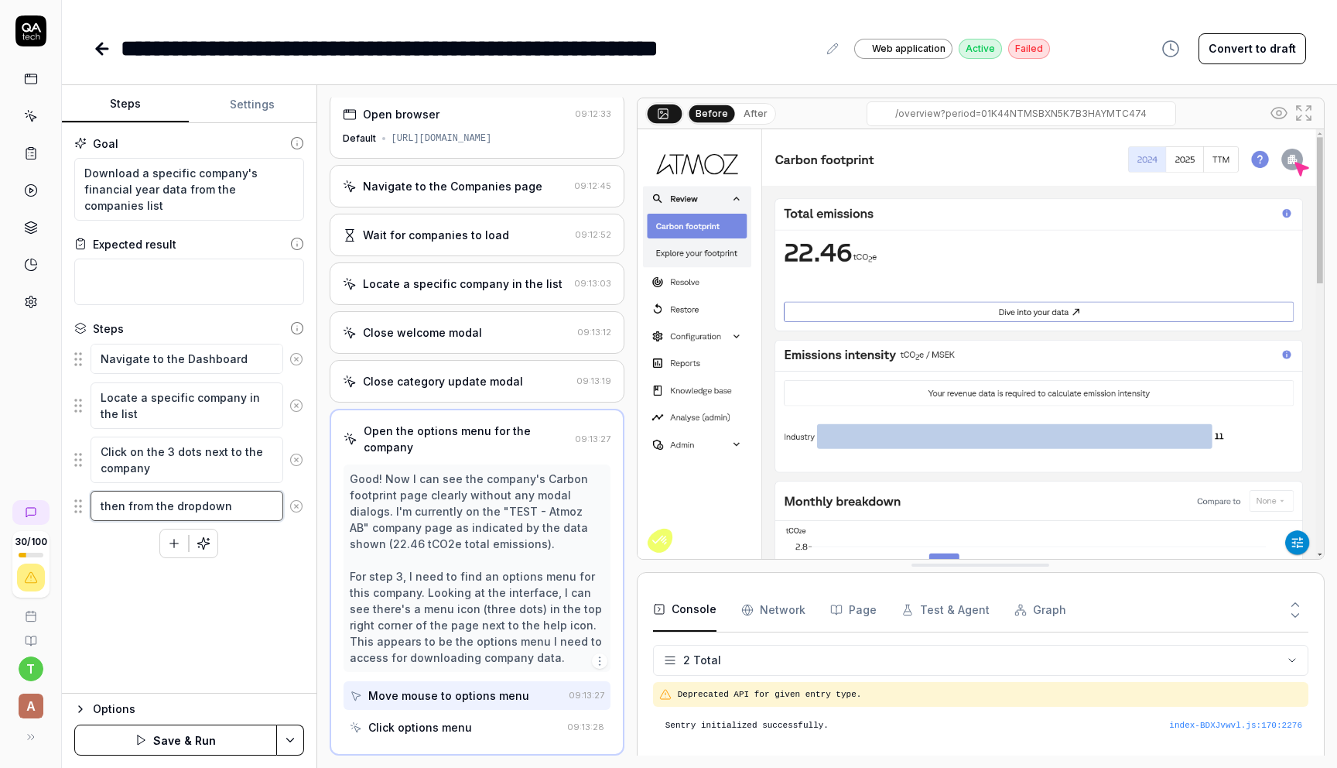
type textarea "then from the dropdown c"
type textarea "*"
type textarea "then from the dropdown cl"
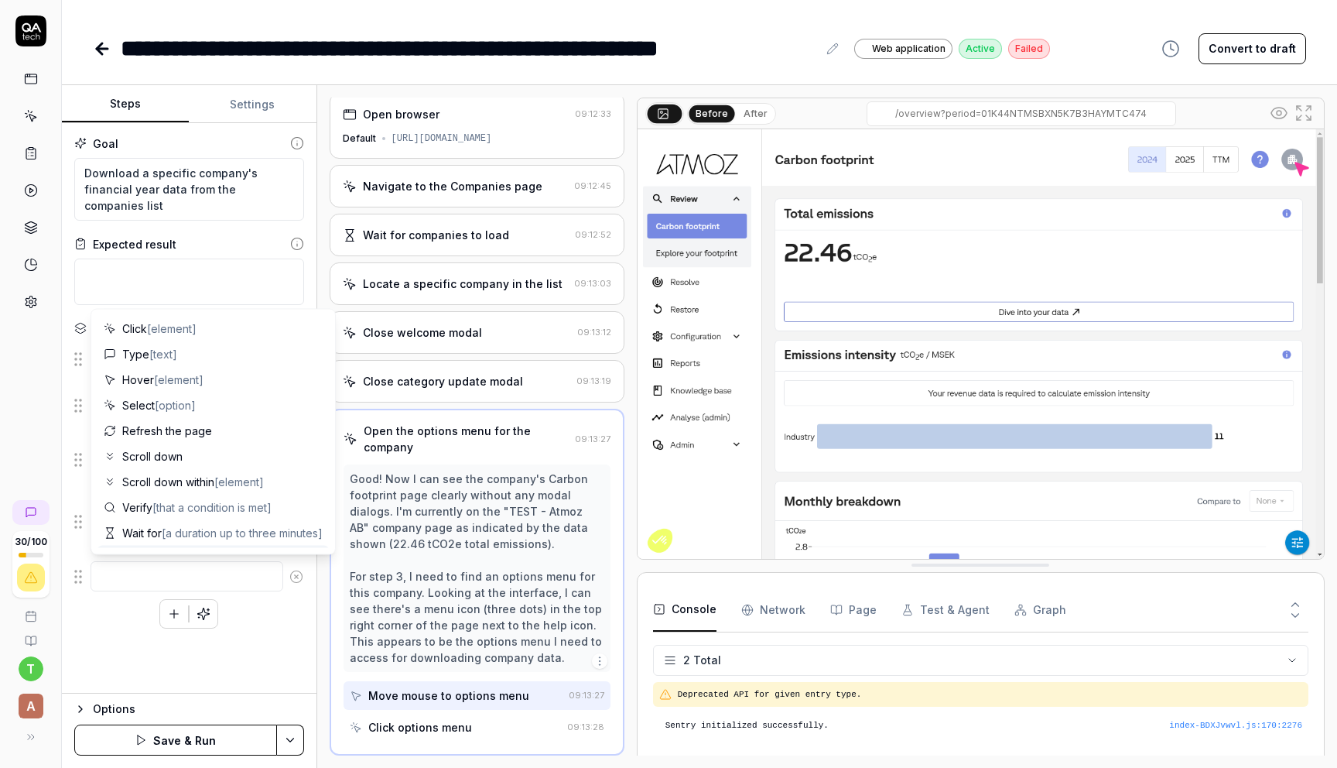
click at [301, 598] on div "Navigate to the Dashboard page Locate a specific company in the list Click on t…" at bounding box center [189, 486] width 230 height 286
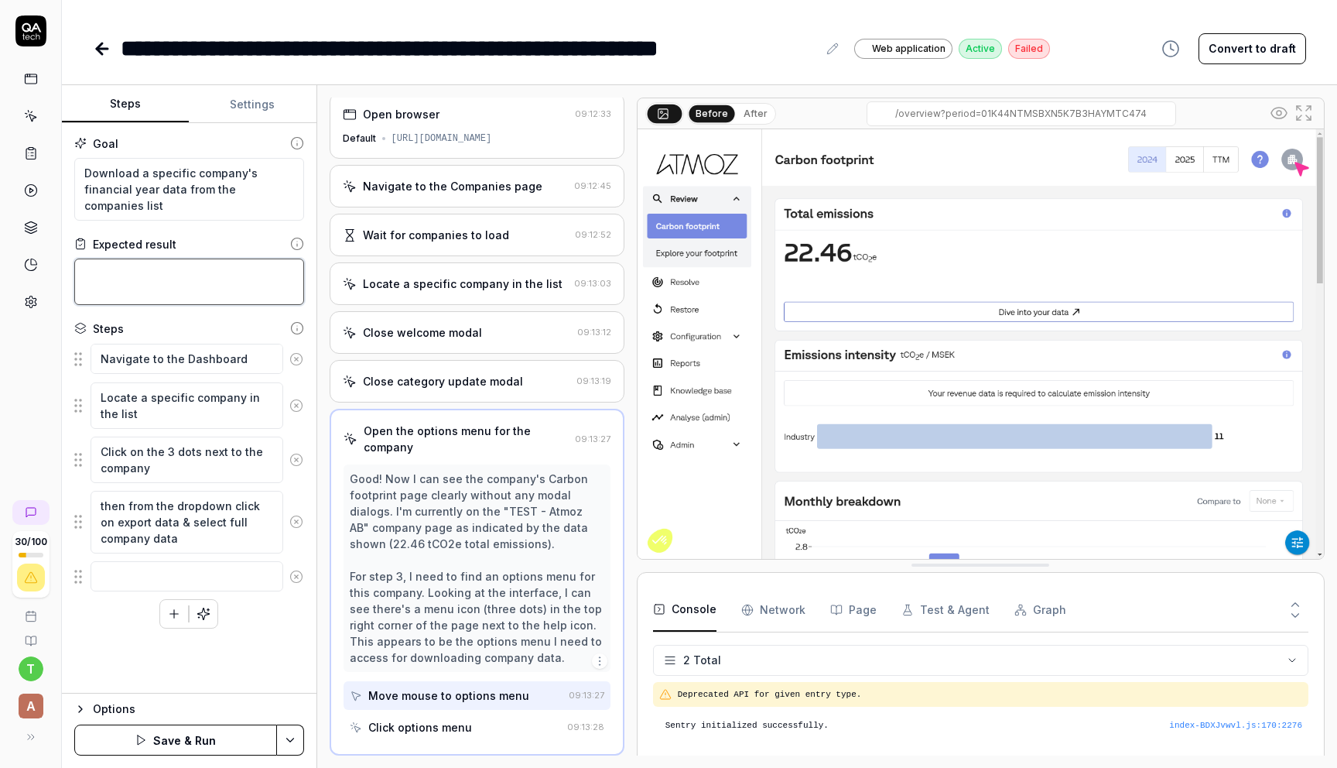
click at [257, 277] on textarea at bounding box center [189, 281] width 230 height 46
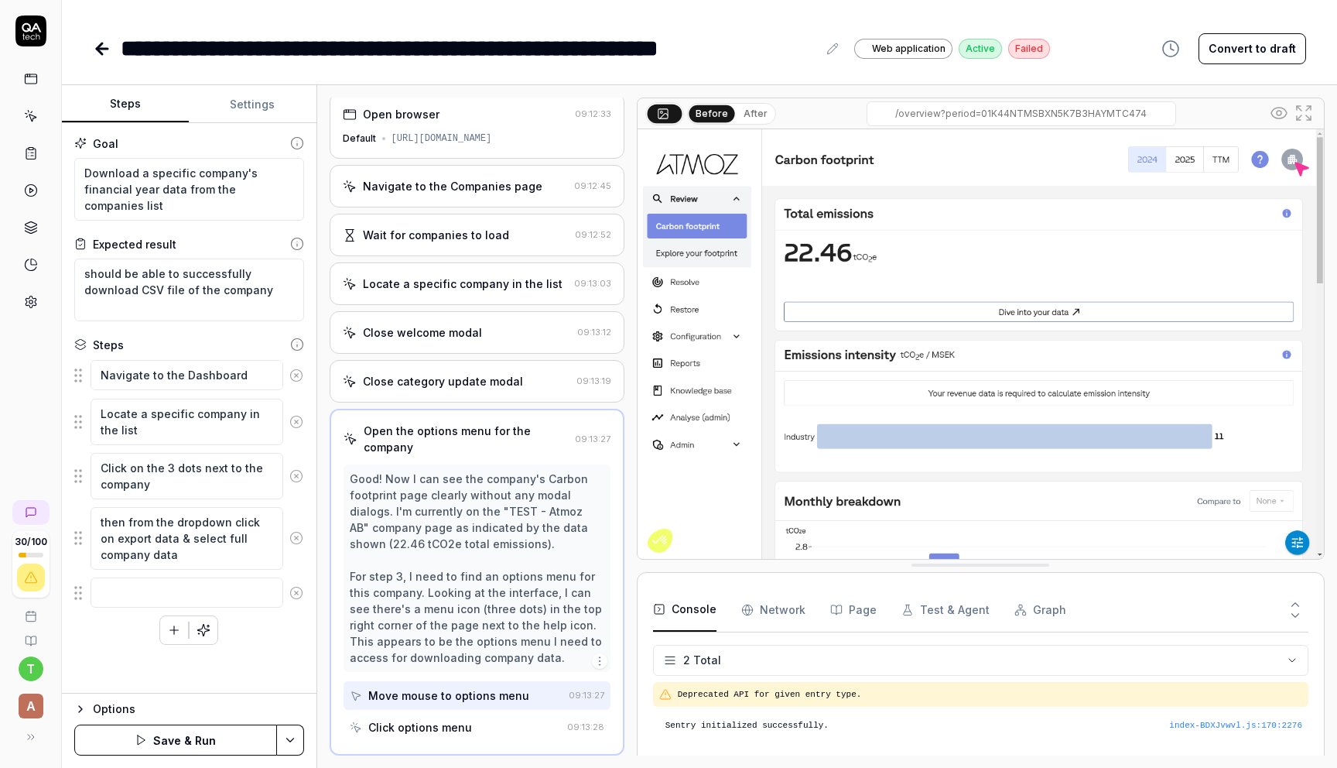
click at [634, 83] on div "**********" at bounding box center [699, 384] width 1275 height 768
click at [183, 689] on button "Save & Run" at bounding box center [175, 739] width 203 height 31
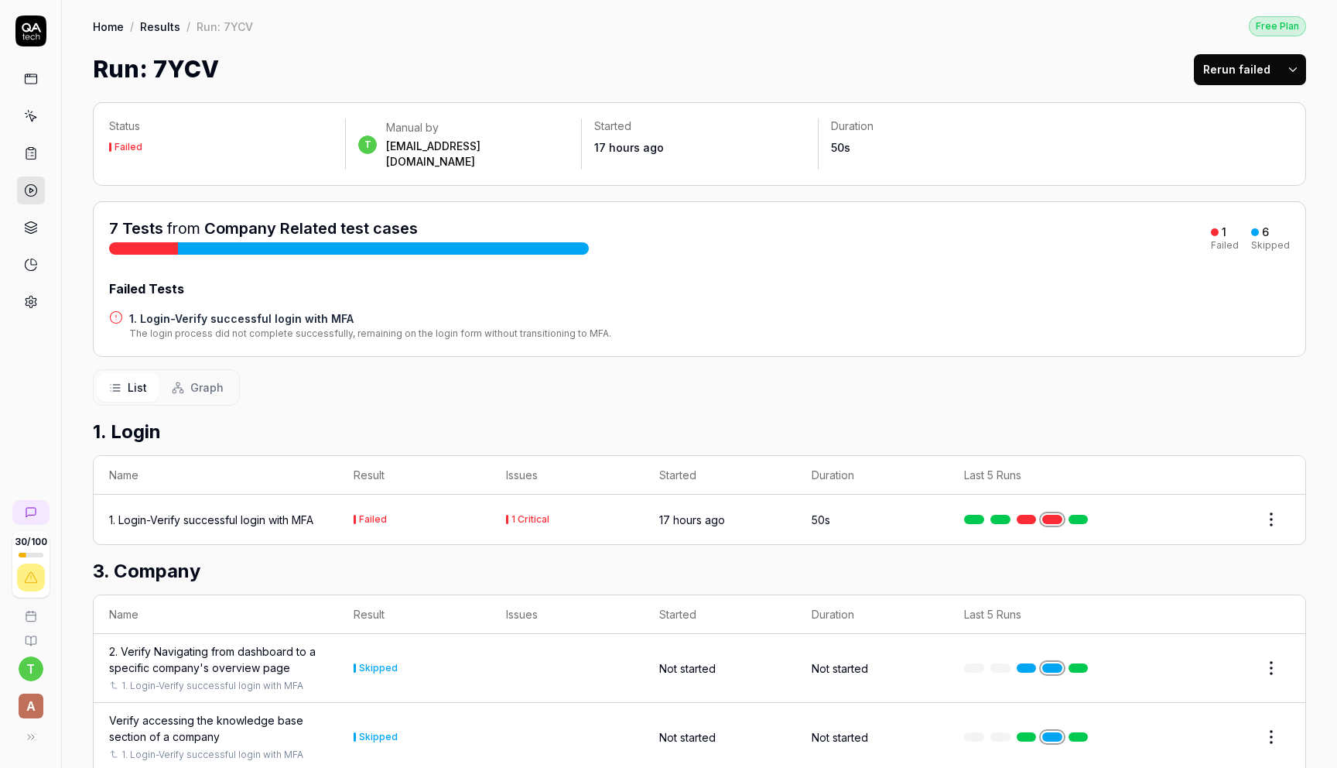
click at [1230, 68] on button "Rerun failed" at bounding box center [1237, 69] width 86 height 31
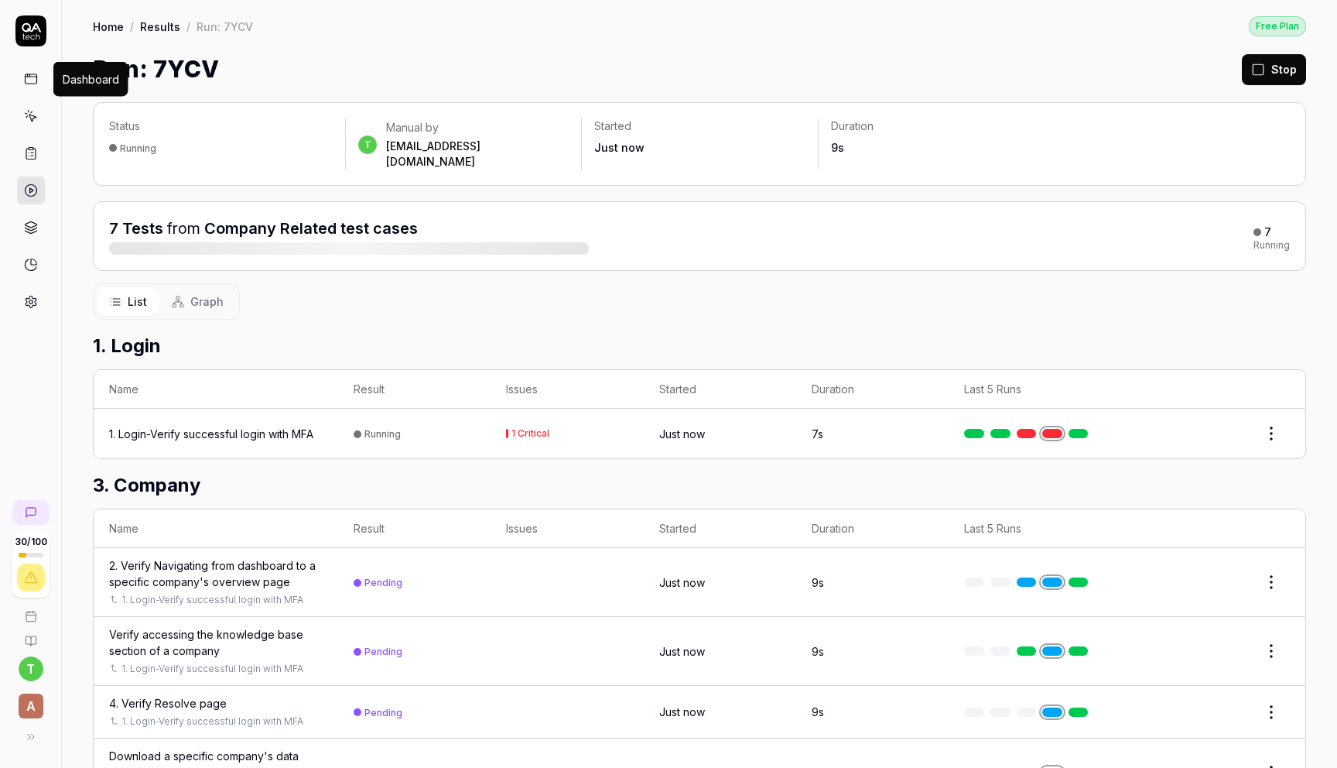
click at [32, 78] on icon at bounding box center [31, 79] width 14 height 14
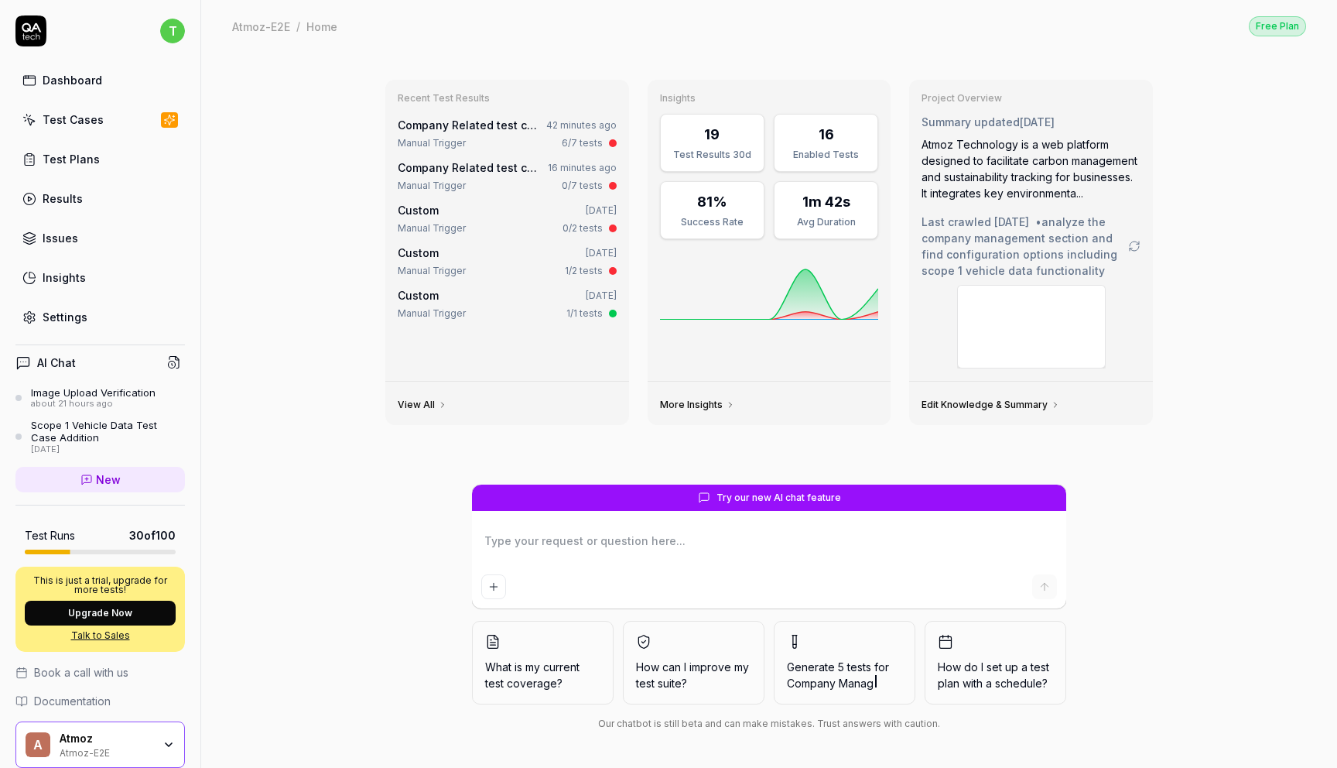
type textarea "*"
